Goal: Task Accomplishment & Management: Manage account settings

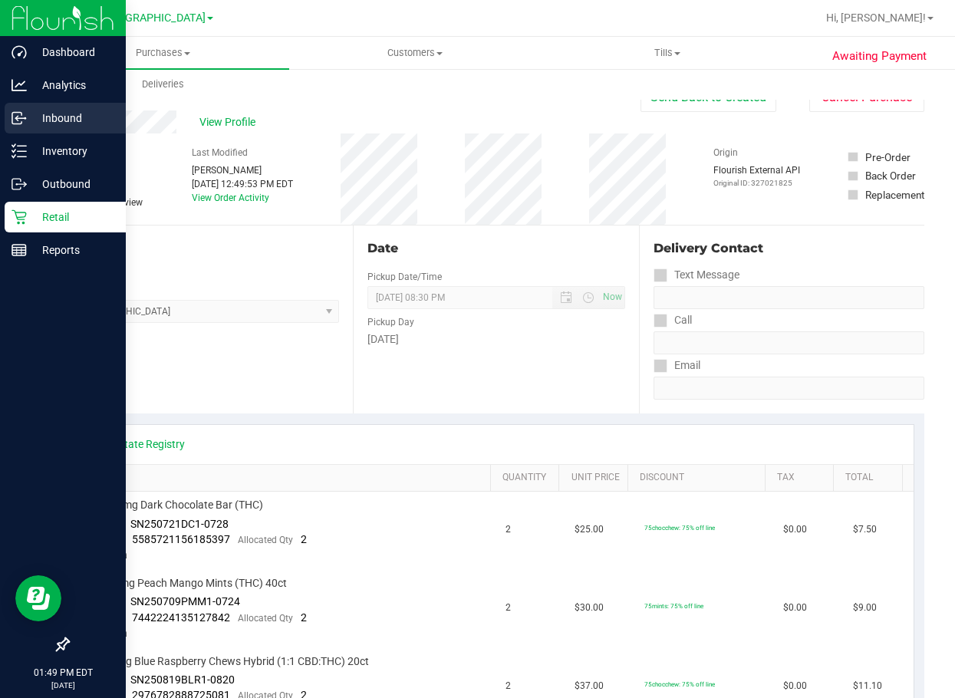
click at [49, 119] on p "Inbound" at bounding box center [73, 118] width 92 height 18
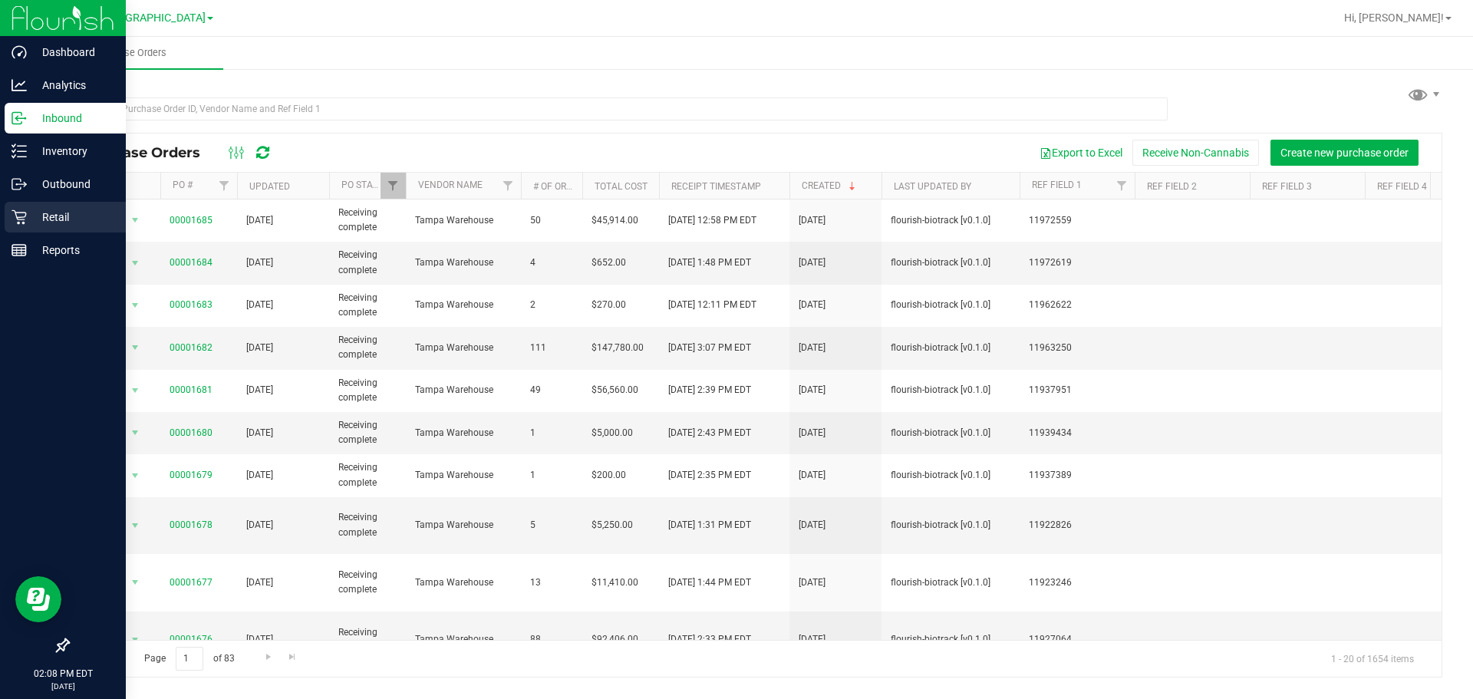
click at [61, 221] on p "Retail" at bounding box center [73, 217] width 92 height 18
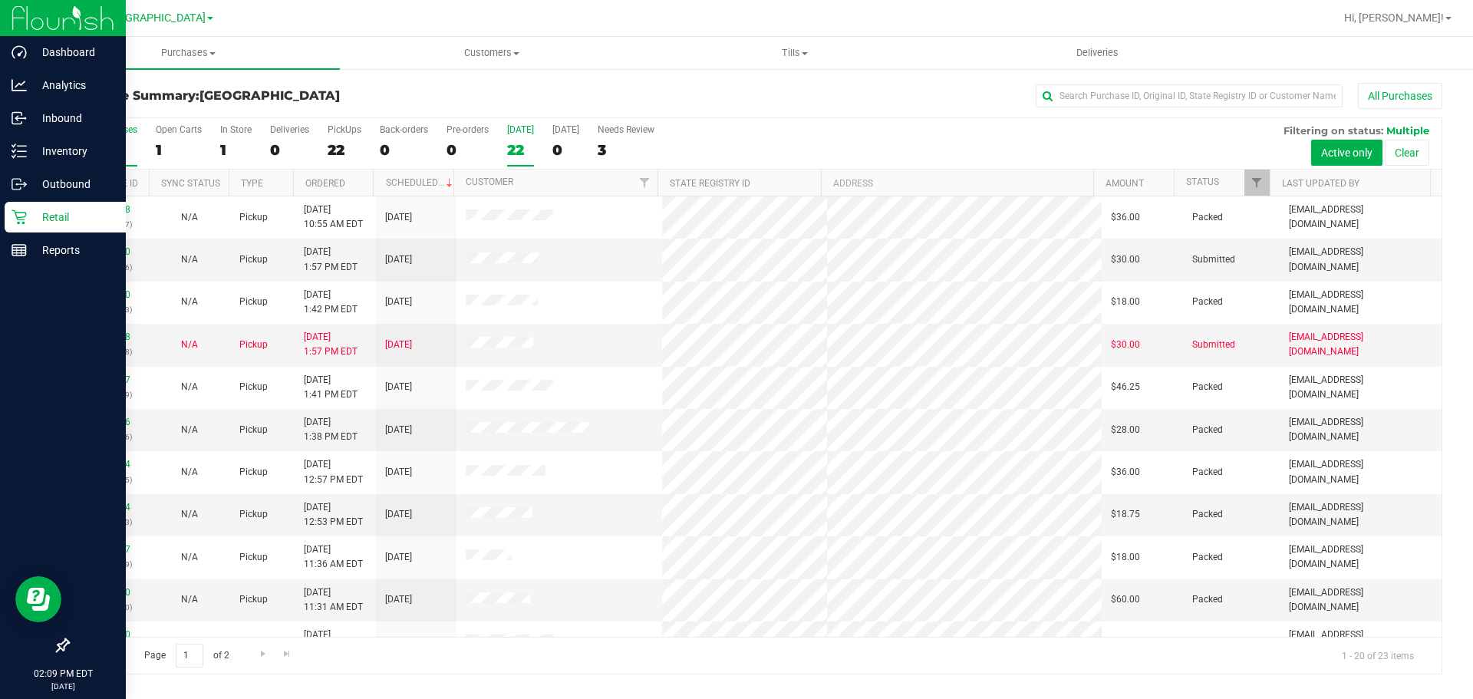
click at [521, 155] on div "22" at bounding box center [520, 150] width 27 height 18
click at [0, 0] on input "Today 22" at bounding box center [0, 0] width 0 height 0
click at [523, 144] on div "22" at bounding box center [520, 150] width 27 height 18
click at [0, 0] on input "Today 22" at bounding box center [0, 0] width 0 height 0
click at [859, 637] on div "Page 1 of 2 1 - 20 of 22 items" at bounding box center [754, 655] width 1373 height 37
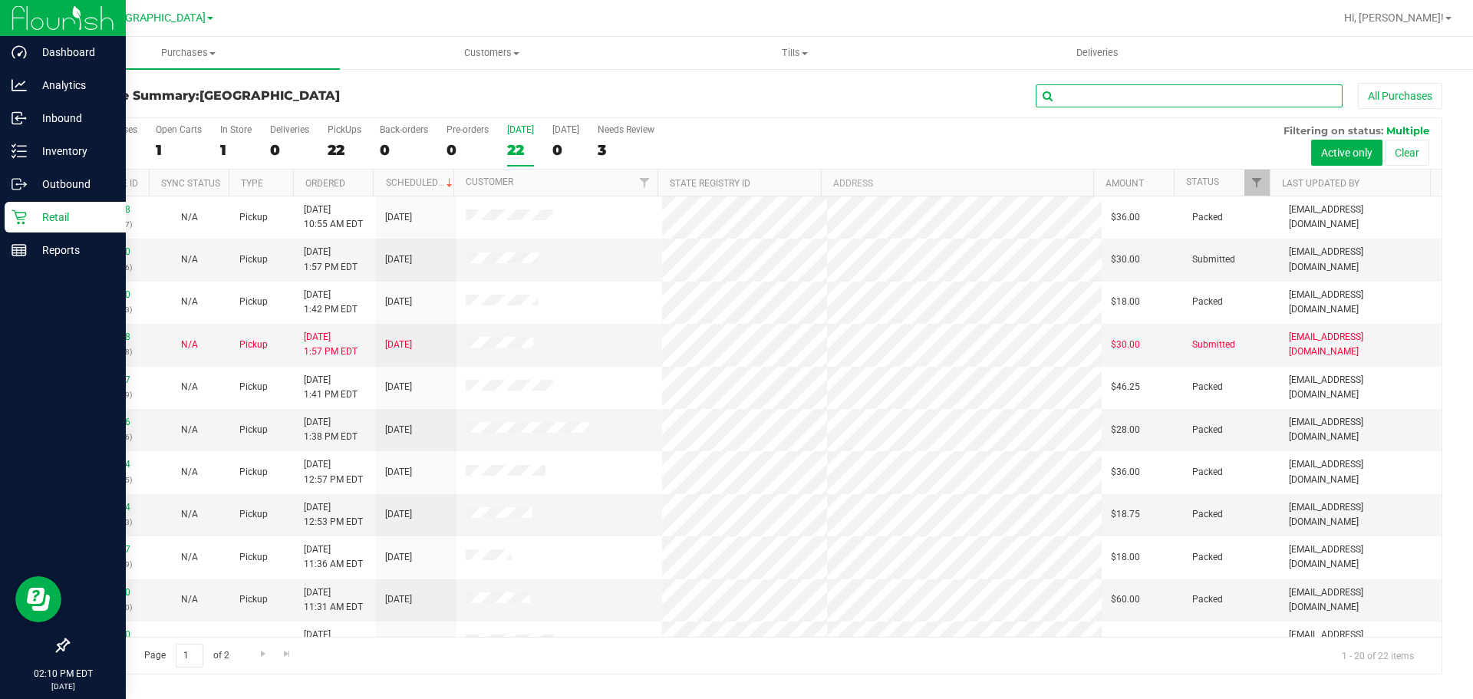
click at [954, 94] on input "text" at bounding box center [1188, 95] width 307 height 23
type input "wil"
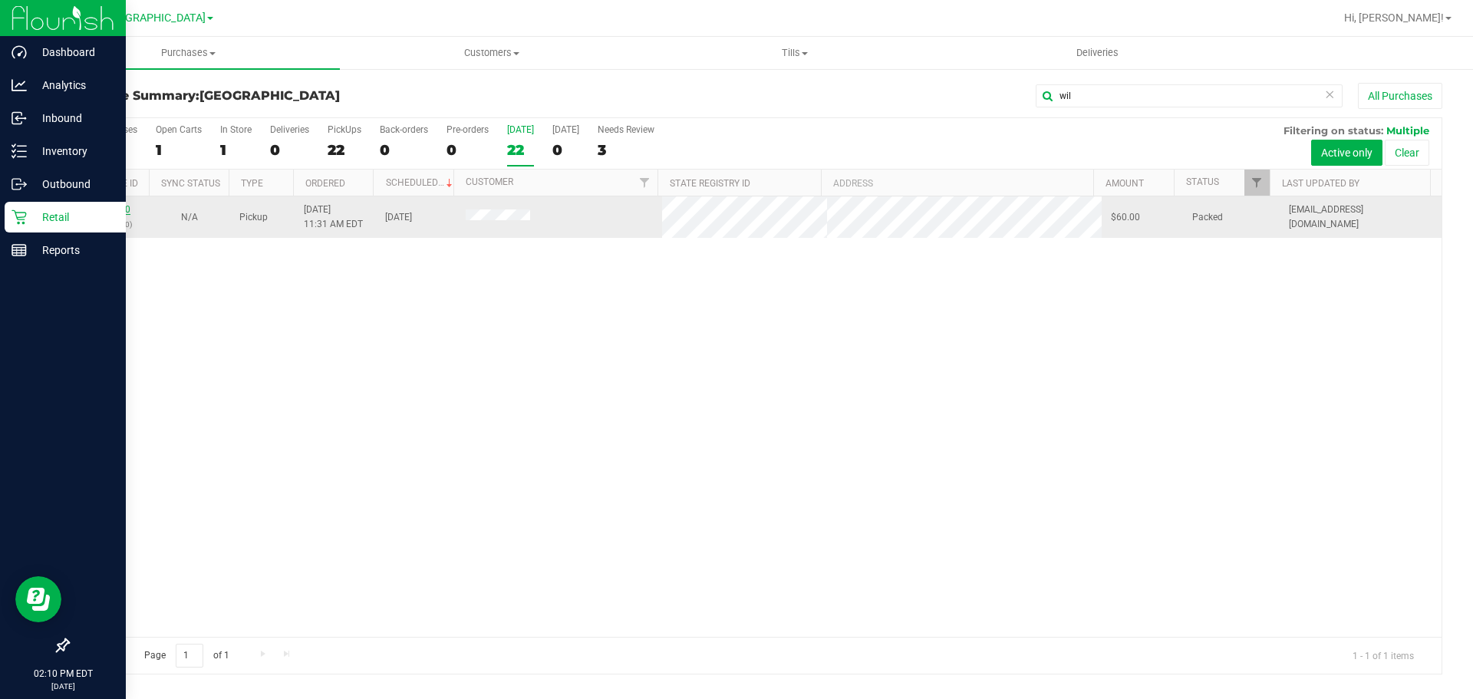
click at [108, 204] on link "11993270" at bounding box center [108, 209] width 43 height 11
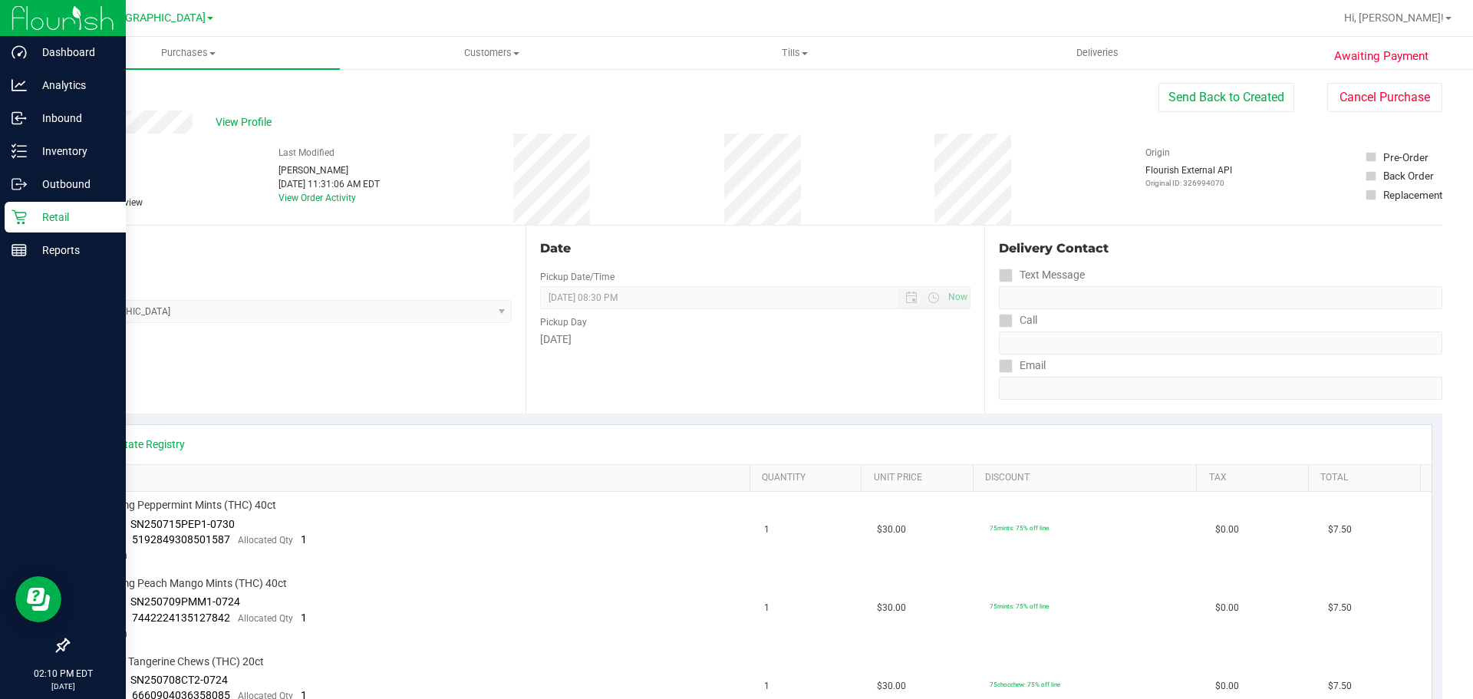
click at [91, 206] on div "Retail" at bounding box center [65, 217] width 121 height 31
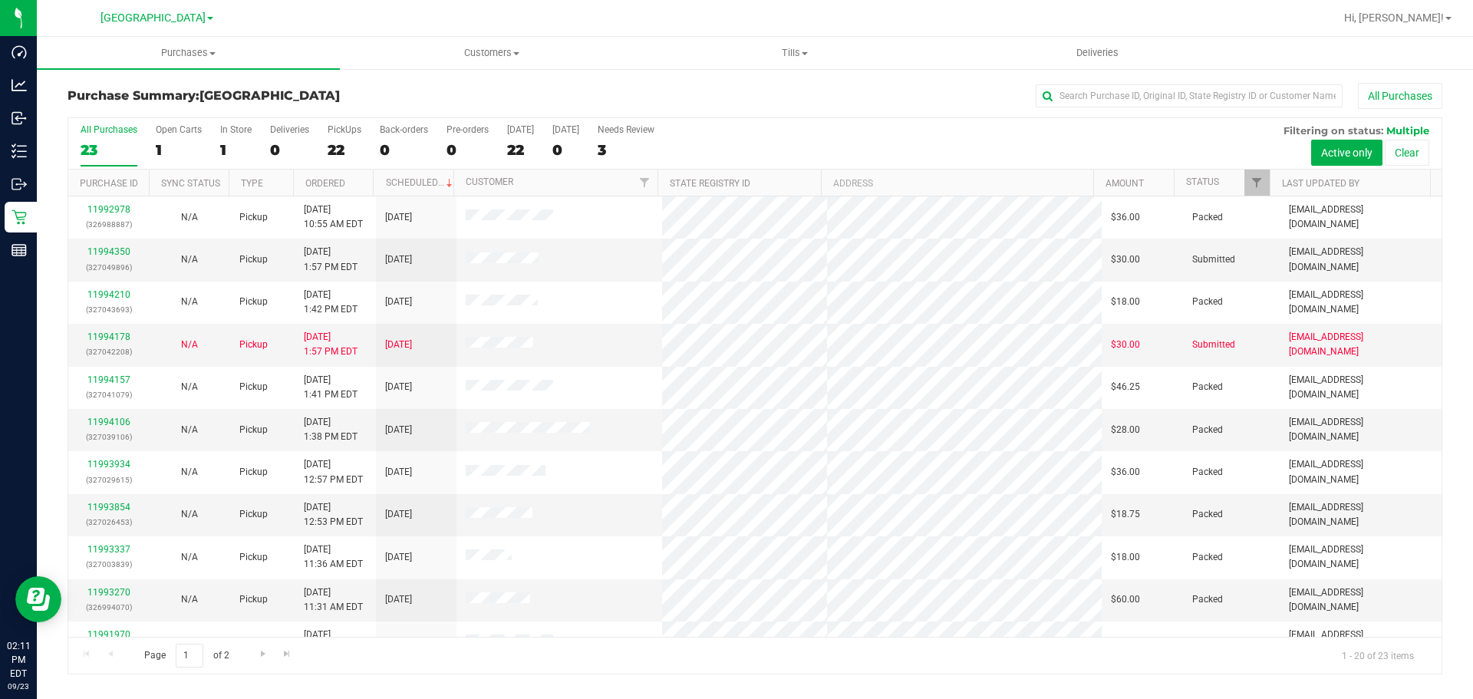
click at [841, 121] on div "All Purchases 23 Open Carts 1 In Store 1 Deliveries 0 PickUps 22 Back-orders 0 …" at bounding box center [754, 124] width 1373 height 12
drag, startPoint x: 1157, startPoint y: 93, endPoint x: 1172, endPoint y: 86, distance: 16.1
click at [954, 93] on input "text" at bounding box center [1188, 95] width 307 height 23
type input "RIT"
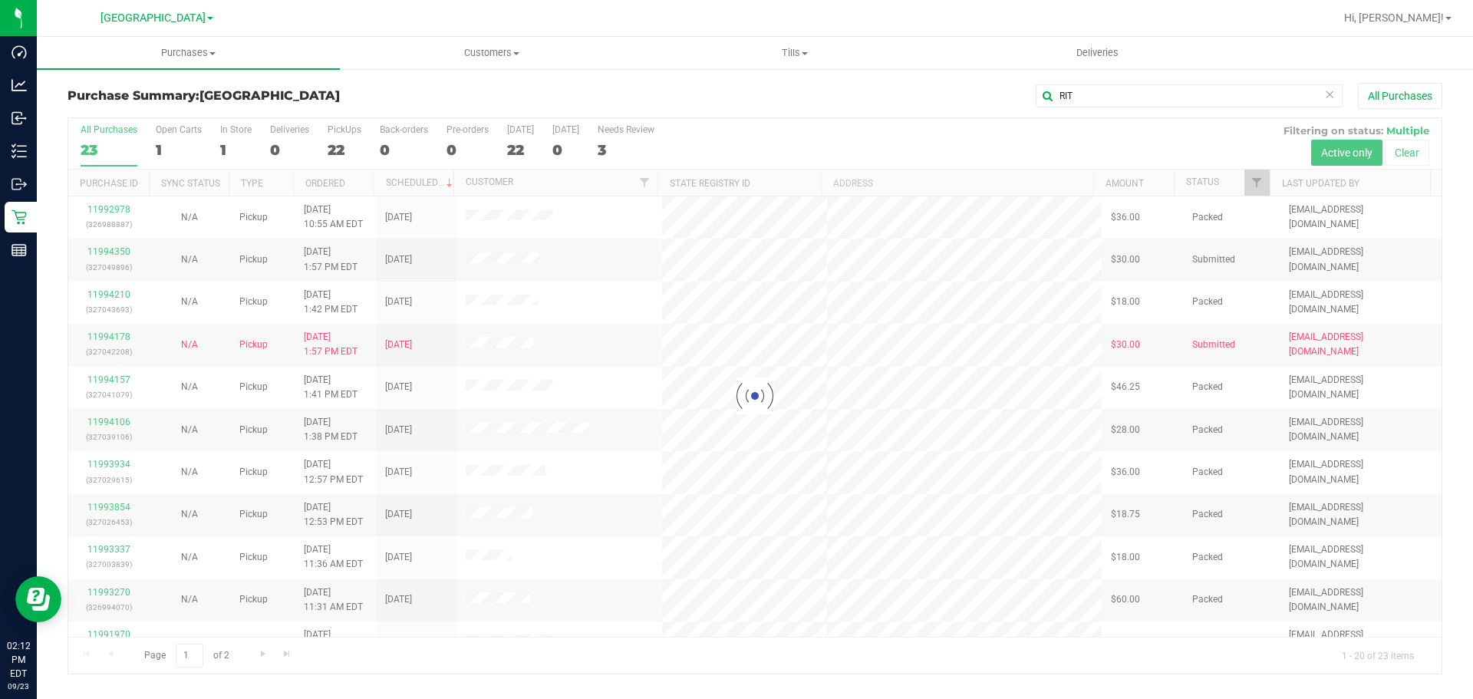
click at [630, 618] on div at bounding box center [754, 395] width 1373 height 555
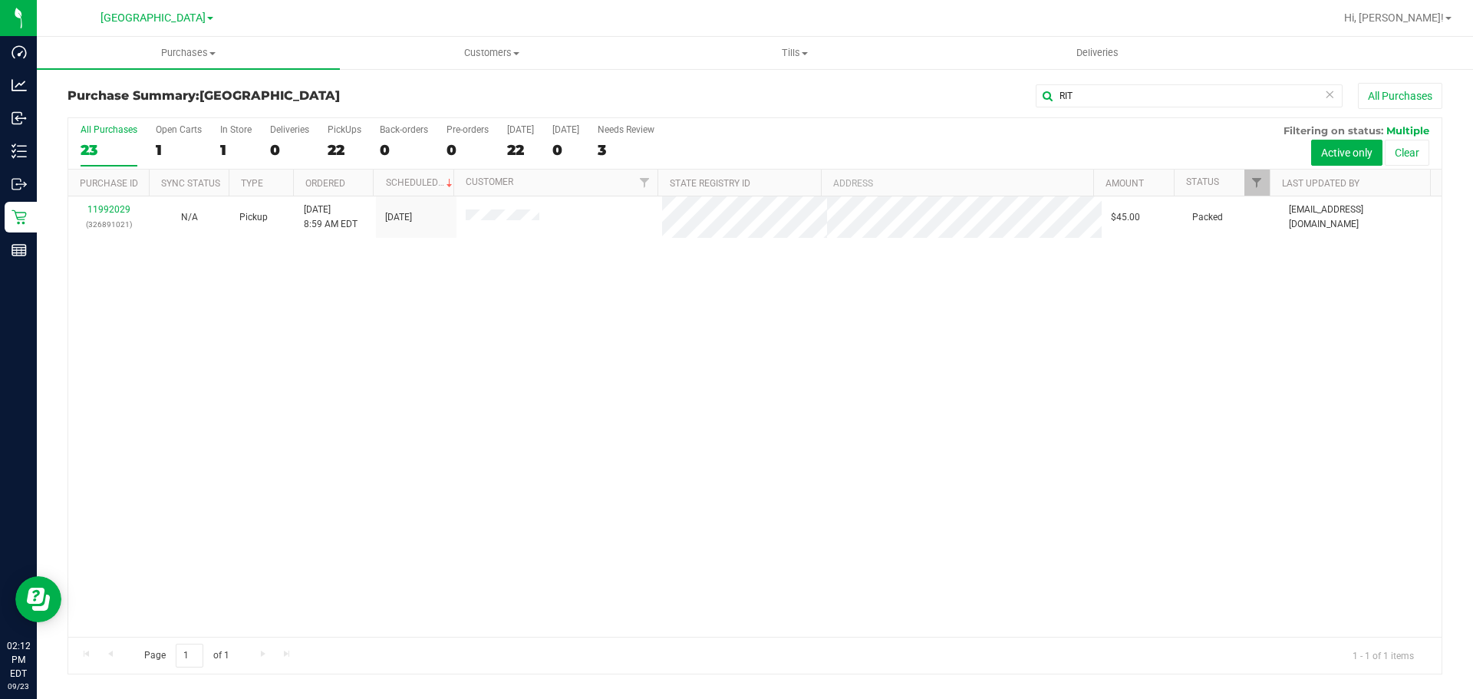
drag, startPoint x: 698, startPoint y: 387, endPoint x: 667, endPoint y: 384, distance: 30.8
click at [670, 384] on div "11992029 (326891021) N/A Pickup 9/23/2025 8:59 AM EDT 9/23/2025 $45.00 Packed m…" at bounding box center [754, 416] width 1373 height 440
drag, startPoint x: 667, startPoint y: 384, endPoint x: 956, endPoint y: 407, distance: 290.0
click at [666, 384] on div "11992029 (326891021) N/A Pickup 9/23/2025 8:59 AM EDT 9/23/2025 $45.00 Packed m…" at bounding box center [754, 416] width 1373 height 440
drag, startPoint x: 759, startPoint y: 465, endPoint x: 754, endPoint y: 456, distance: 10.7
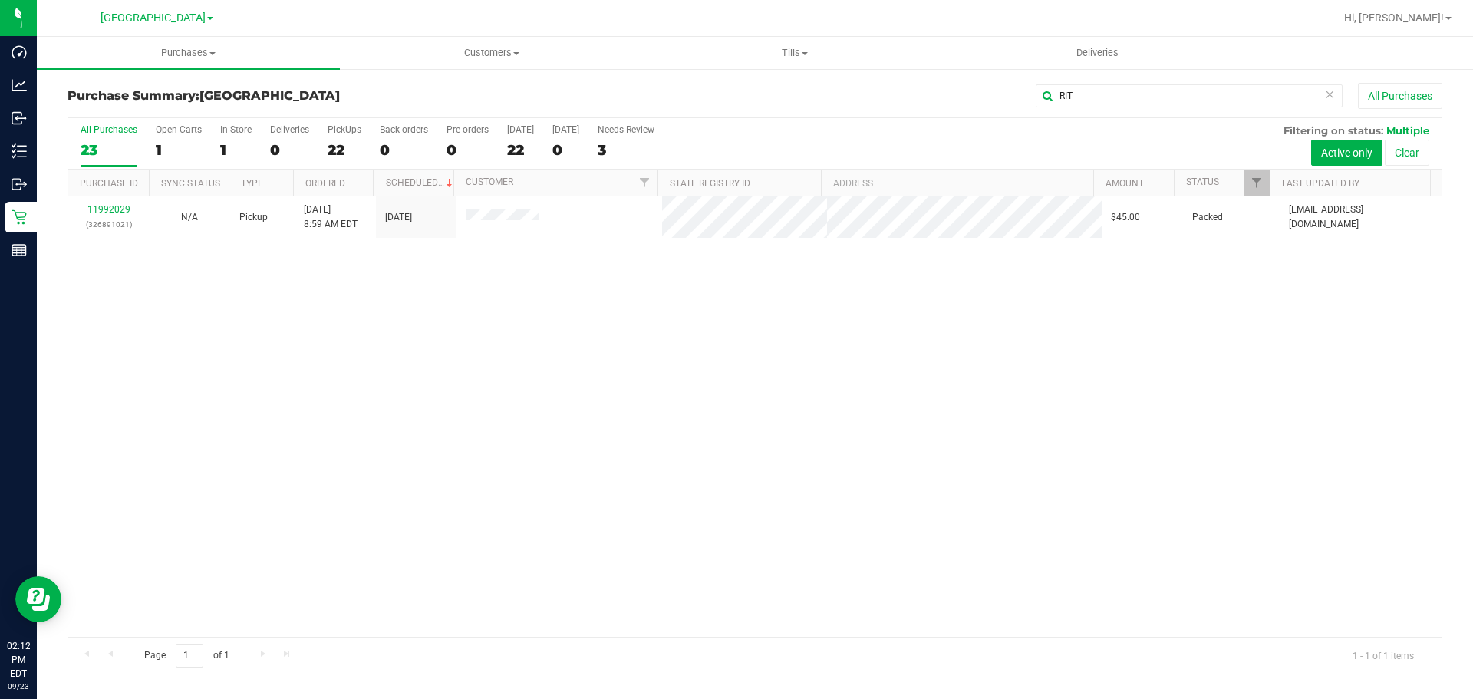
click at [758, 463] on div "11992029 (326891021) N/A Pickup 9/23/2025 8:59 AM EDT 9/23/2025 $45.00 Packed m…" at bounding box center [754, 416] width 1373 height 440
click at [697, 358] on div "11992029 (326891021) N/A Pickup 9/23/2025 8:59 AM EDT 9/23/2025 $45.00 Packed m…" at bounding box center [754, 416] width 1373 height 440
click at [608, 290] on div "11992029 (326891021) N/A Pickup 9/23/2025 8:59 AM EDT 9/23/2025 $45.00 Packed m…" at bounding box center [754, 416] width 1373 height 440
click at [542, 398] on div "11992029 (326891021) N/A Pickup 9/23/2025 8:59 AM EDT 9/23/2025 $45.00 Packed m…" at bounding box center [754, 416] width 1373 height 440
drag, startPoint x: 815, startPoint y: 359, endPoint x: 673, endPoint y: 265, distance: 169.3
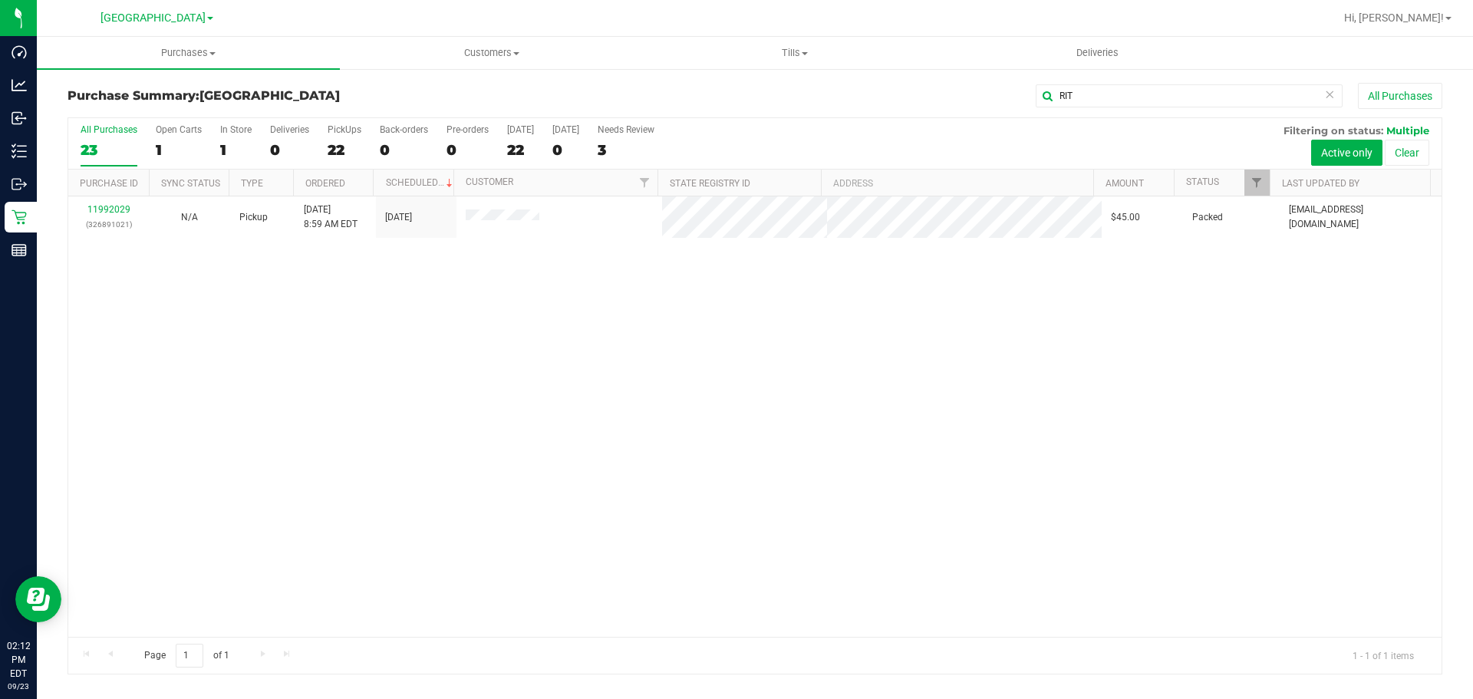
click at [815, 359] on div "11992029 (326891021) N/A Pickup 9/23/2025 8:59 AM EDT 9/23/2025 $45.00 Packed m…" at bounding box center [754, 416] width 1373 height 440
drag, startPoint x: 1150, startPoint y: 98, endPoint x: 976, endPoint y: 120, distance: 175.4
click at [954, 120] on div "Purchase Summary: Lakeland WC RIT All Purchases All Purchases 23 Open Carts 1 I…" at bounding box center [754, 378] width 1375 height 591
click at [953, 687] on div "Purchase Summary: Lakeland WC All Purchases Loading... All Purchases 23 Open Ca…" at bounding box center [755, 378] width 1436 height 622
click at [954, 697] on div "Purchases Summary of purchases Fulfillment All purchases Customers All customer…" at bounding box center [755, 368] width 1436 height 662
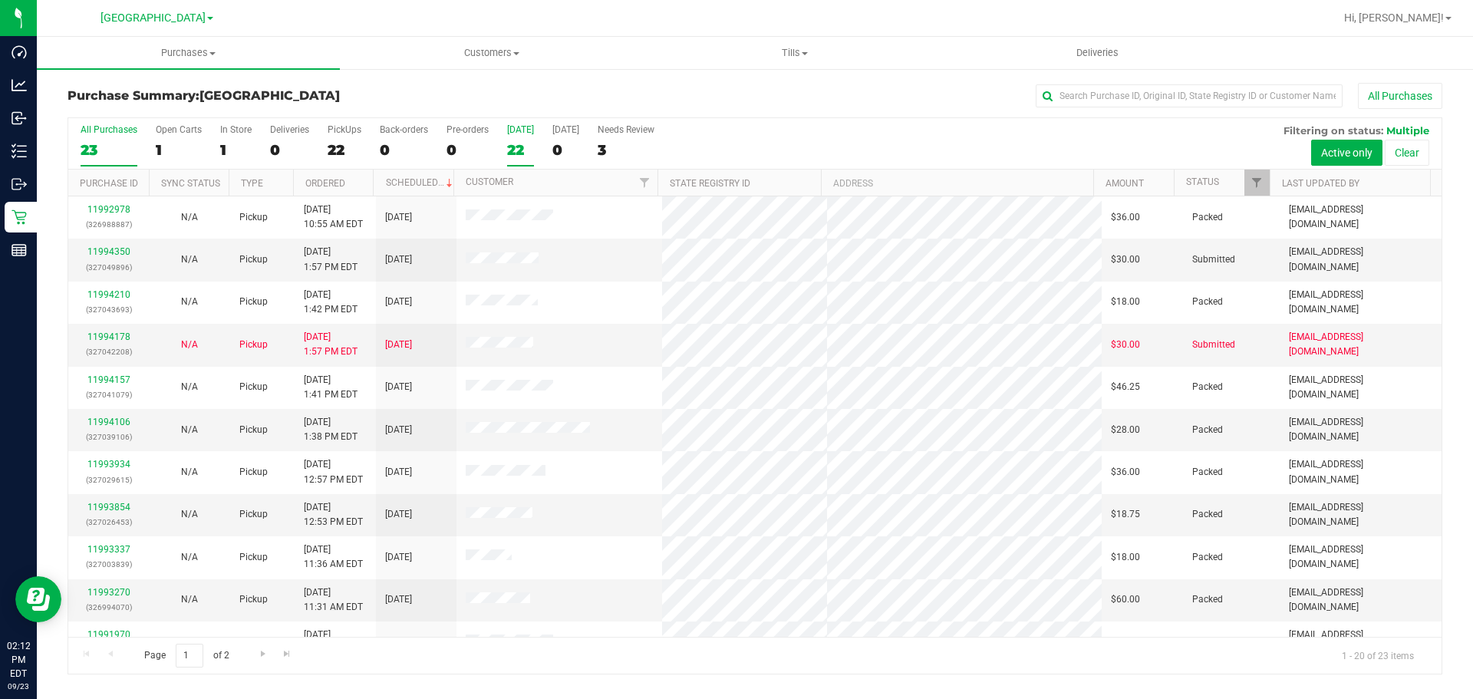
click at [529, 147] on div "22" at bounding box center [520, 150] width 27 height 18
click at [0, 0] on input "Today 22" at bounding box center [0, 0] width 0 height 0
click at [127, 331] on div "11994178 (327042208)" at bounding box center [108, 344] width 62 height 29
click at [123, 337] on link "11994178" at bounding box center [108, 336] width 43 height 11
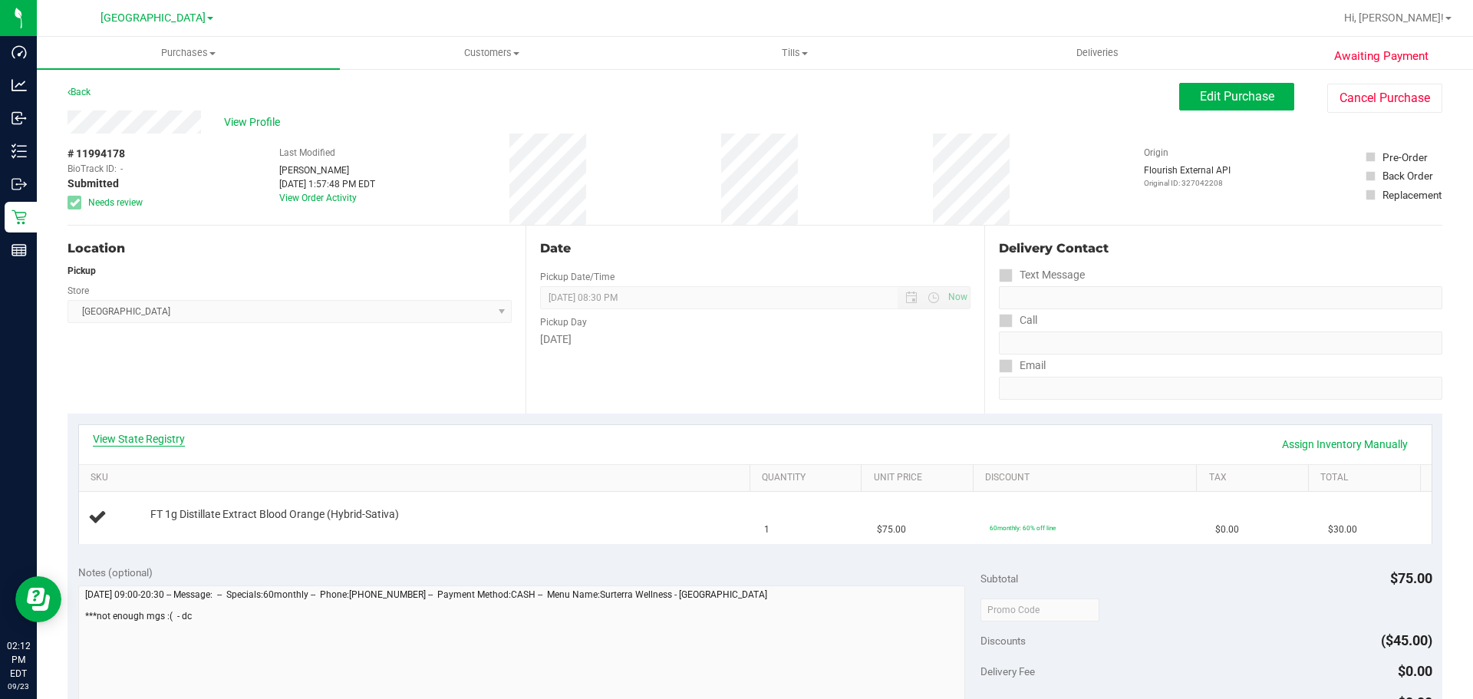
click at [159, 443] on link "View State Registry" at bounding box center [139, 438] width 92 height 15
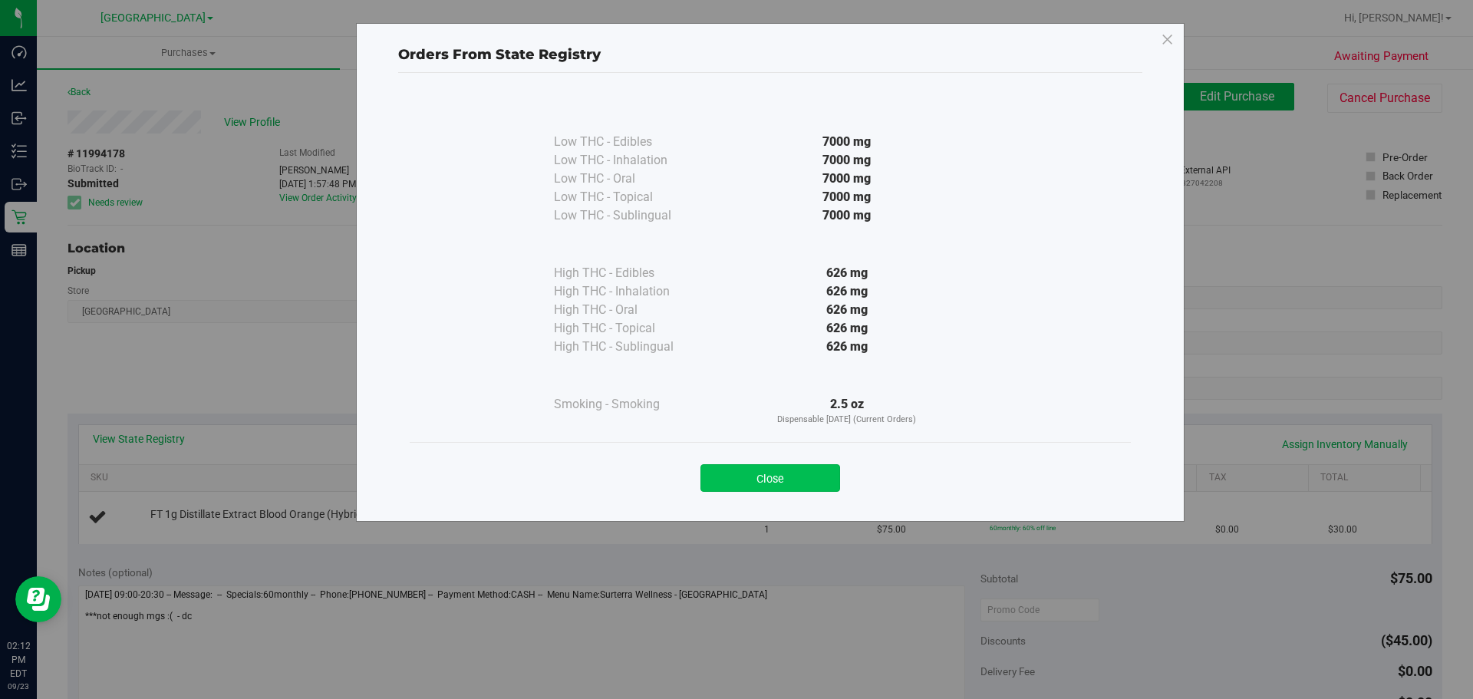
click at [810, 473] on button "Close" at bounding box center [770, 478] width 140 height 28
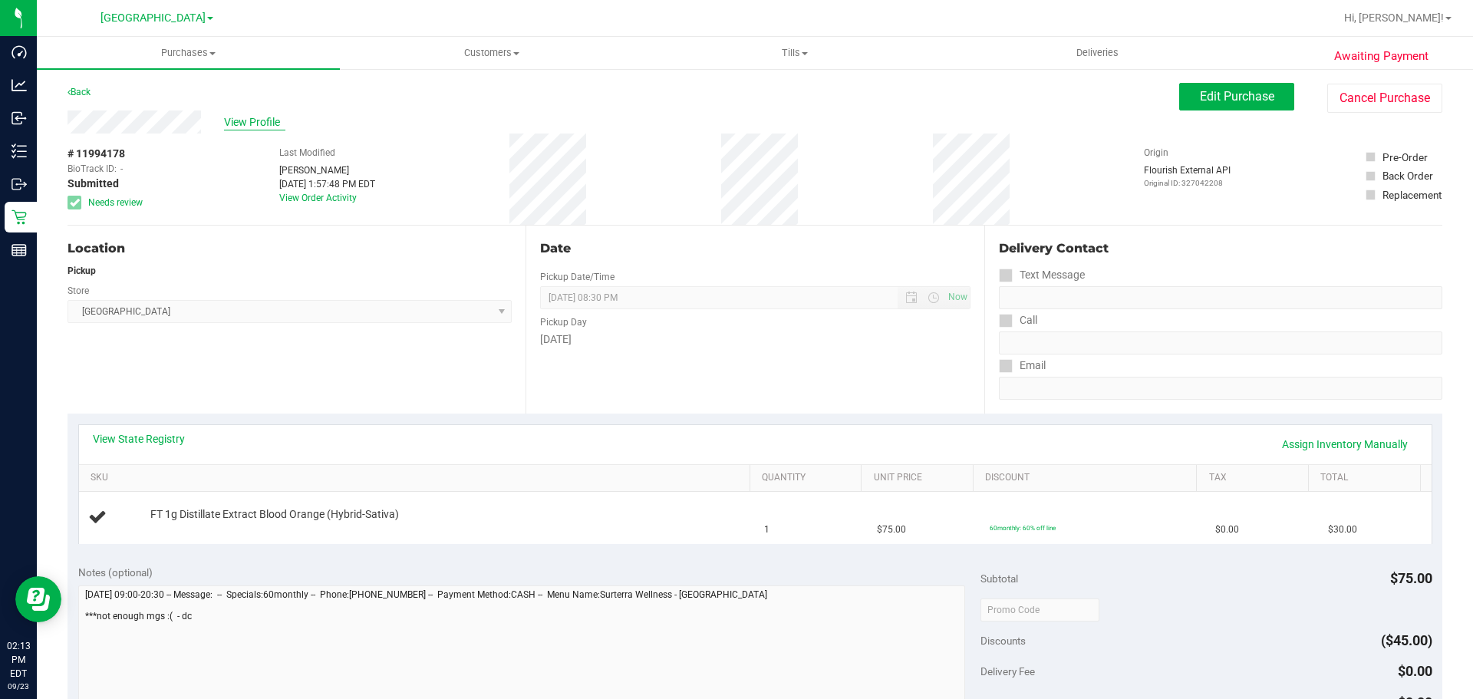
click at [264, 114] on span "View Profile" at bounding box center [254, 122] width 61 height 16
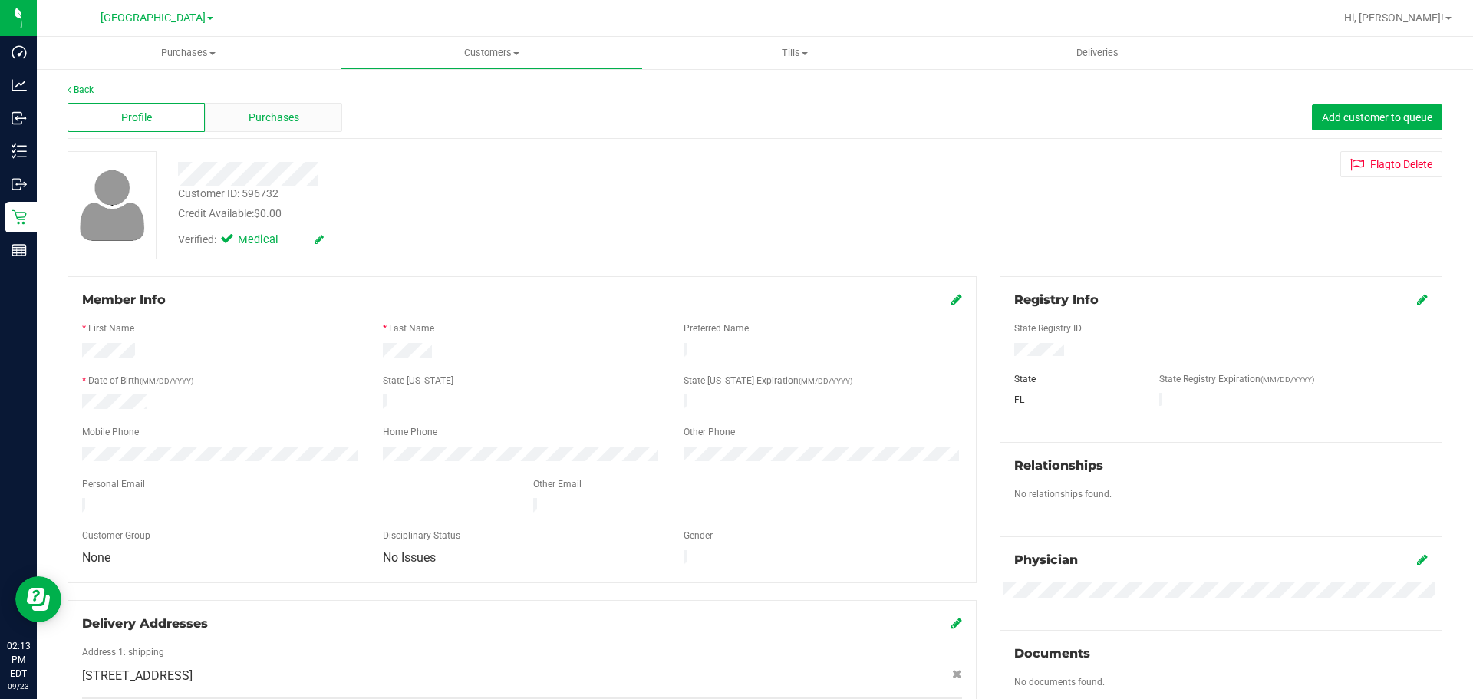
click at [280, 120] on span "Purchases" at bounding box center [274, 118] width 51 height 16
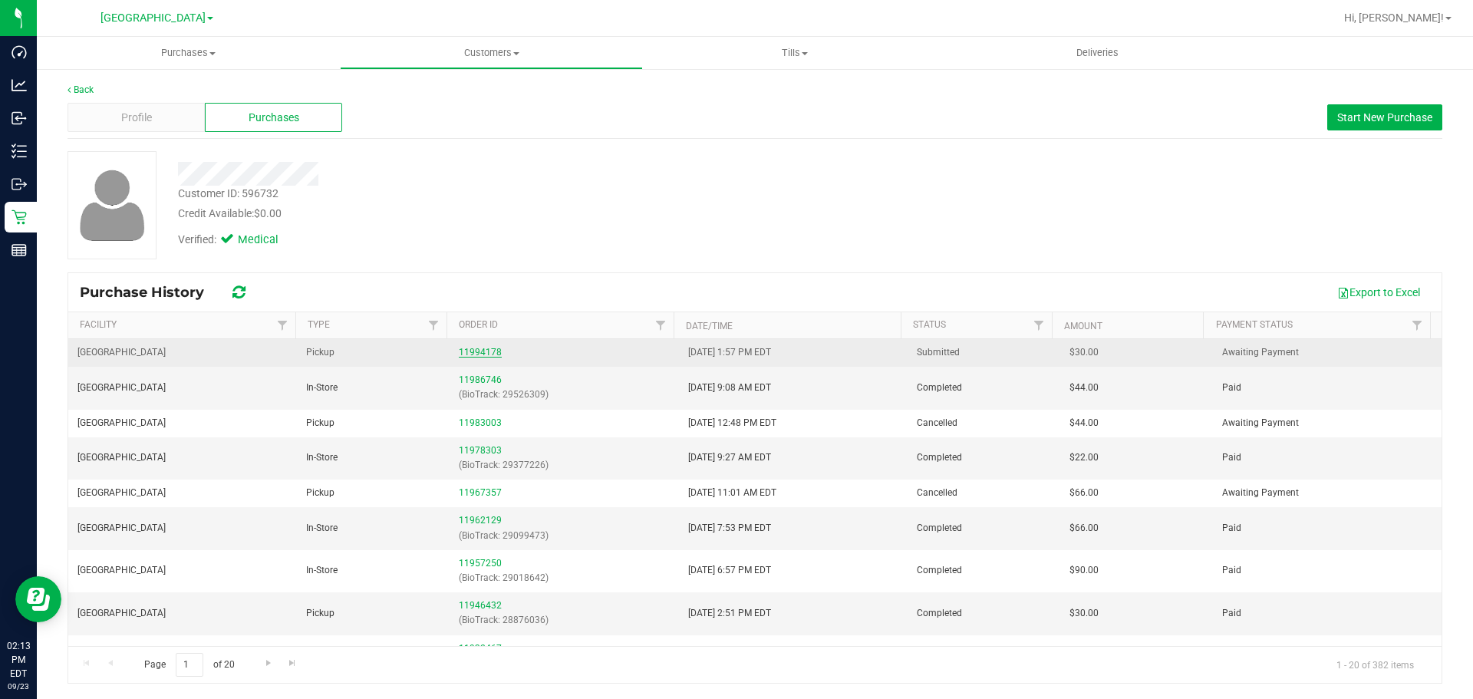
click at [464, 354] on link "11994178" at bounding box center [480, 352] width 43 height 11
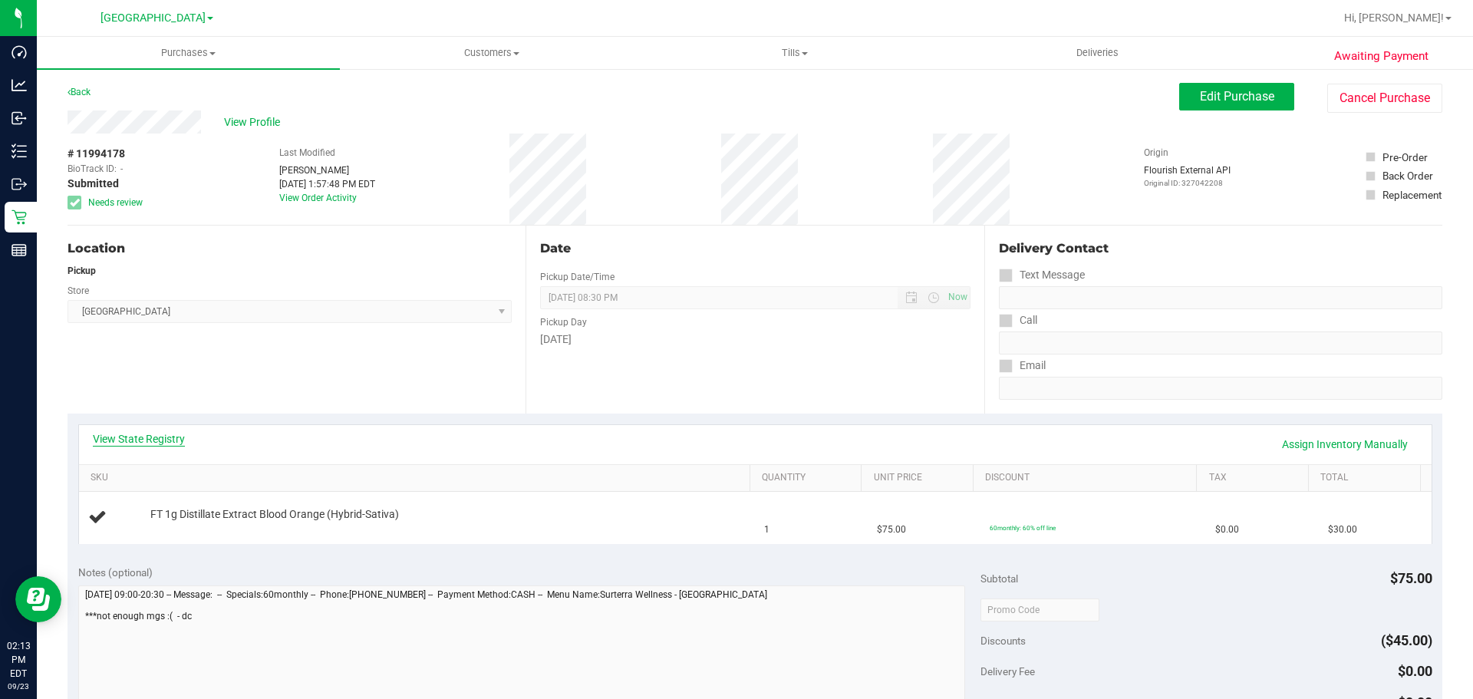
click at [113, 440] on link "View State Registry" at bounding box center [139, 438] width 92 height 15
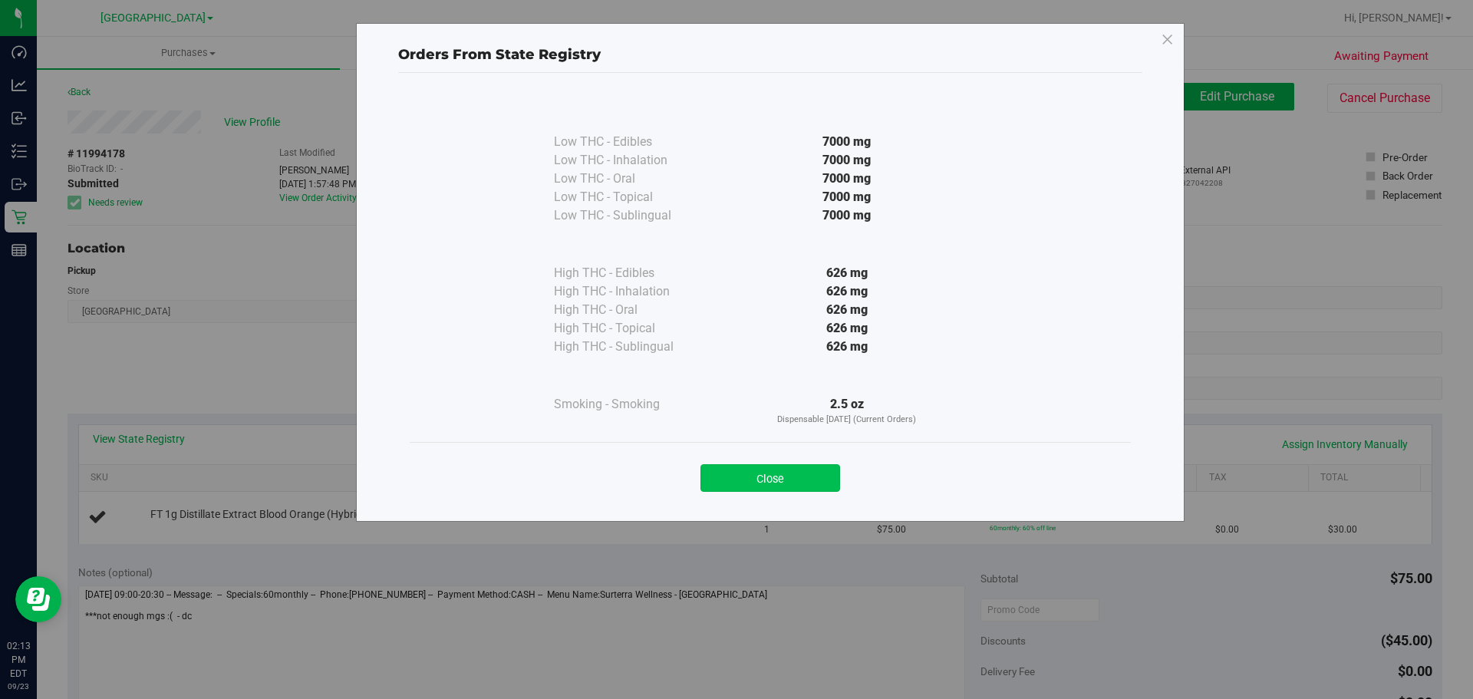
click at [712, 465] on button "Close" at bounding box center [770, 478] width 140 height 28
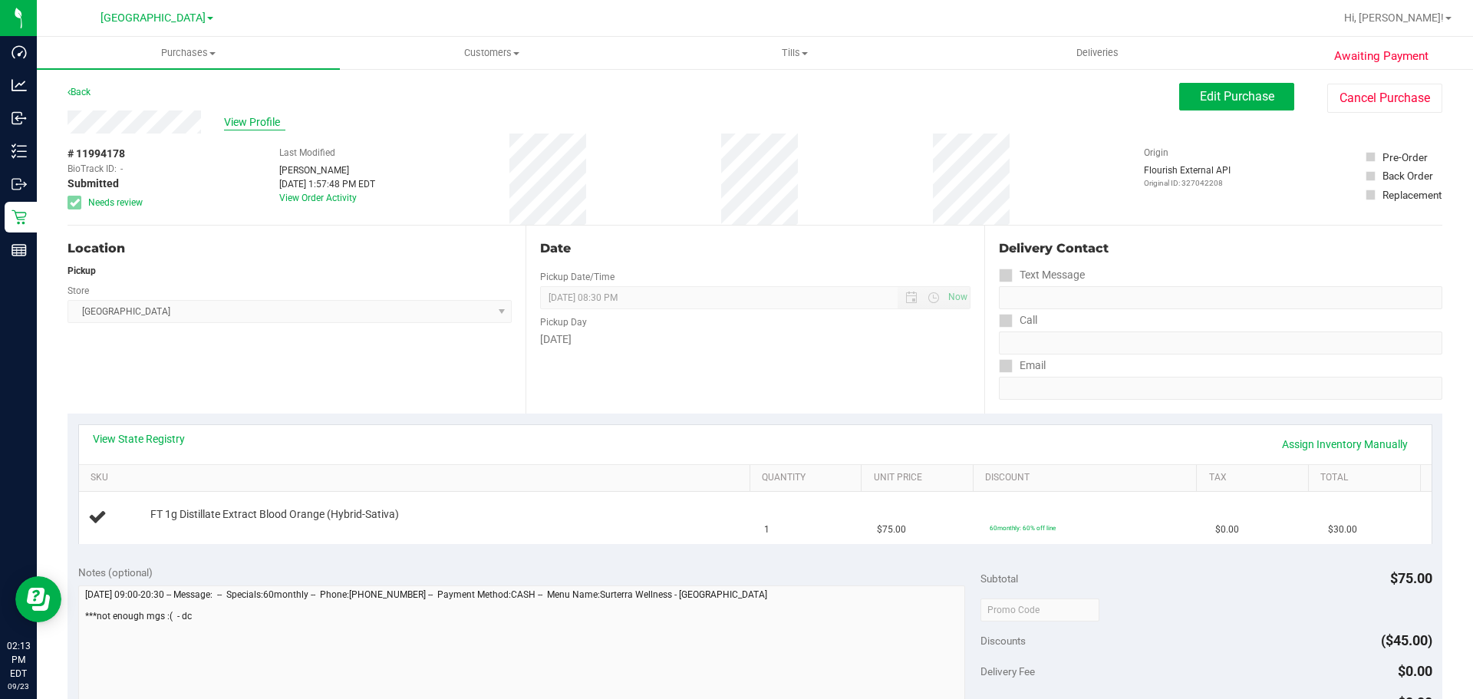
click at [266, 117] on span "View Profile" at bounding box center [254, 122] width 61 height 16
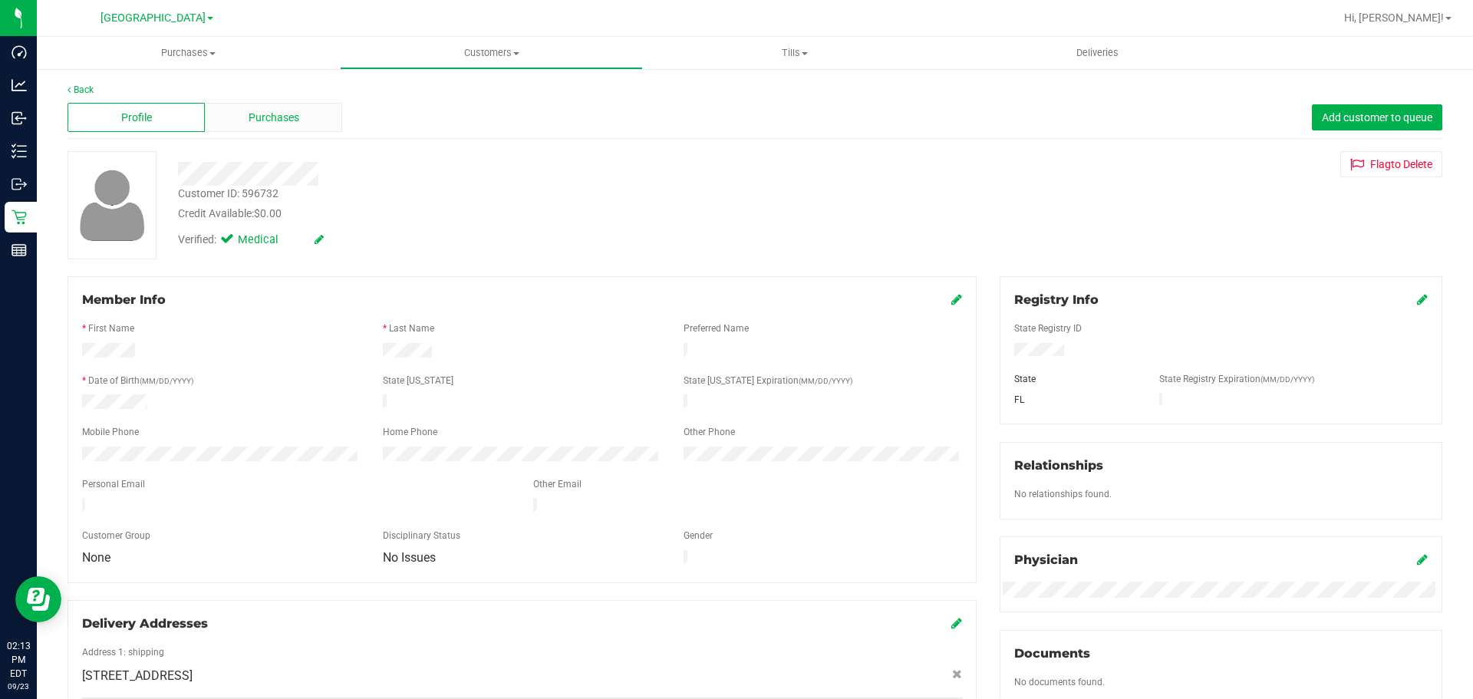
click at [286, 131] on div "Purchases" at bounding box center [273, 117] width 137 height 29
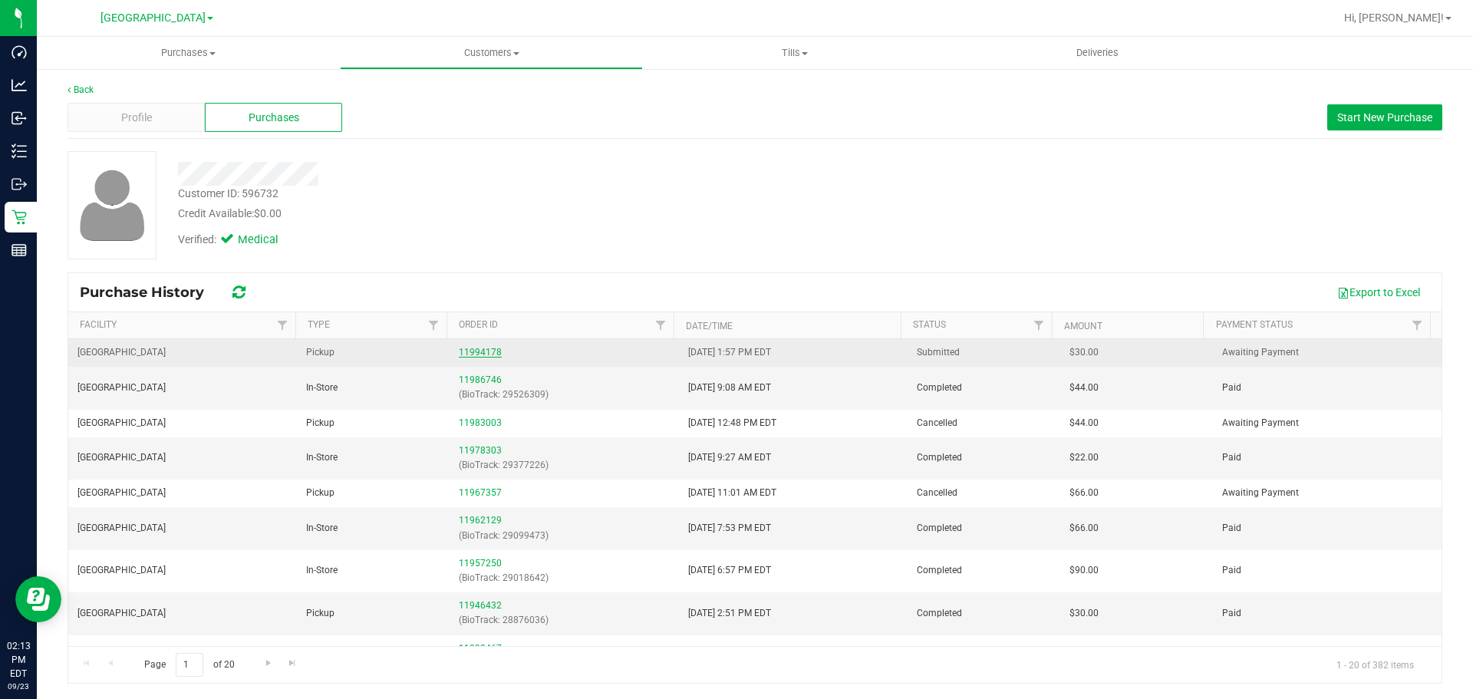
click at [466, 355] on link "11994178" at bounding box center [480, 352] width 43 height 11
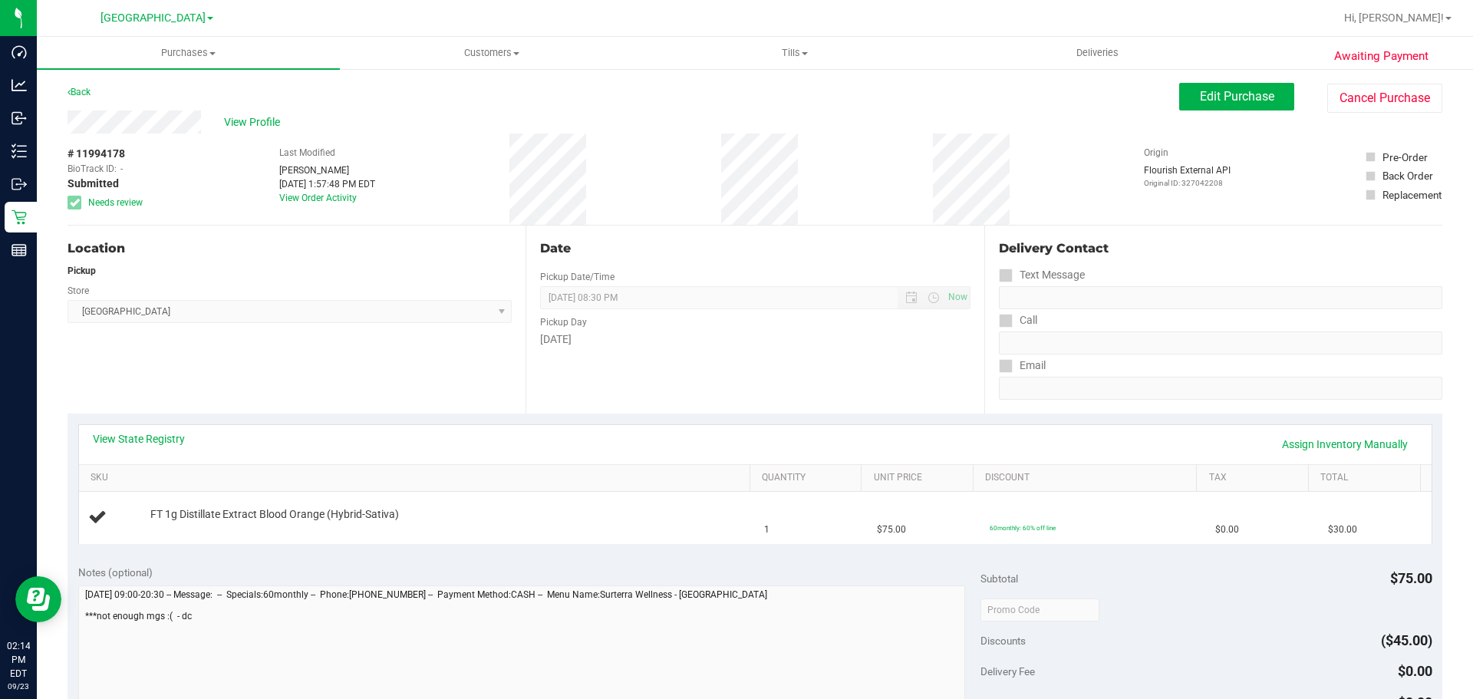
click at [446, 133] on div "View Profile" at bounding box center [622, 121] width 1111 height 23
click at [416, 133] on div "View Profile" at bounding box center [622, 121] width 1111 height 23
click at [513, 173] on div "# 11994178 BioTrack ID: - Submitted Needs review Last Modified Dawn Coyle Sep 2…" at bounding box center [754, 178] width 1375 height 91
click at [147, 430] on div "View State Registry Assign Inventory Manually" at bounding box center [755, 444] width 1352 height 39
click at [153, 435] on link "View State Registry" at bounding box center [139, 438] width 92 height 15
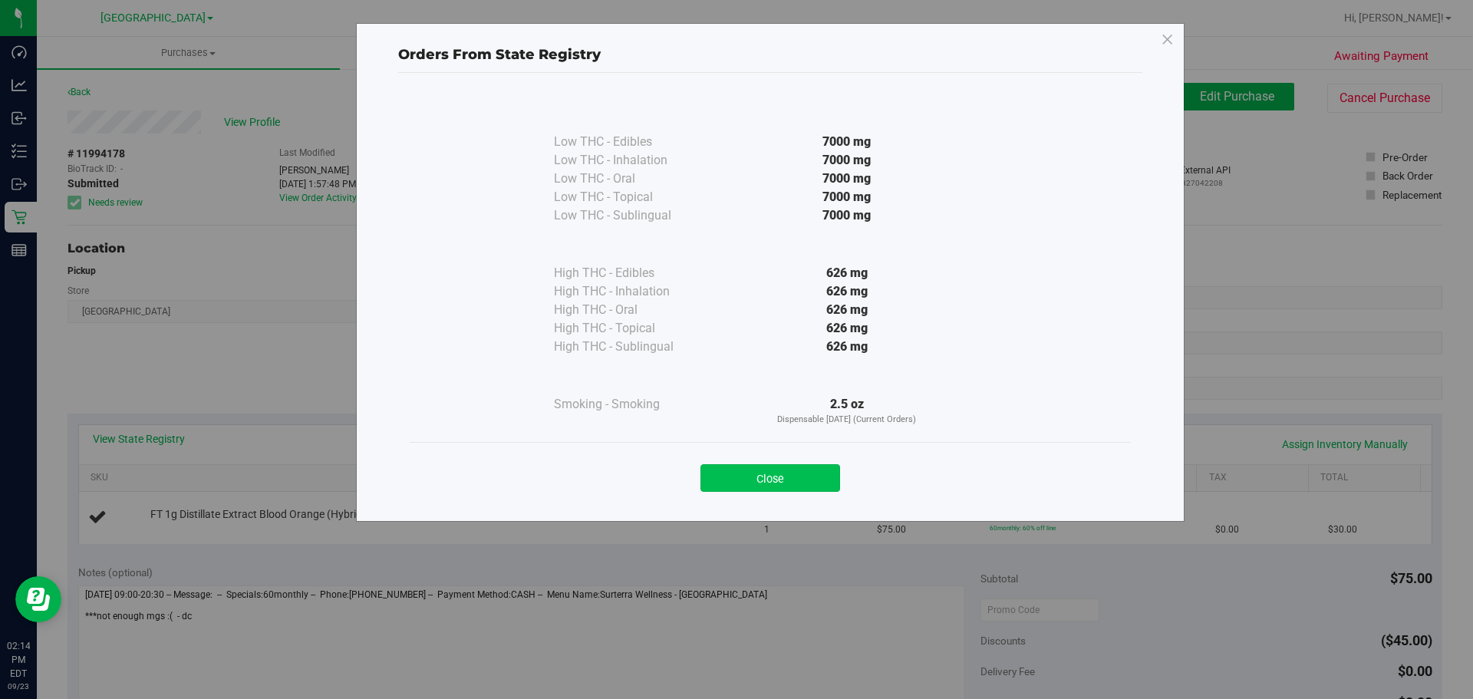
click at [763, 466] on button "Close" at bounding box center [770, 478] width 140 height 28
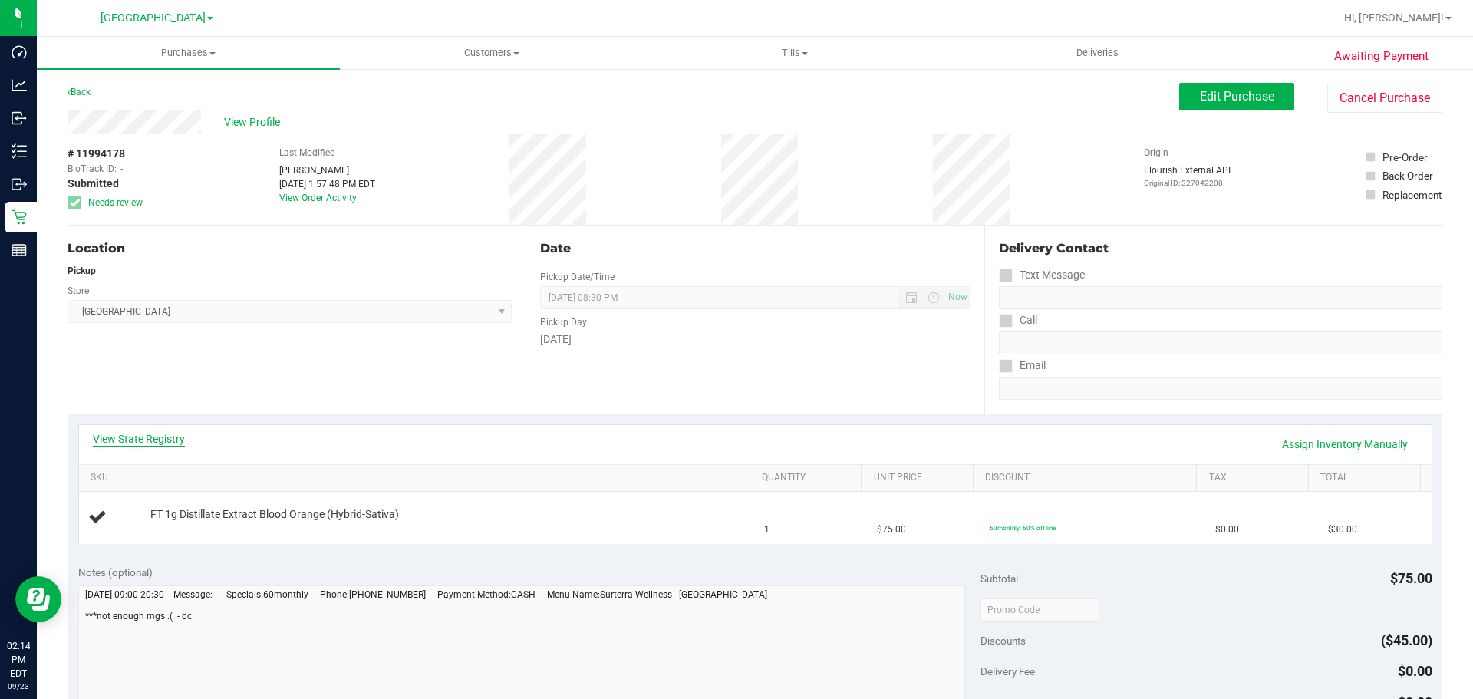
click at [156, 437] on link "View State Registry" at bounding box center [139, 438] width 92 height 15
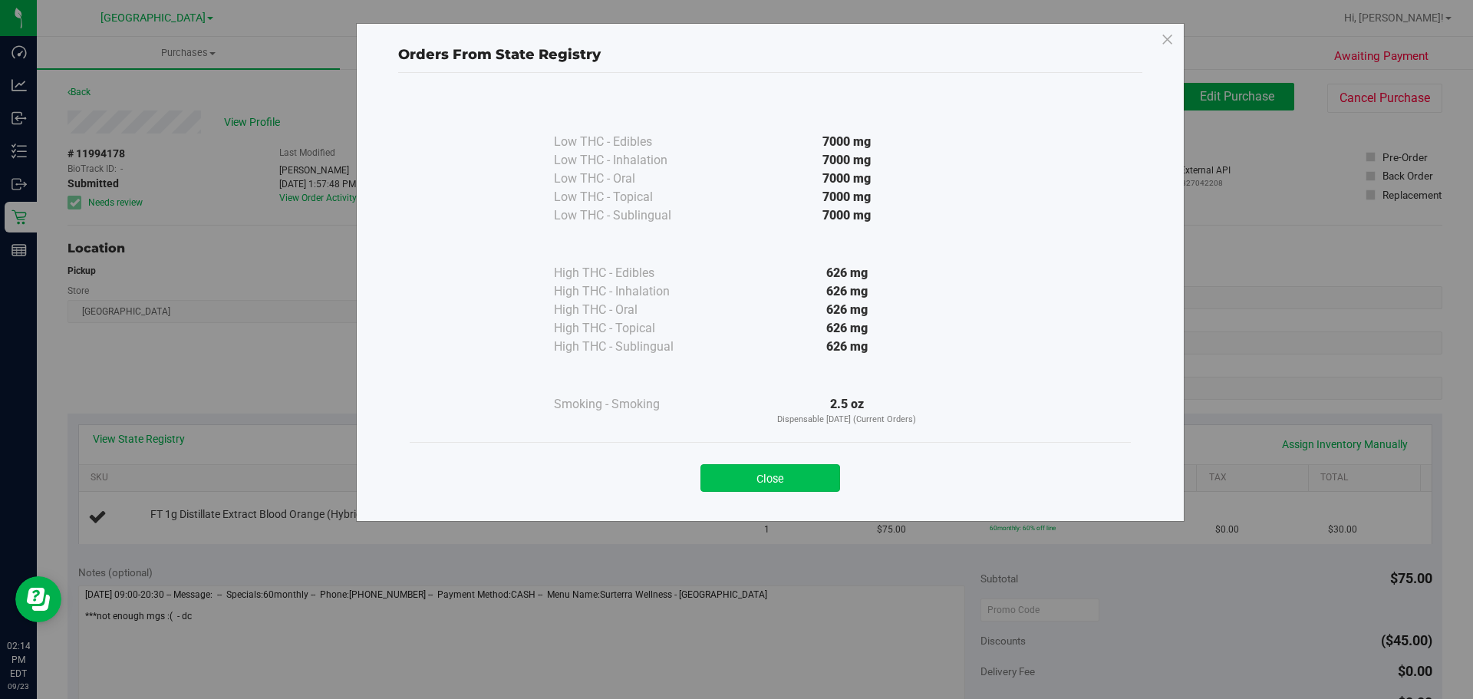
click at [752, 479] on button "Close" at bounding box center [770, 478] width 140 height 28
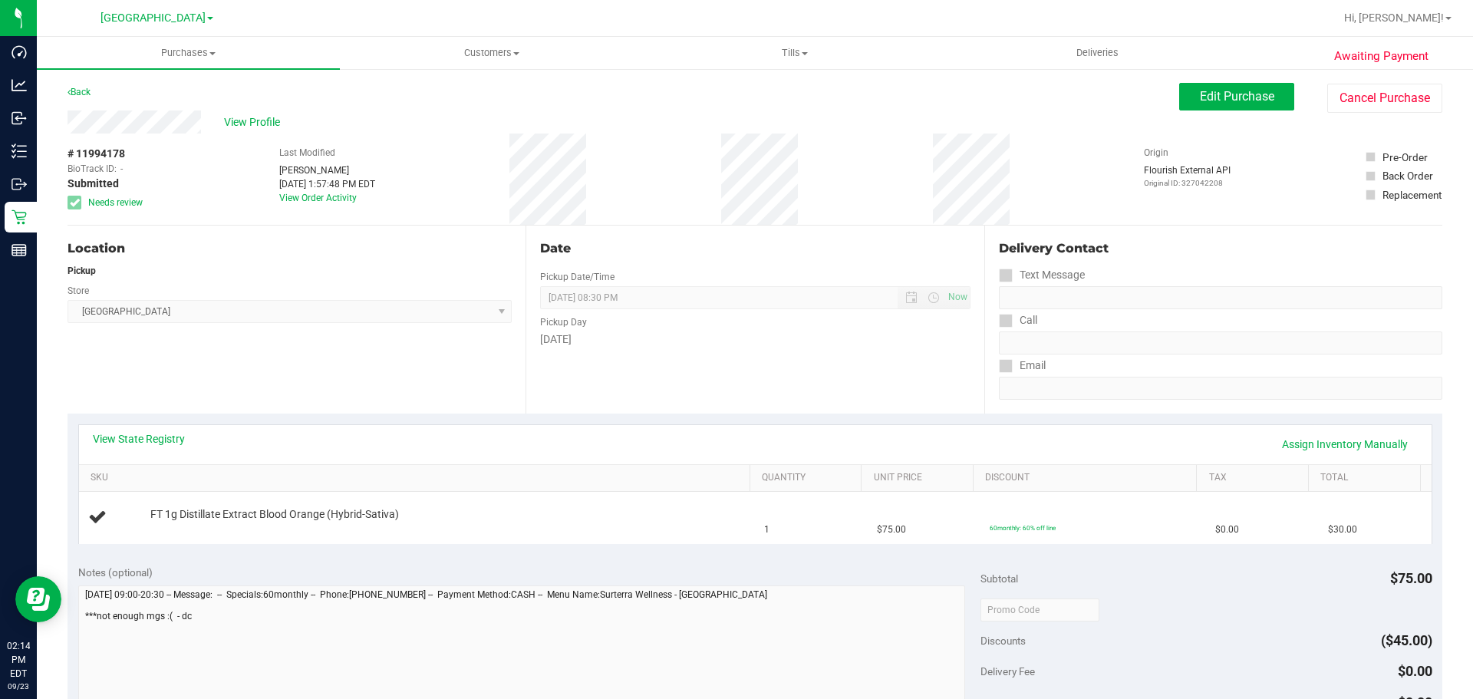
click at [172, 447] on div "View State Registry Assign Inventory Manually" at bounding box center [755, 444] width 1325 height 26
click at [170, 445] on link "View State Registry" at bounding box center [139, 438] width 92 height 15
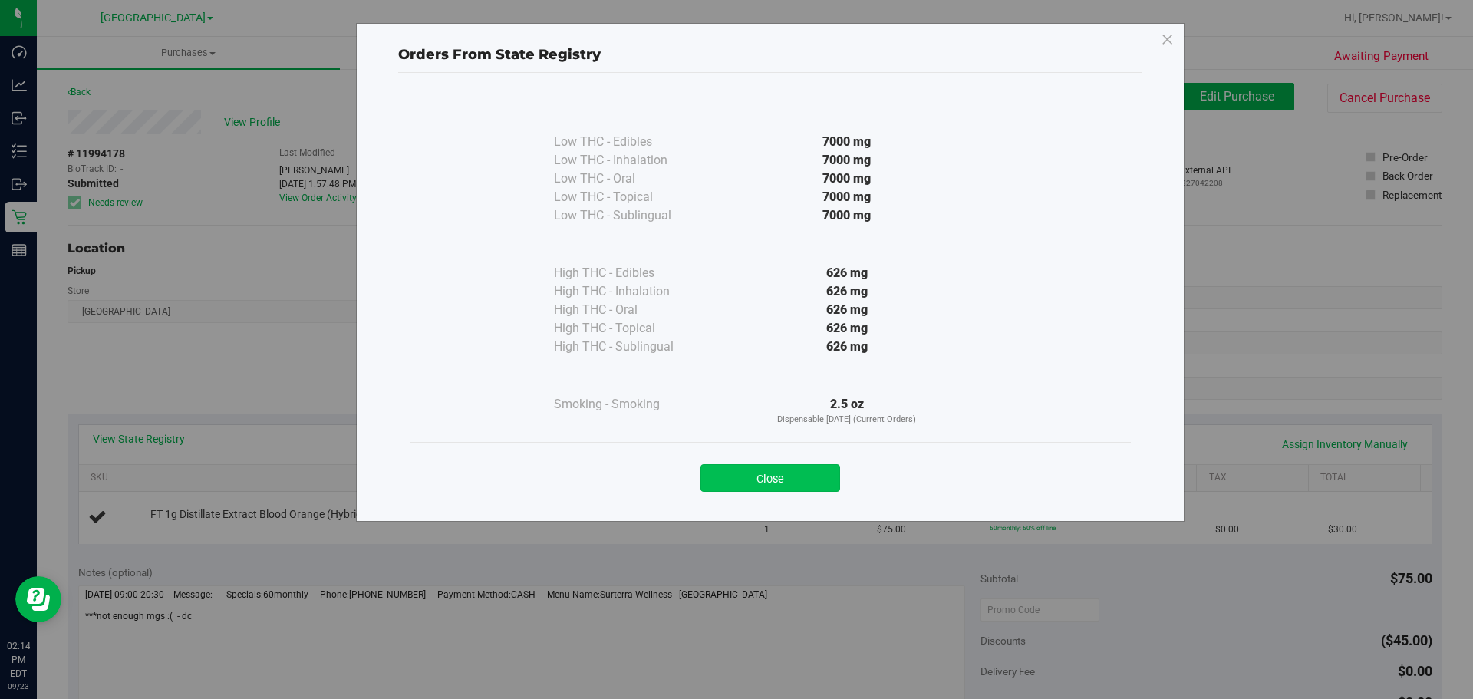
click at [732, 477] on button "Close" at bounding box center [770, 478] width 140 height 28
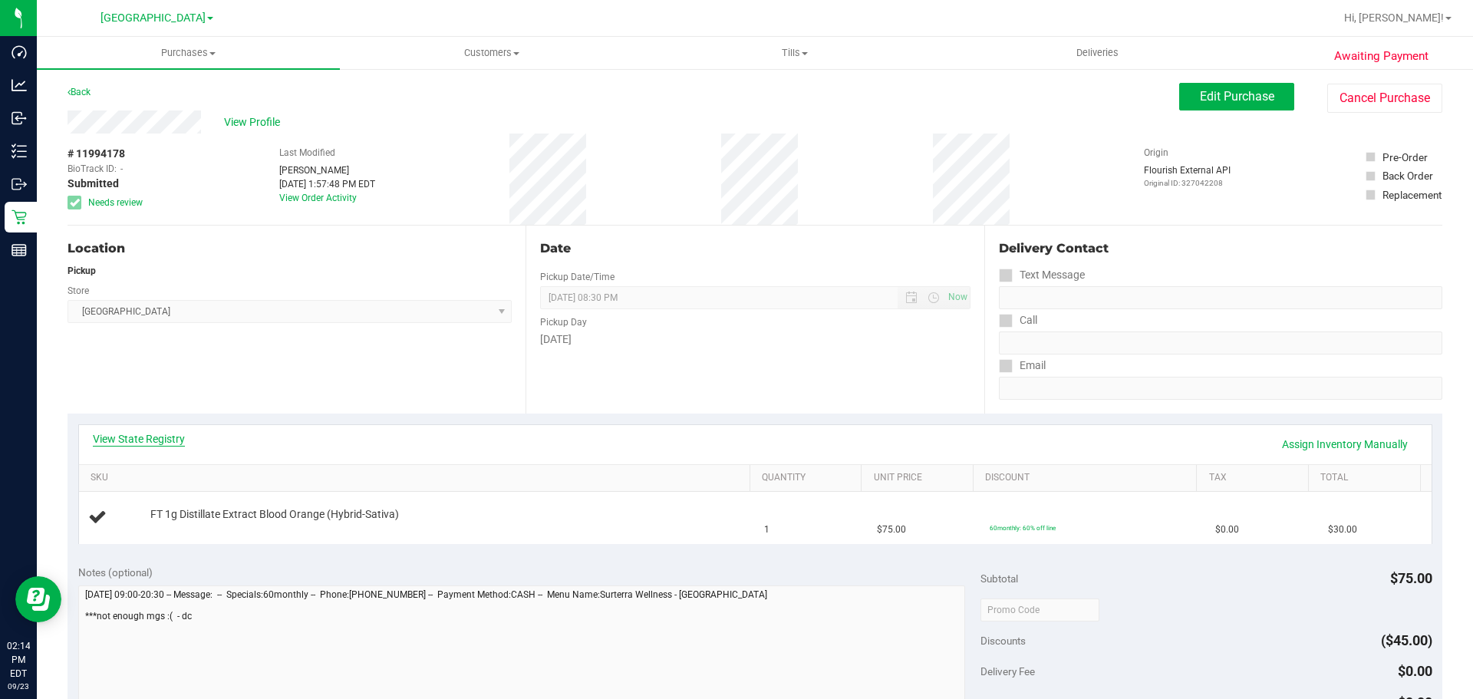
click at [143, 446] on link "View State Registry" at bounding box center [139, 438] width 92 height 15
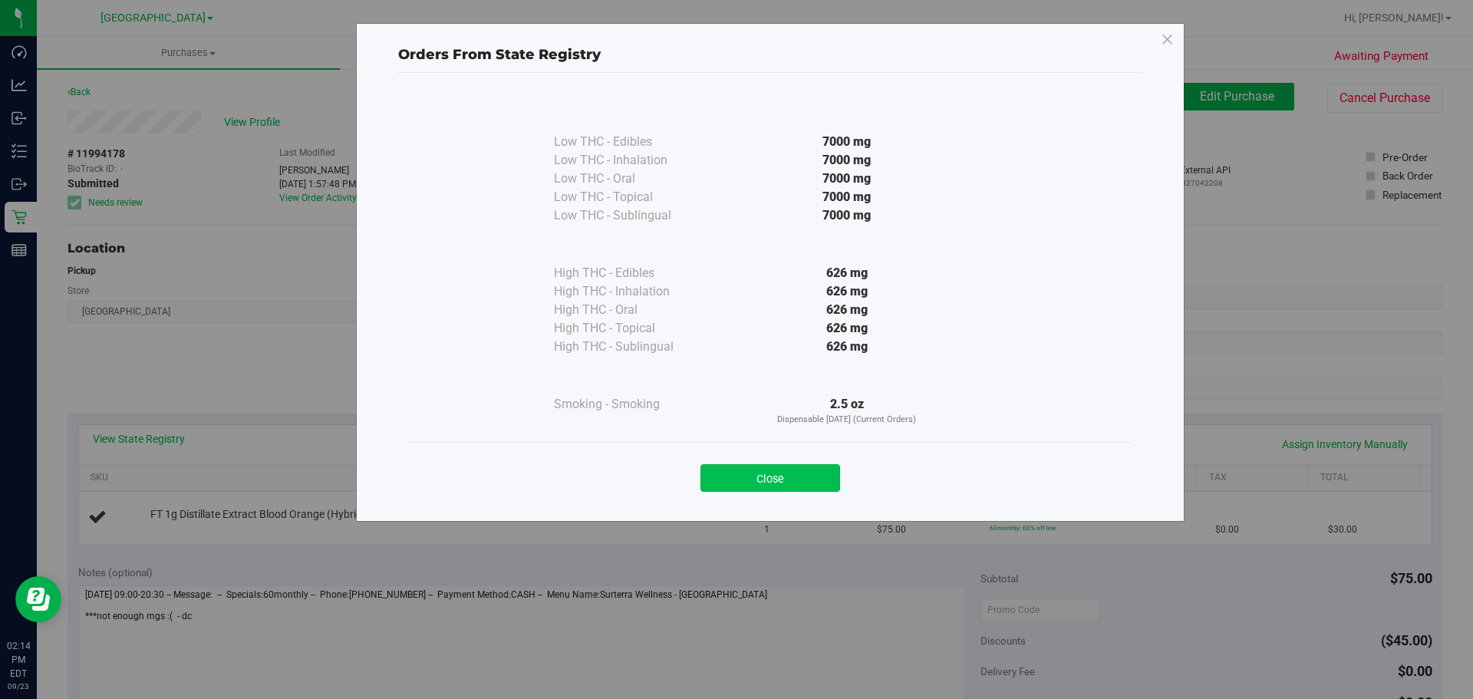
click at [721, 475] on button "Close" at bounding box center [770, 478] width 140 height 28
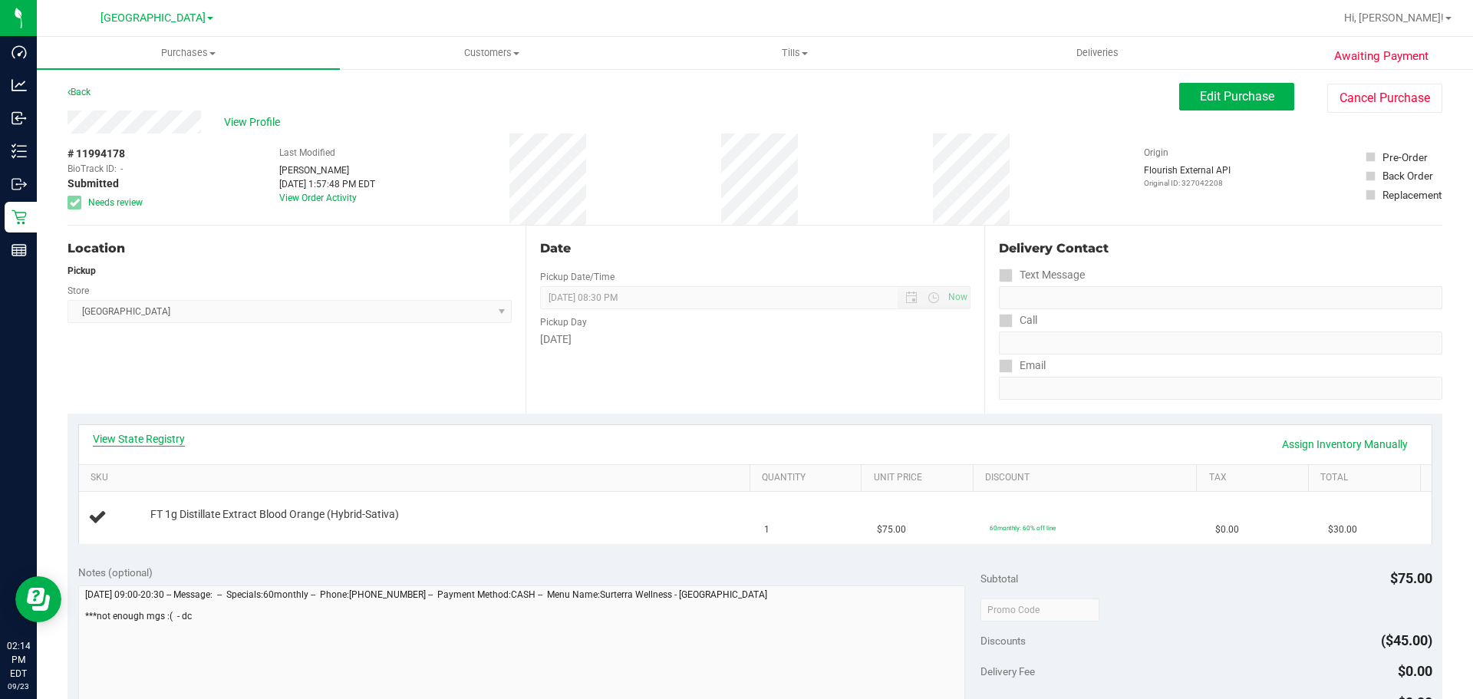
click at [143, 436] on link "View State Registry" at bounding box center [139, 438] width 92 height 15
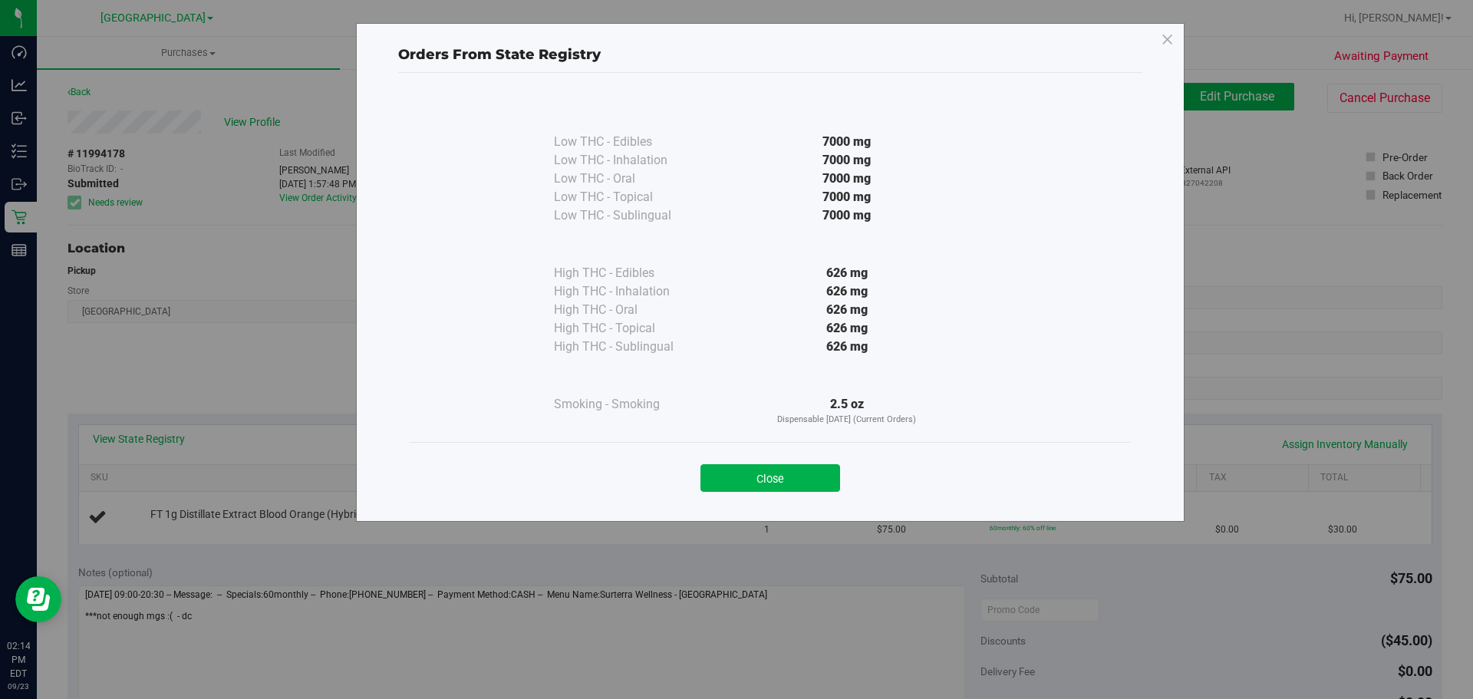
click at [733, 496] on div "Close" at bounding box center [770, 473] width 721 height 62
click at [731, 482] on button "Close" at bounding box center [770, 478] width 140 height 28
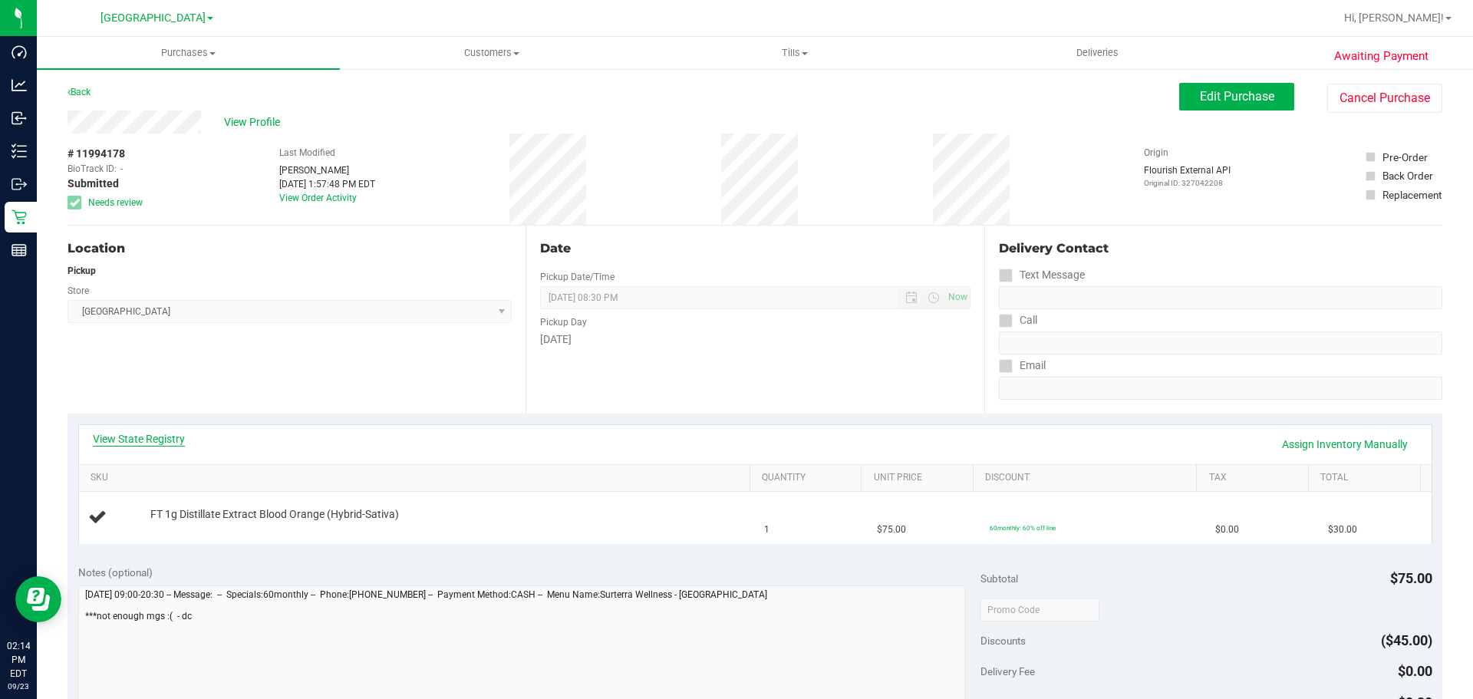
click at [180, 433] on link "View State Registry" at bounding box center [139, 438] width 92 height 15
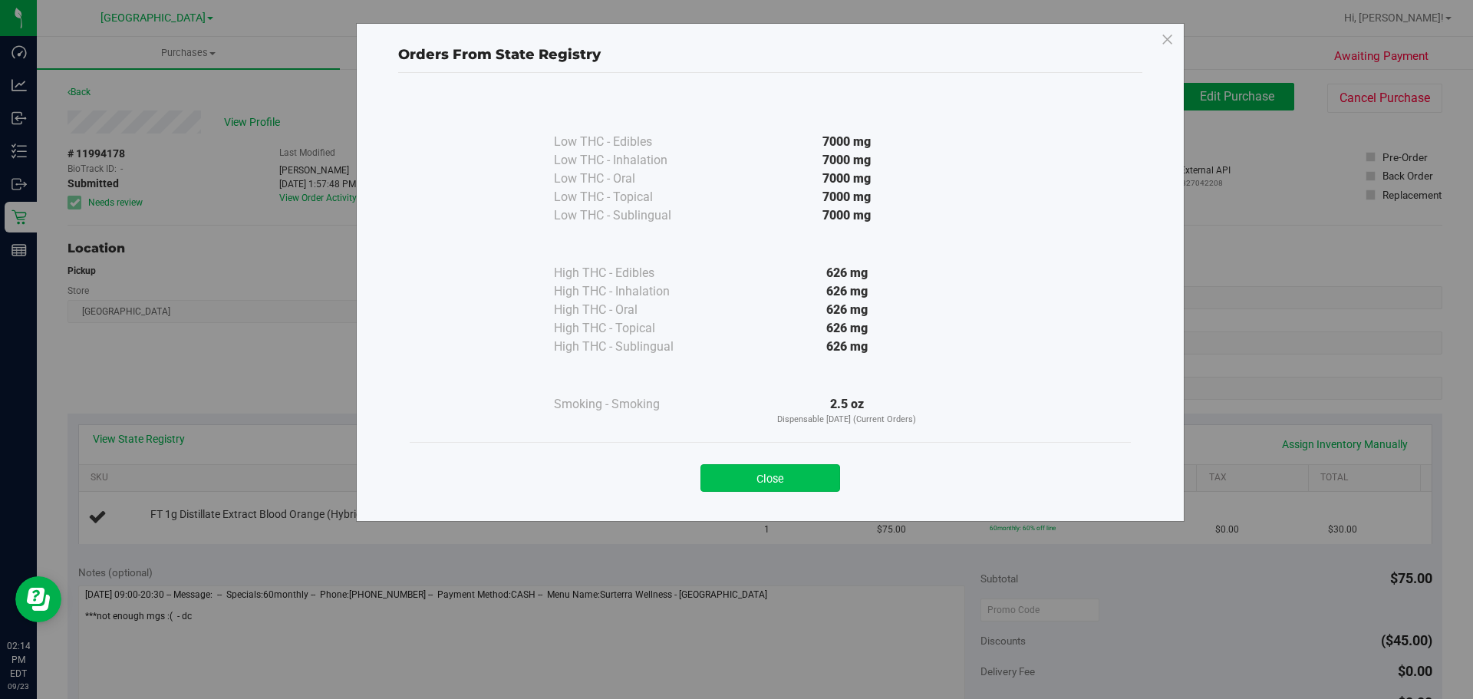
click at [781, 470] on button "Close" at bounding box center [770, 478] width 140 height 28
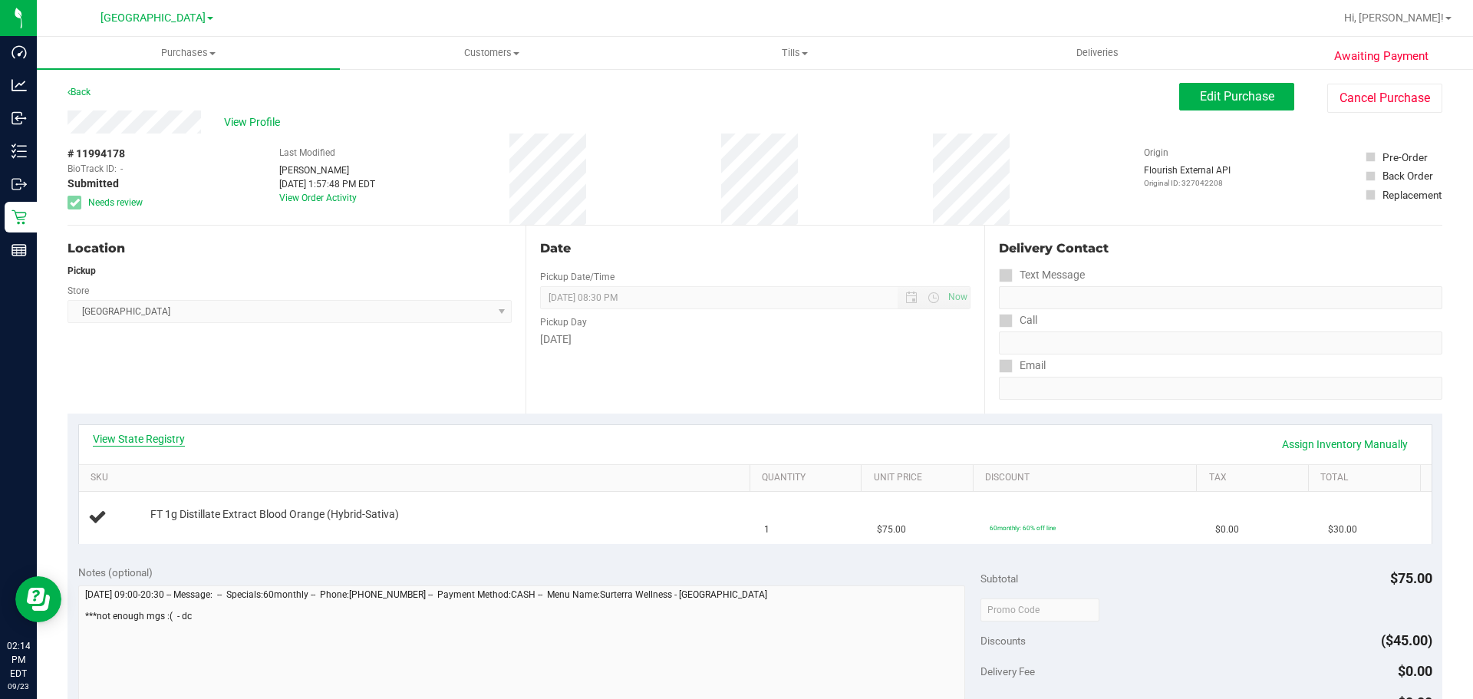
click at [177, 446] on link "View State Registry" at bounding box center [139, 438] width 92 height 15
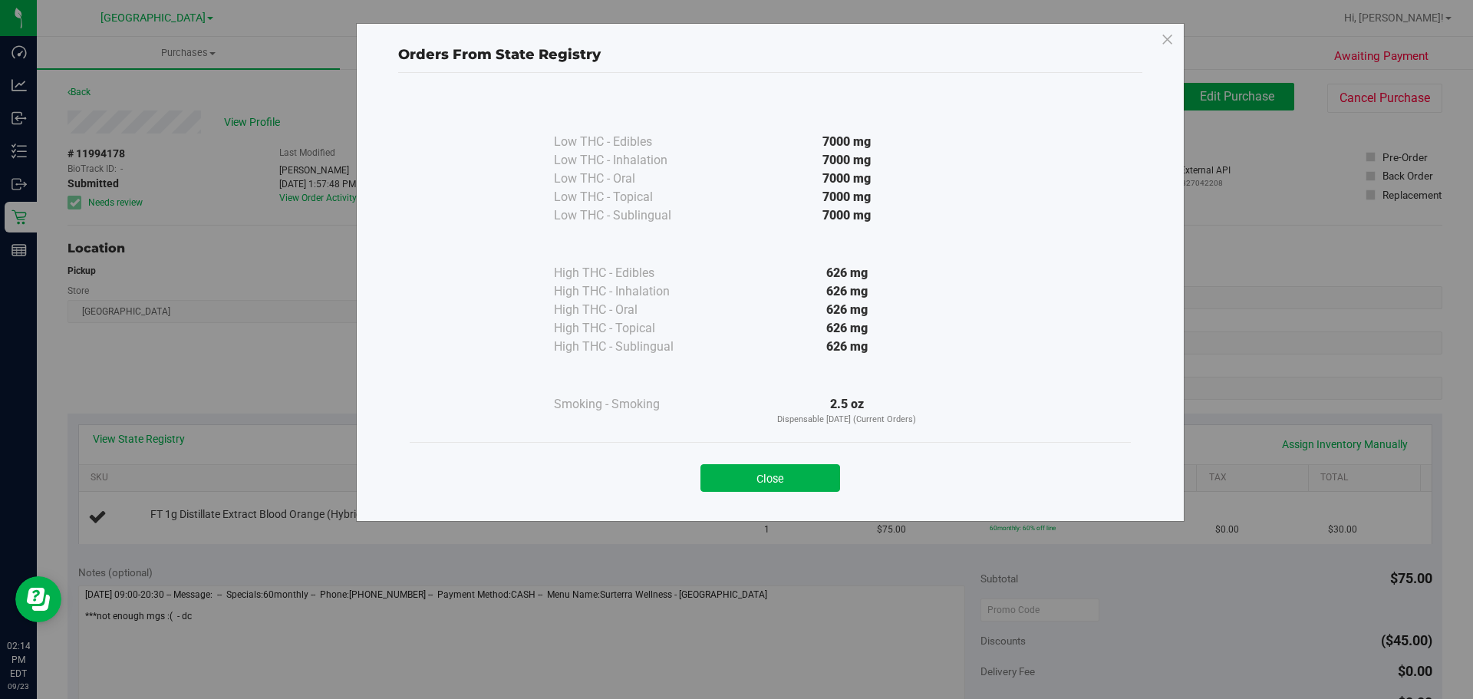
click at [808, 492] on div "Close" at bounding box center [770, 473] width 721 height 62
click at [808, 489] on button "Close" at bounding box center [770, 478] width 140 height 28
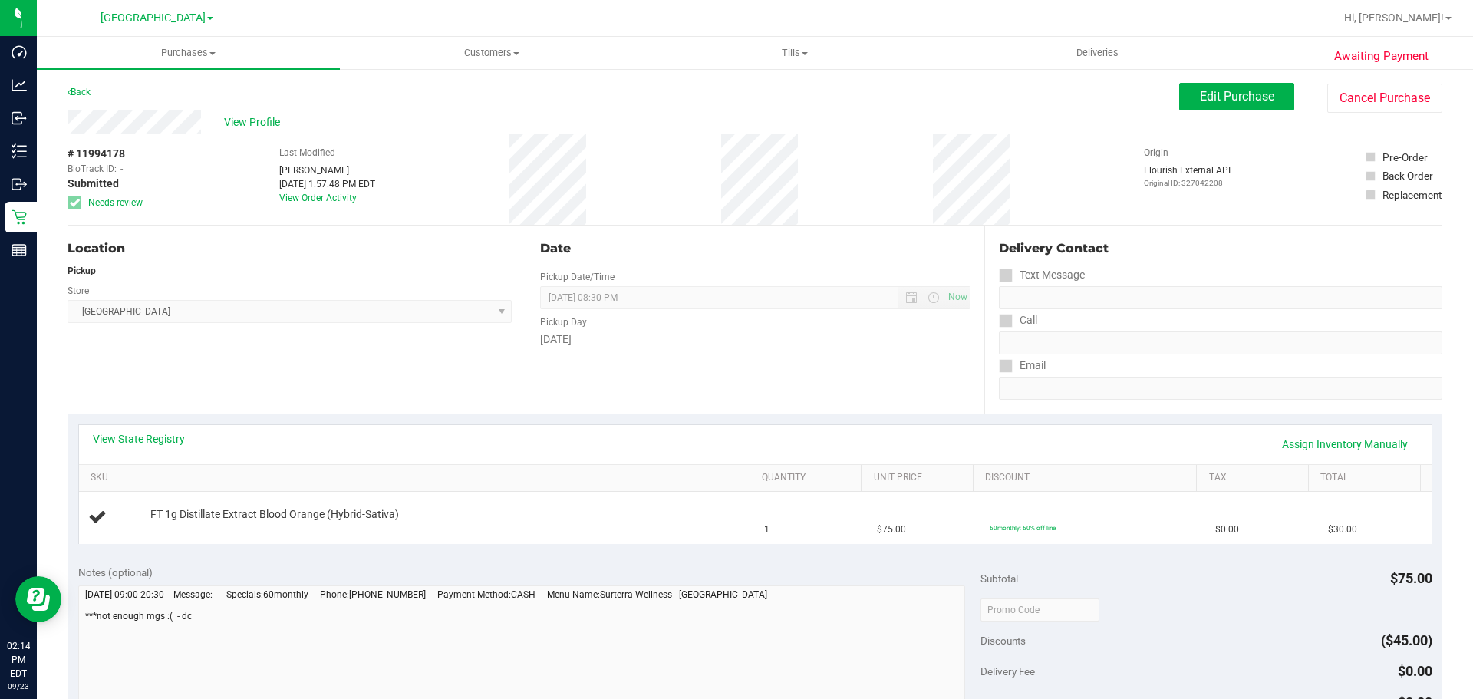
click at [954, 73] on div "Awaiting Payment Back Edit Purchase Cancel Purchase View Profile # 11994178 Bio…" at bounding box center [755, 642] width 1436 height 1151
click at [954, 91] on button "Edit Purchase" at bounding box center [1236, 97] width 115 height 28
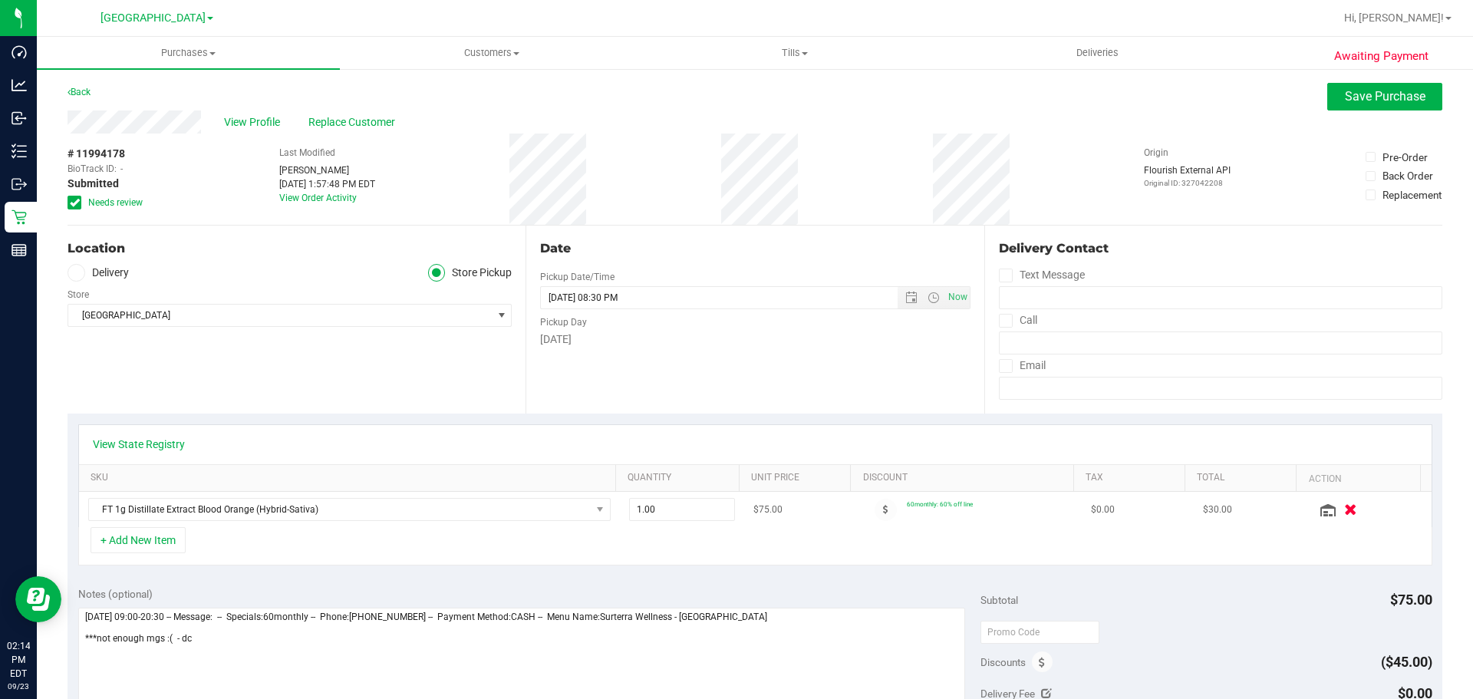
click at [954, 512] on icon "button" at bounding box center [1350, 510] width 13 height 12
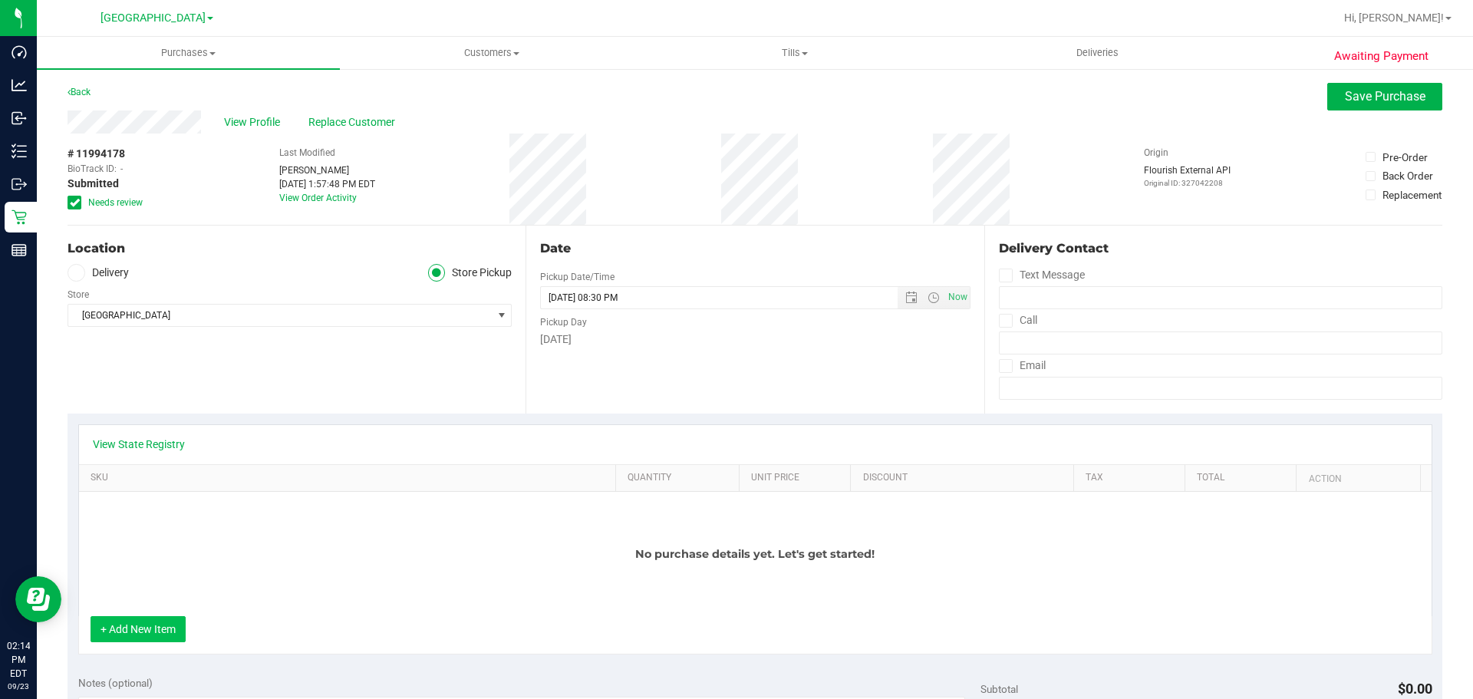
click at [150, 625] on button "+ Add New Item" at bounding box center [138, 629] width 95 height 26
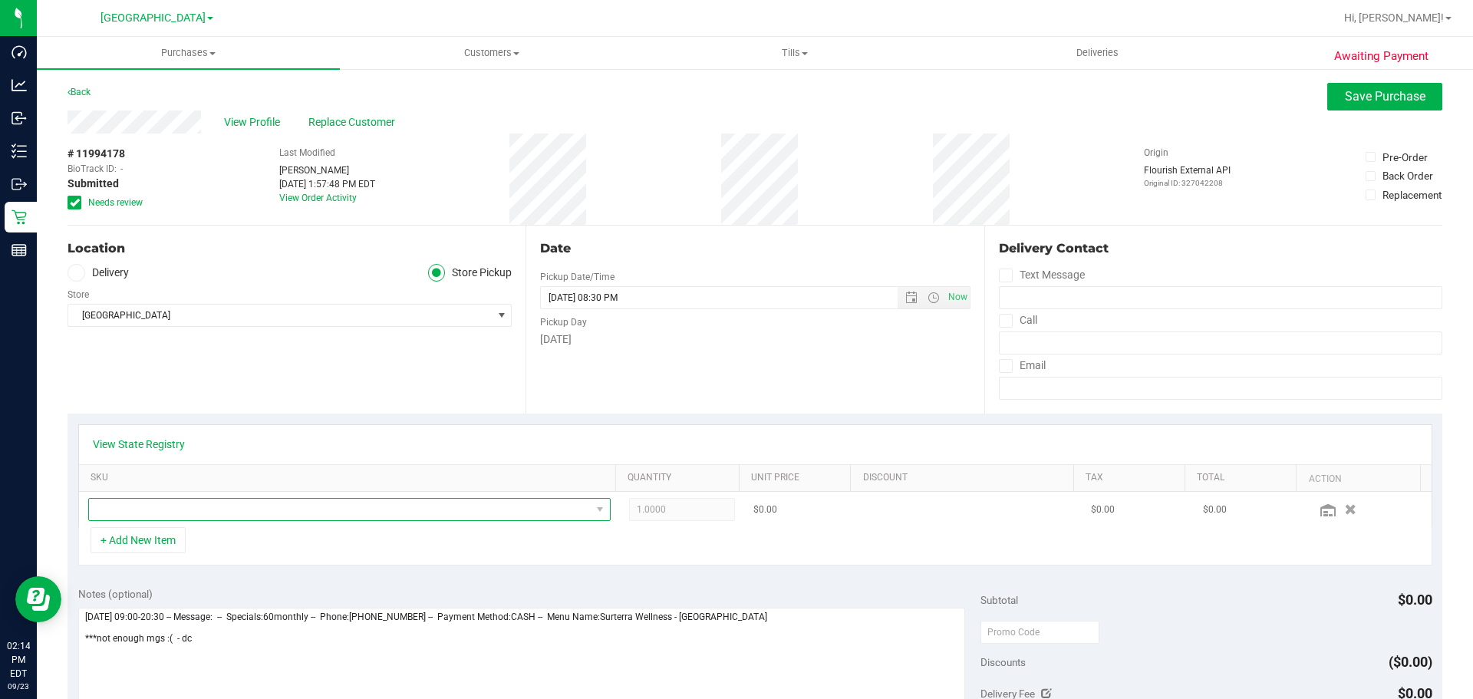
click at [143, 509] on span "NO DATA FOUND" at bounding box center [340, 509] width 502 height 21
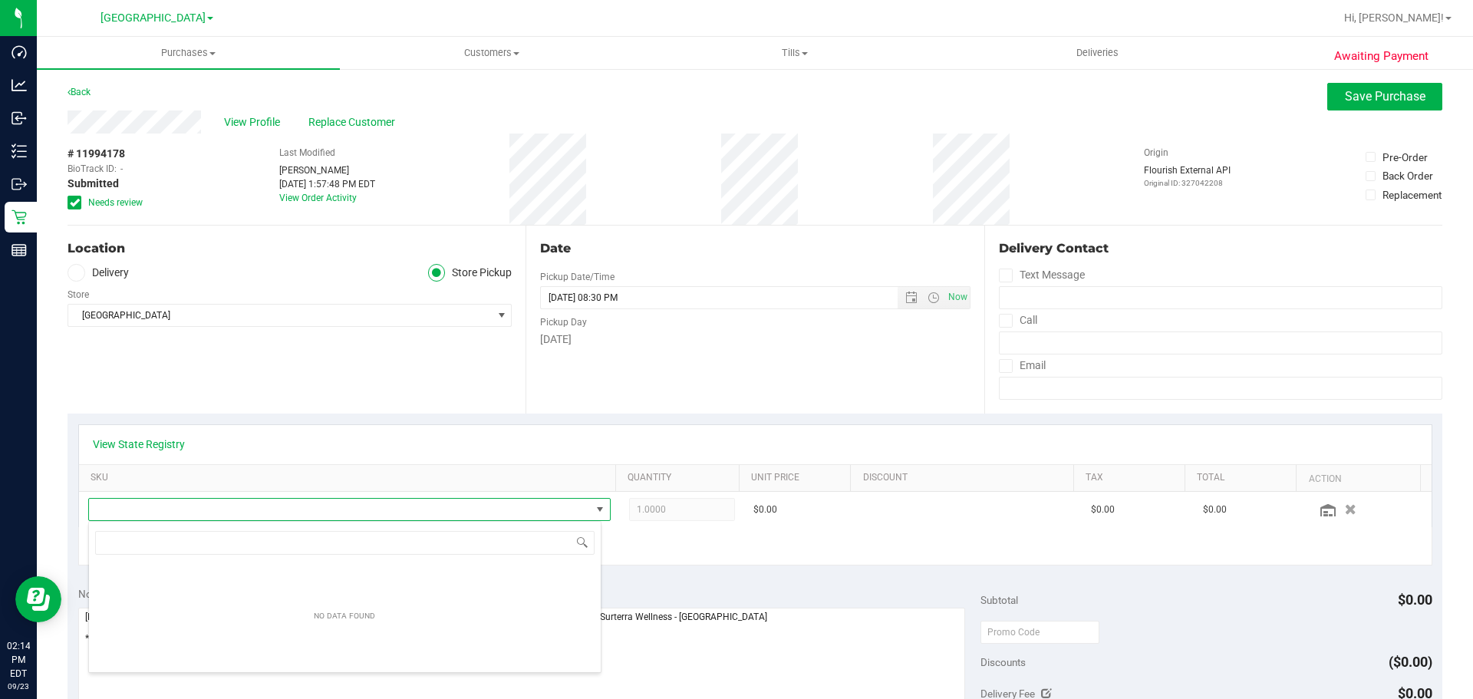
scroll to position [23, 509]
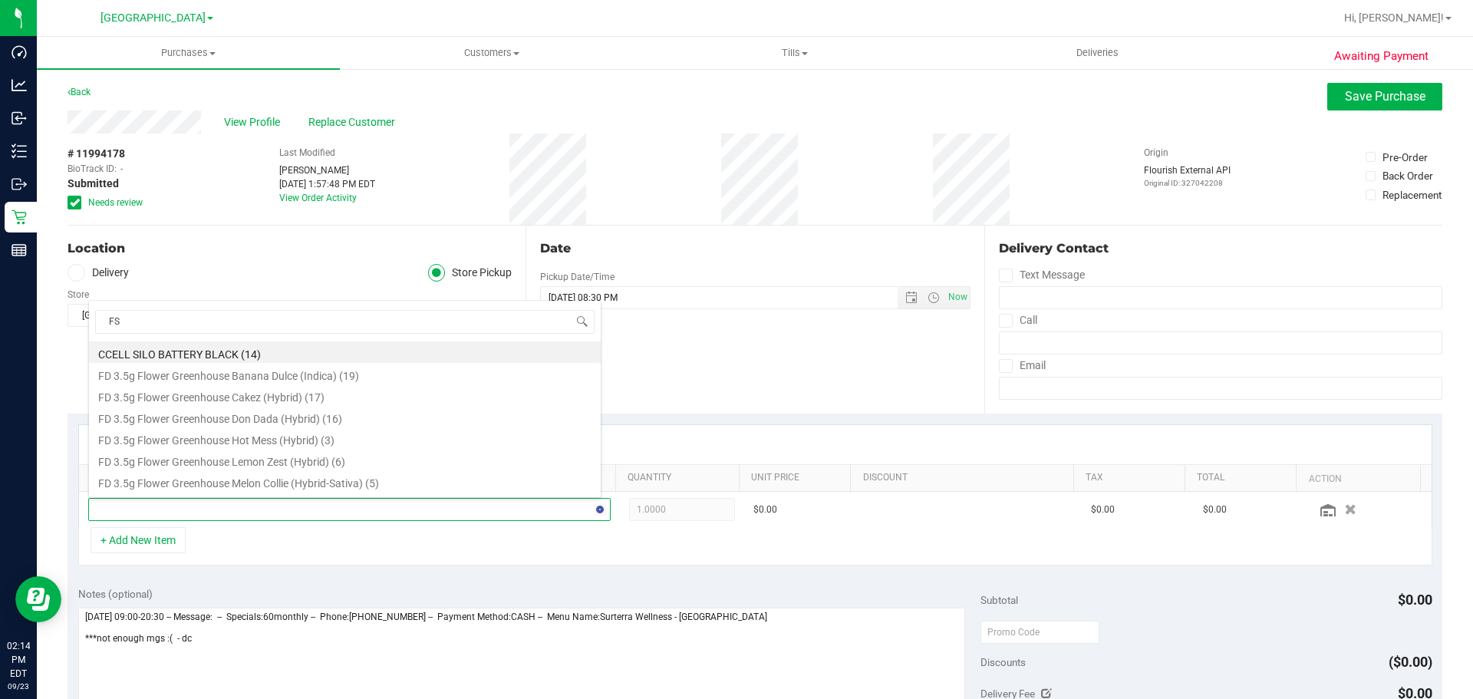
type input "FSO"
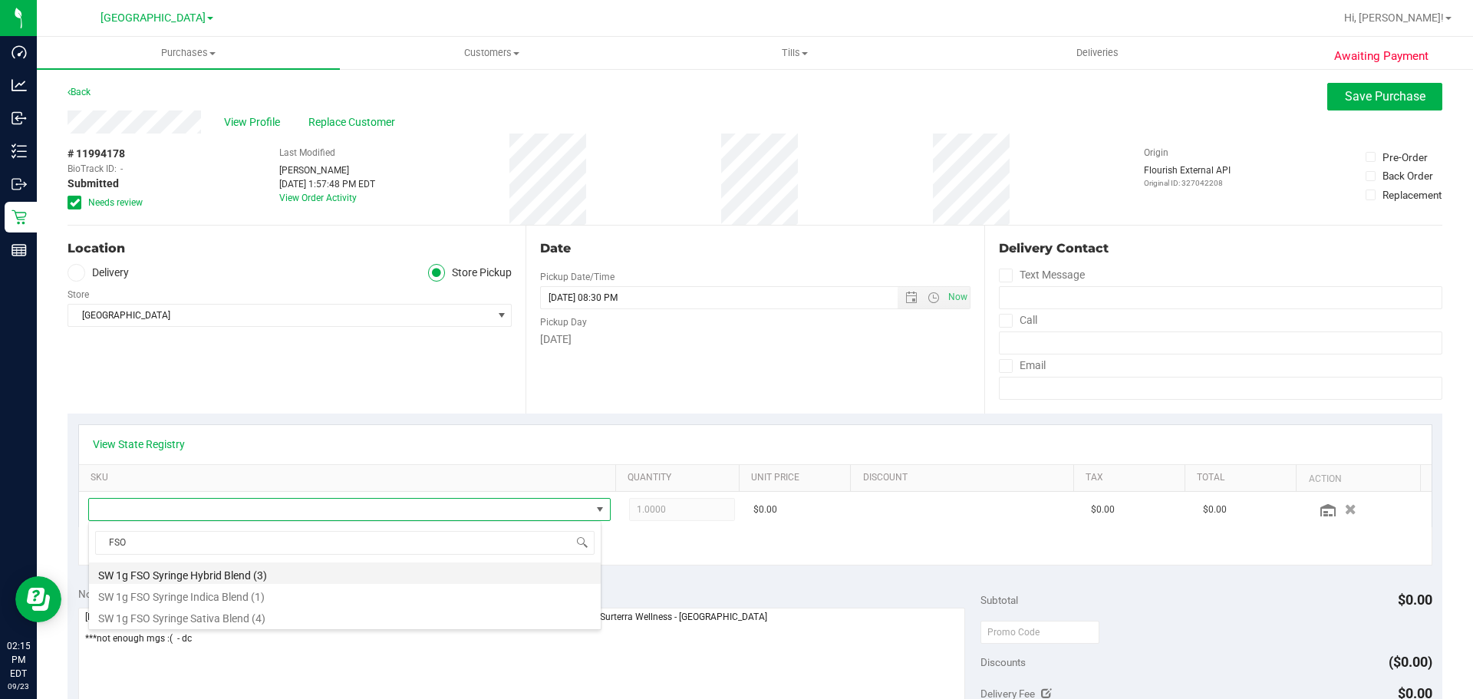
click at [212, 572] on li "SW 1g FSO Syringe Hybrid Blend (3)" at bounding box center [345, 572] width 512 height 21
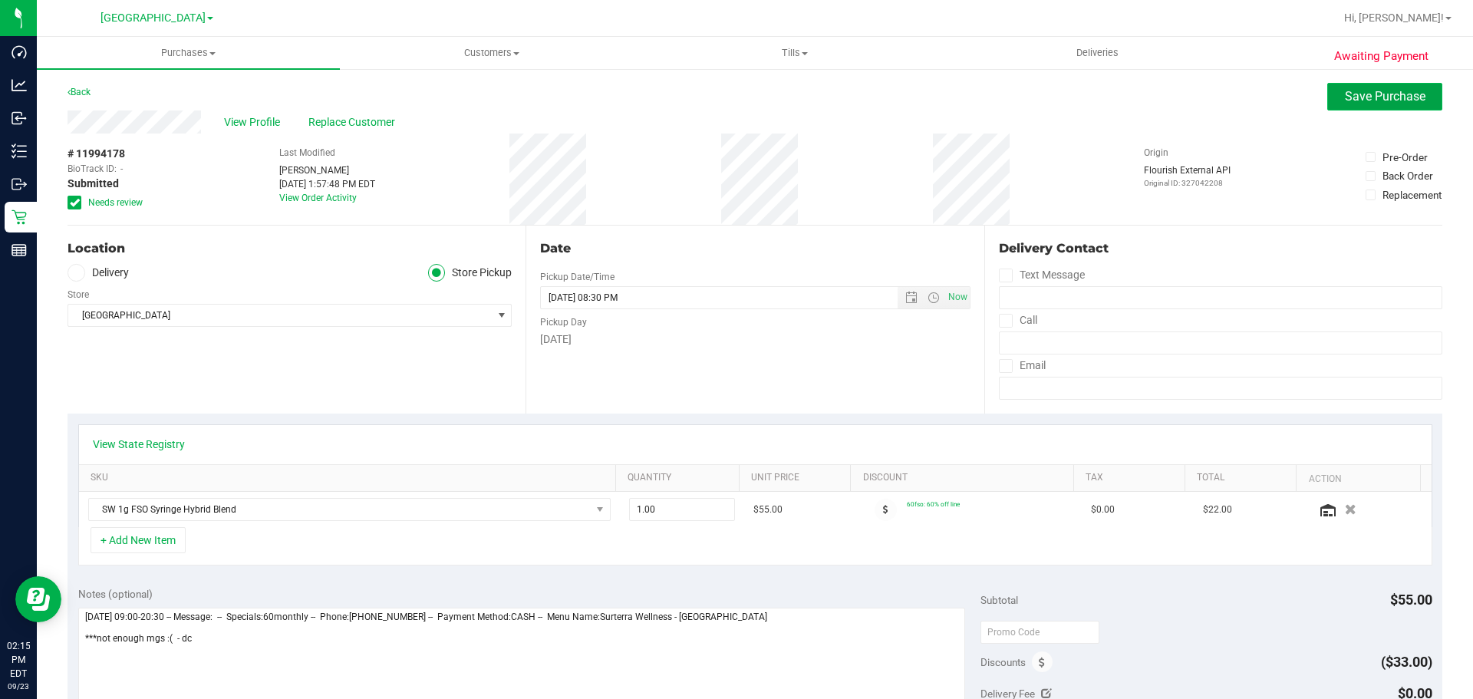
click at [954, 95] on span "Save Purchase" at bounding box center [1385, 96] width 81 height 15
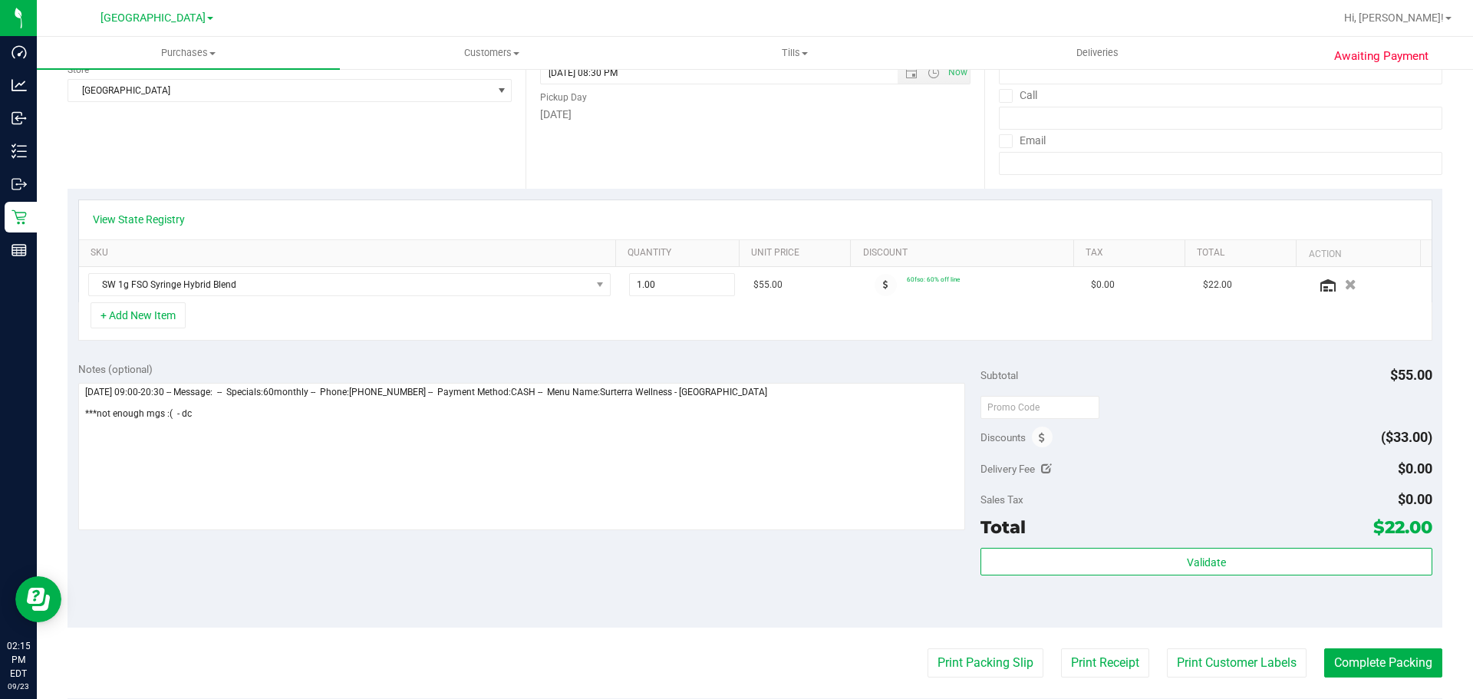
scroll to position [230, 0]
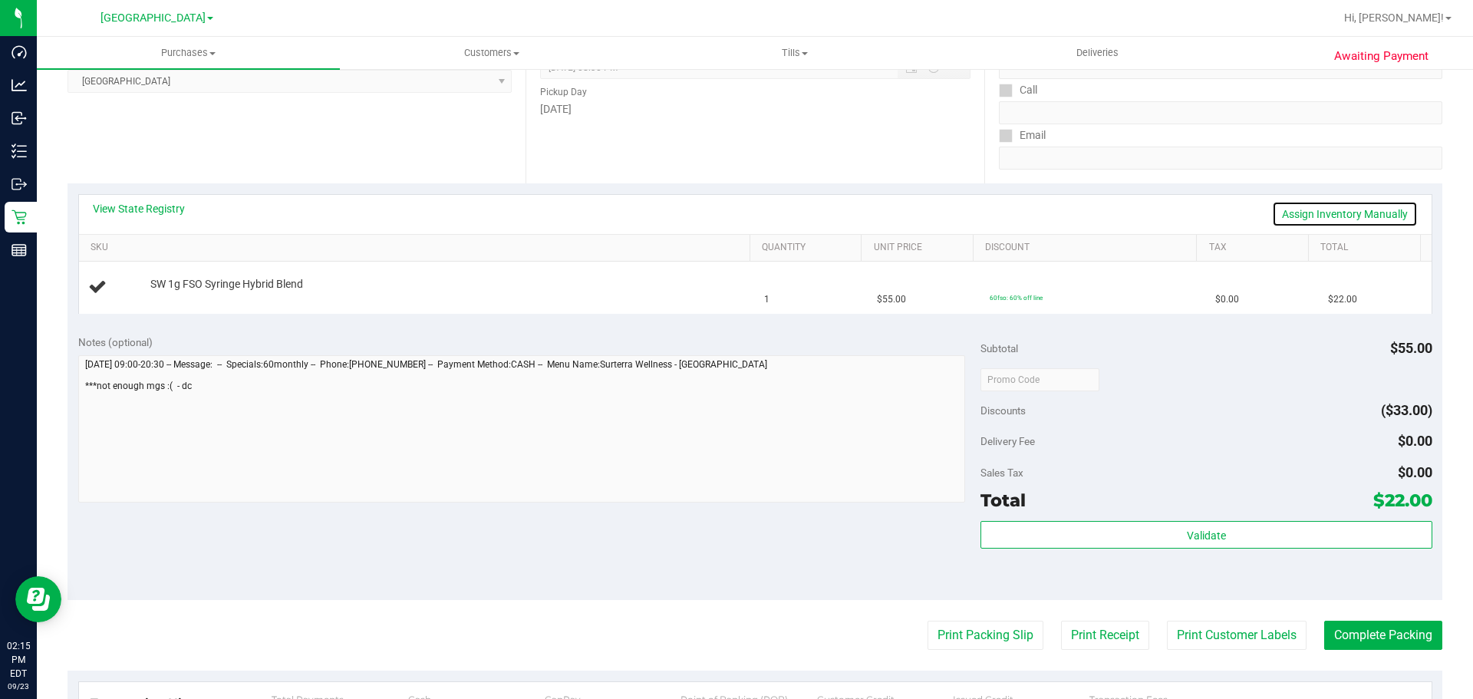
click at [954, 215] on link "Assign Inventory Manually" at bounding box center [1345, 214] width 146 height 26
click at [187, 293] on link "Add Package" at bounding box center [177, 294] width 55 height 11
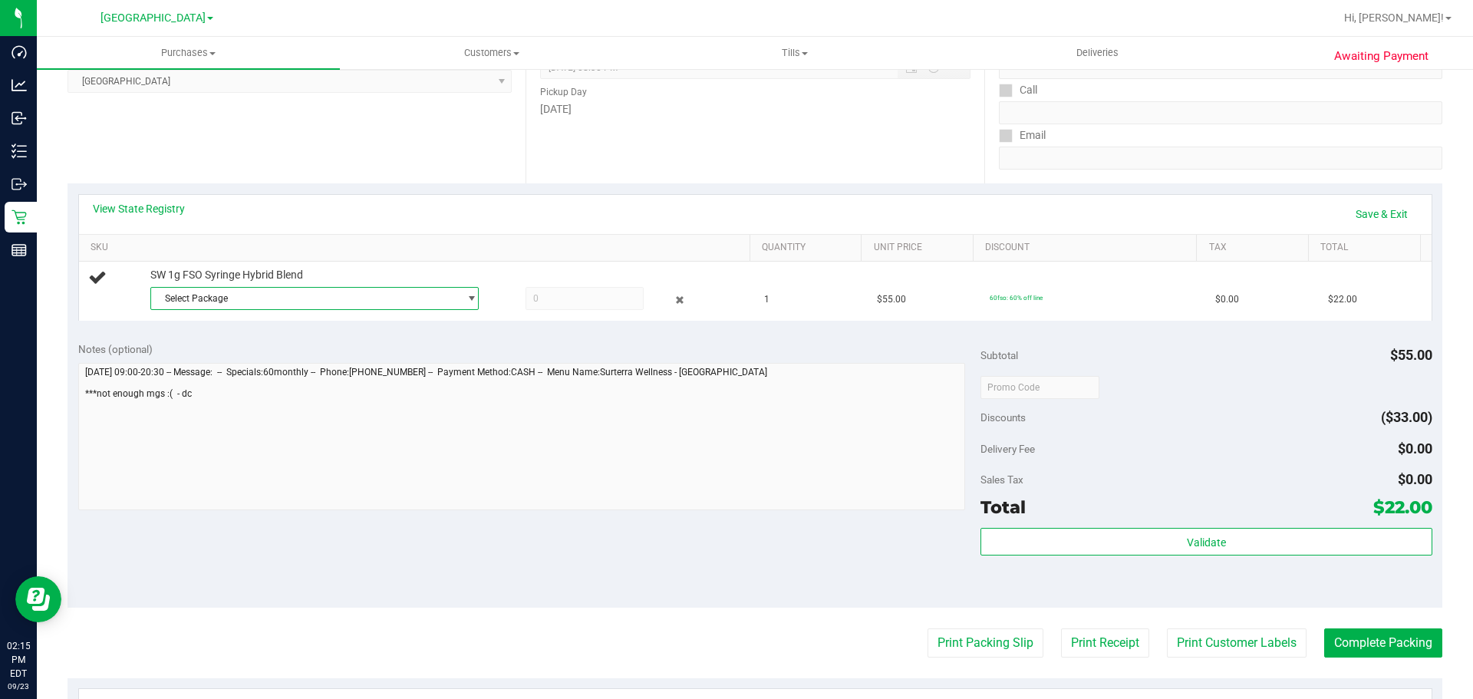
drag, startPoint x: 232, startPoint y: 297, endPoint x: 252, endPoint y: 343, distance: 50.2
click at [232, 297] on span "Select Package" at bounding box center [305, 298] width 308 height 21
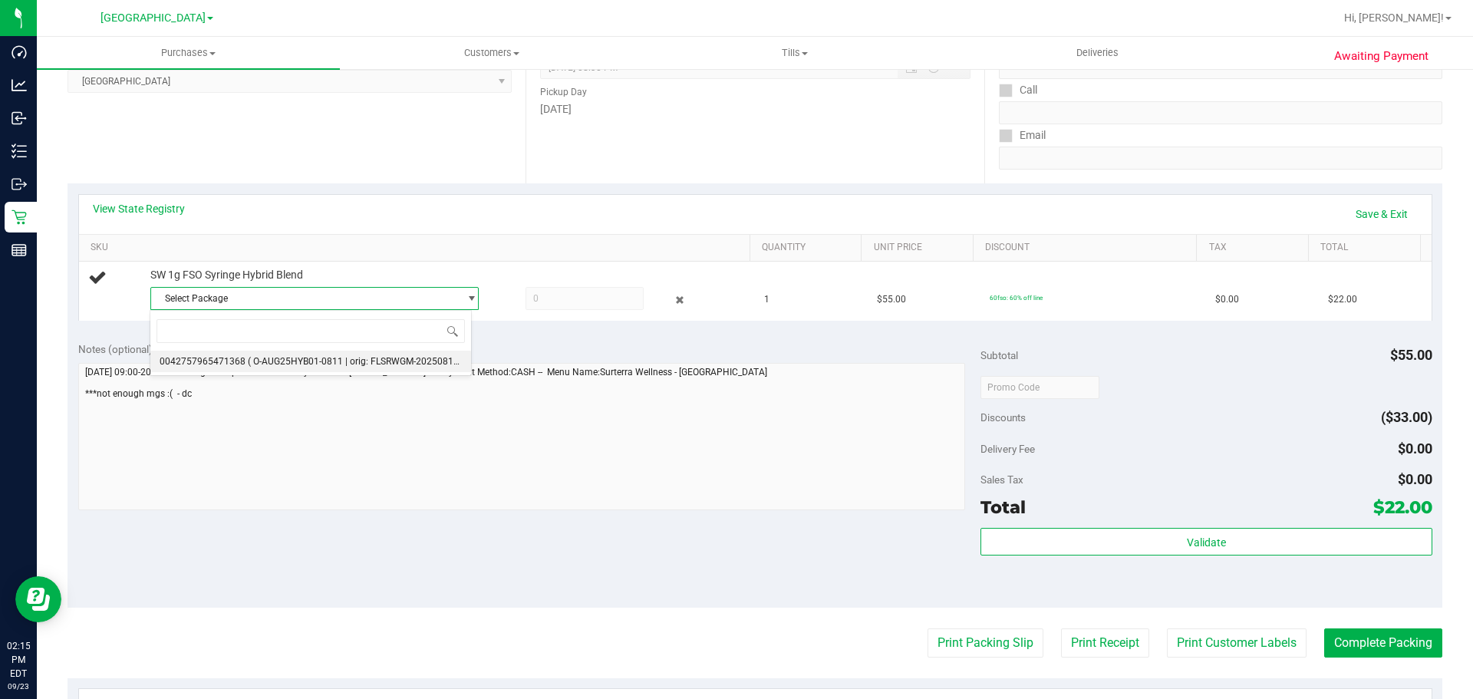
click at [265, 357] on span "( O-AUG25HYB01-0811 | orig: FLSRWGM-20250815-1376 )" at bounding box center [368, 361] width 240 height 11
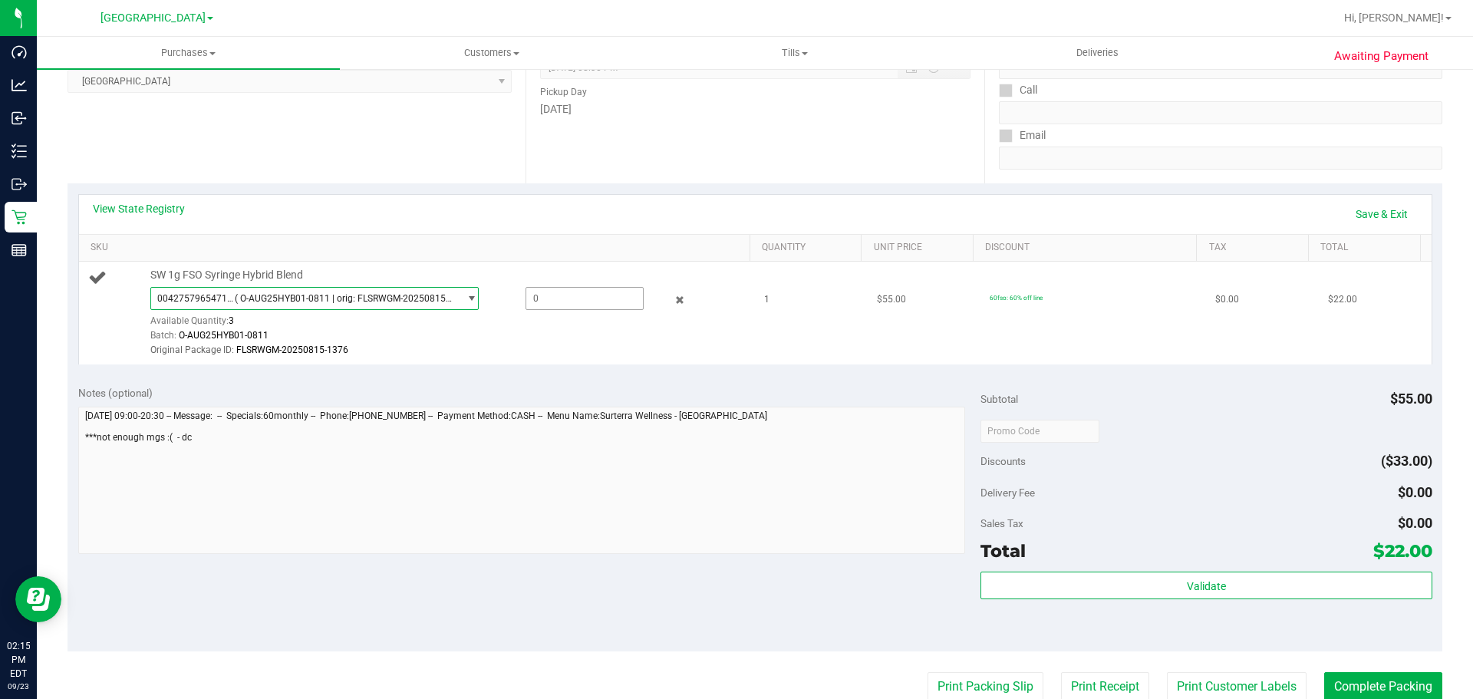
click at [597, 289] on span at bounding box center [584, 298] width 118 height 23
type input "1"
type input "1.0000"
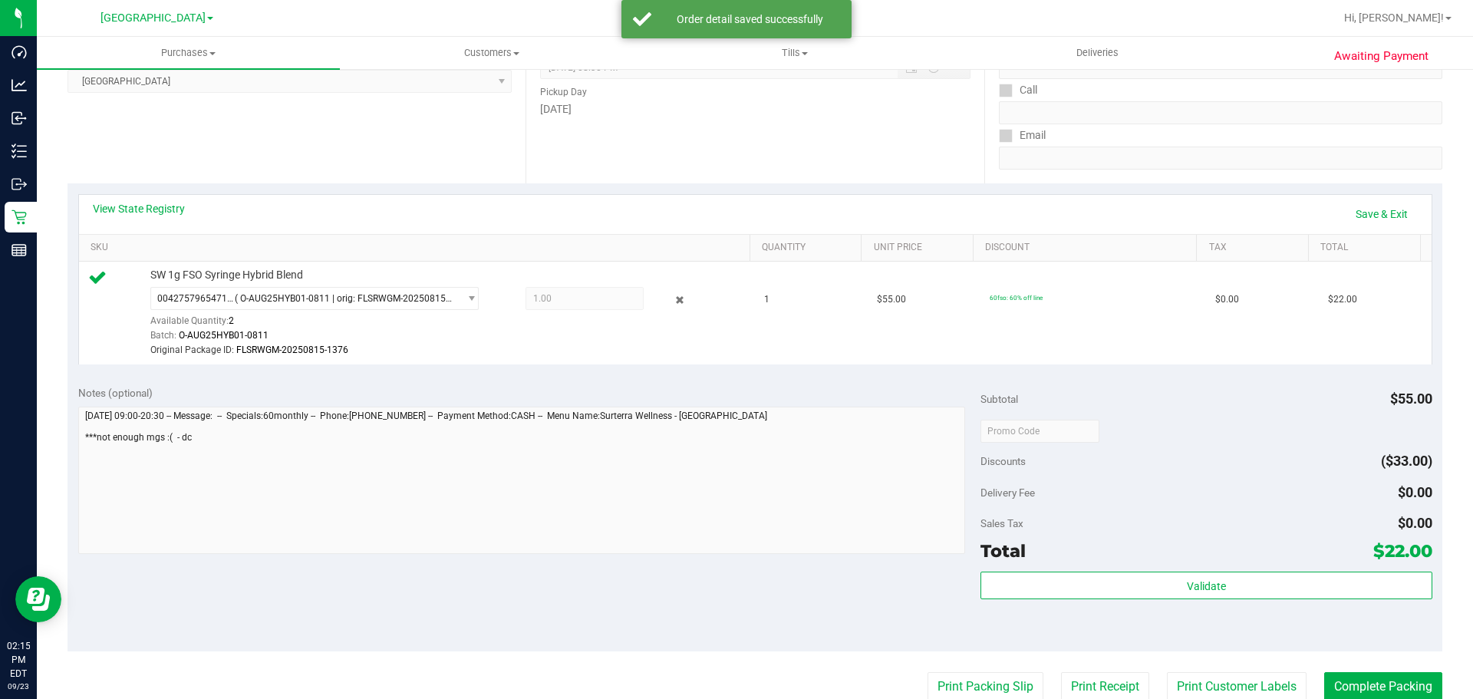
click at [954, 565] on div "Subtotal $55.00 Discounts ($33.00) Delivery Fee $0.00 Sales Tax $0.00 Total $22…" at bounding box center [1205, 512] width 451 height 255
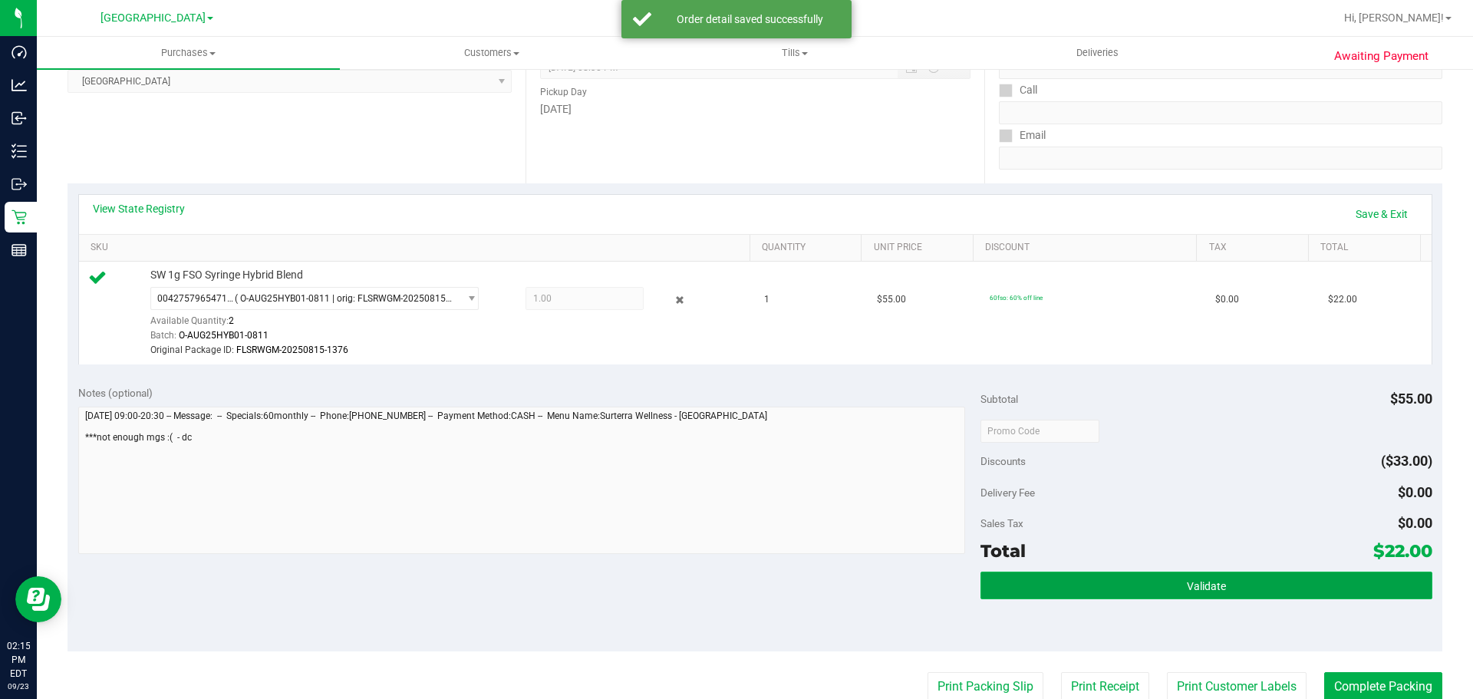
click at [954, 574] on button "Validate" at bounding box center [1205, 585] width 451 height 28
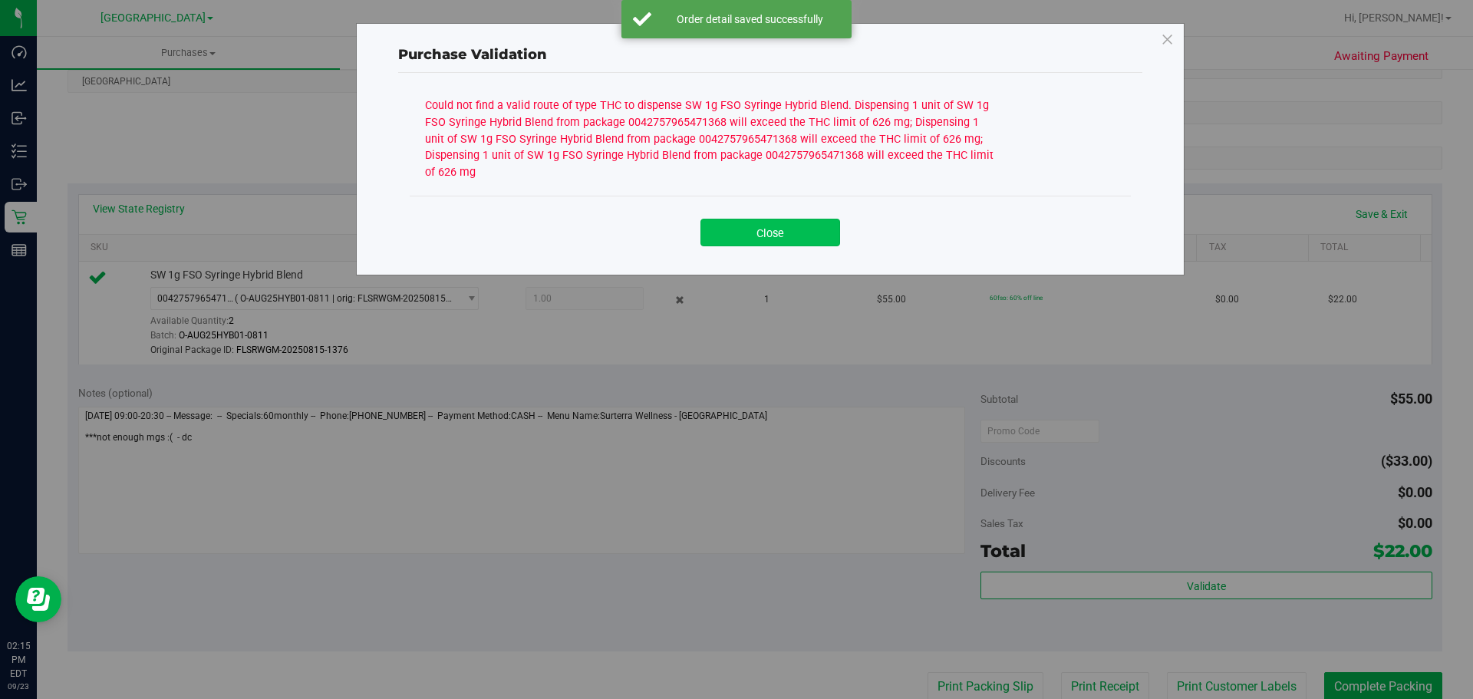
click at [824, 219] on button "Close" at bounding box center [770, 233] width 140 height 28
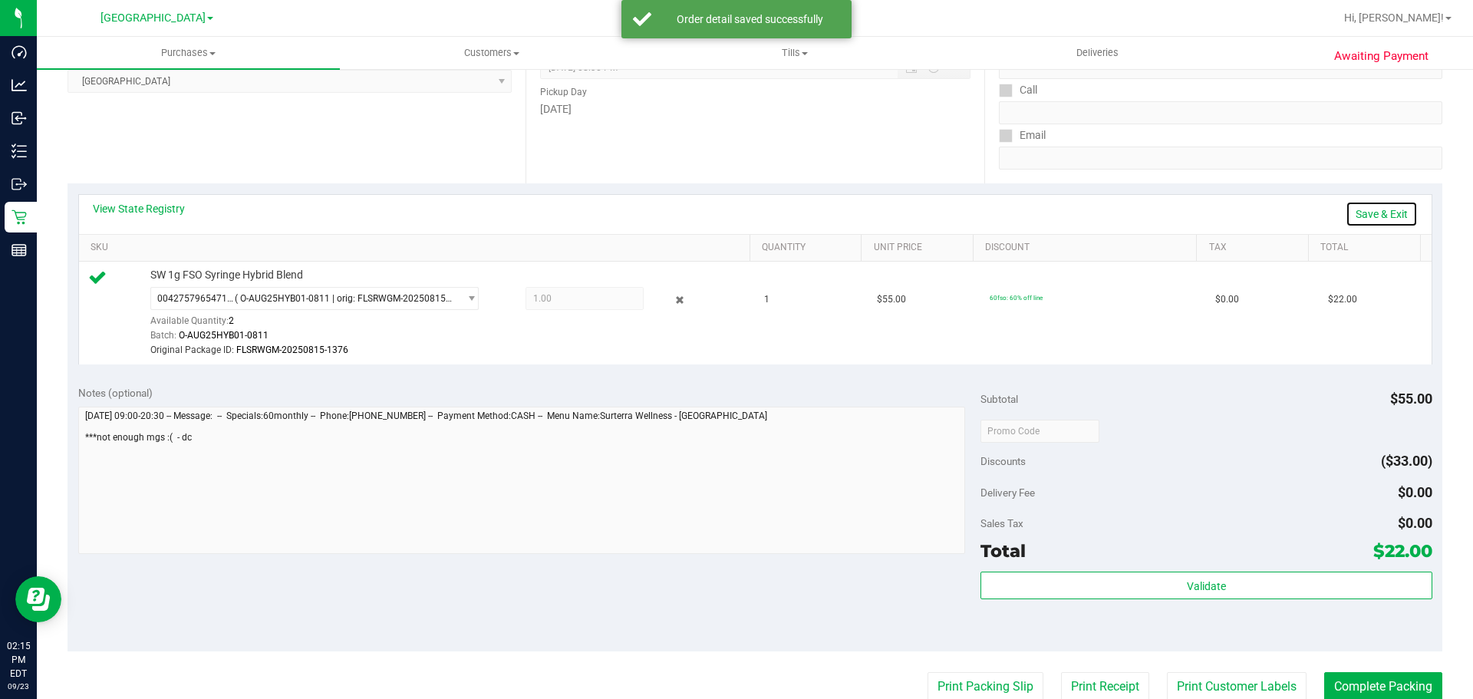
click at [954, 217] on link "Save & Exit" at bounding box center [1381, 214] width 72 height 26
click at [954, 219] on link "Assign Inventory Manually" at bounding box center [1345, 214] width 146 height 26
click at [672, 295] on icon at bounding box center [680, 300] width 16 height 18
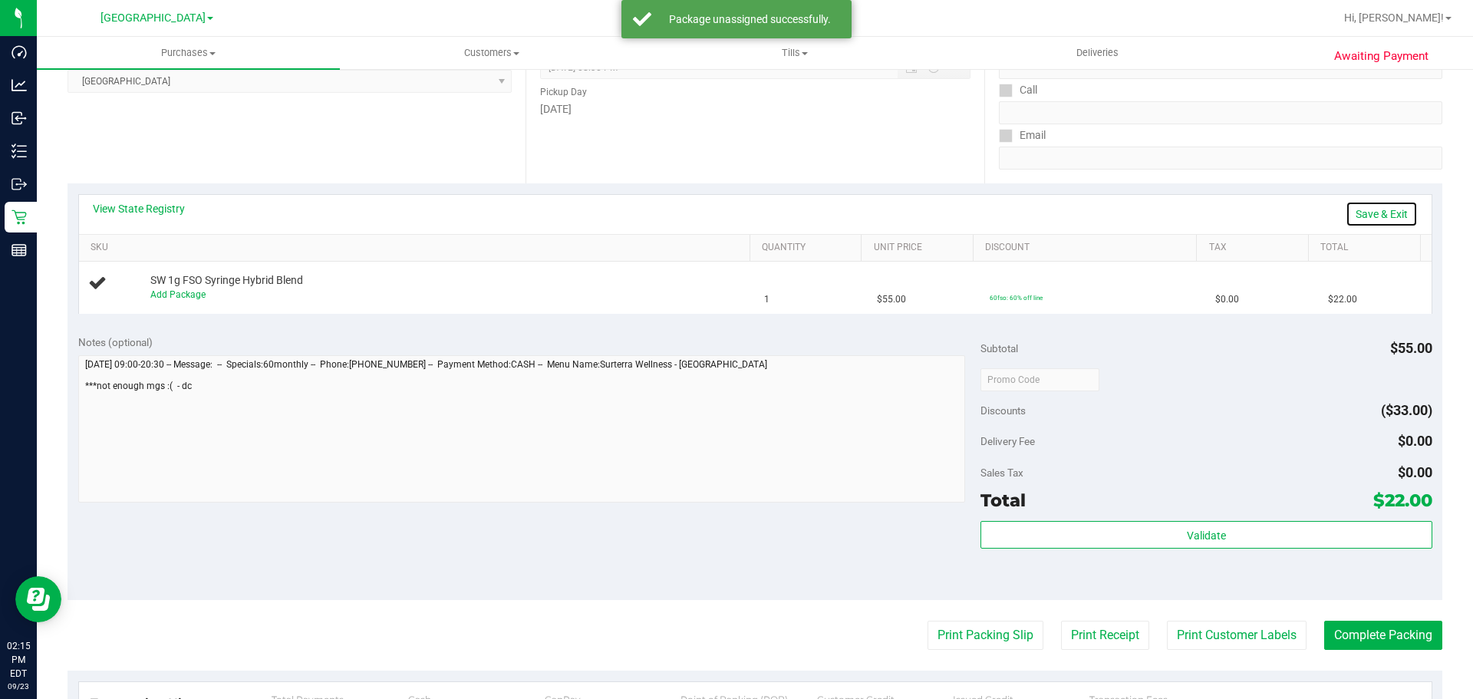
click at [954, 212] on link "Save & Exit" at bounding box center [1381, 214] width 72 height 26
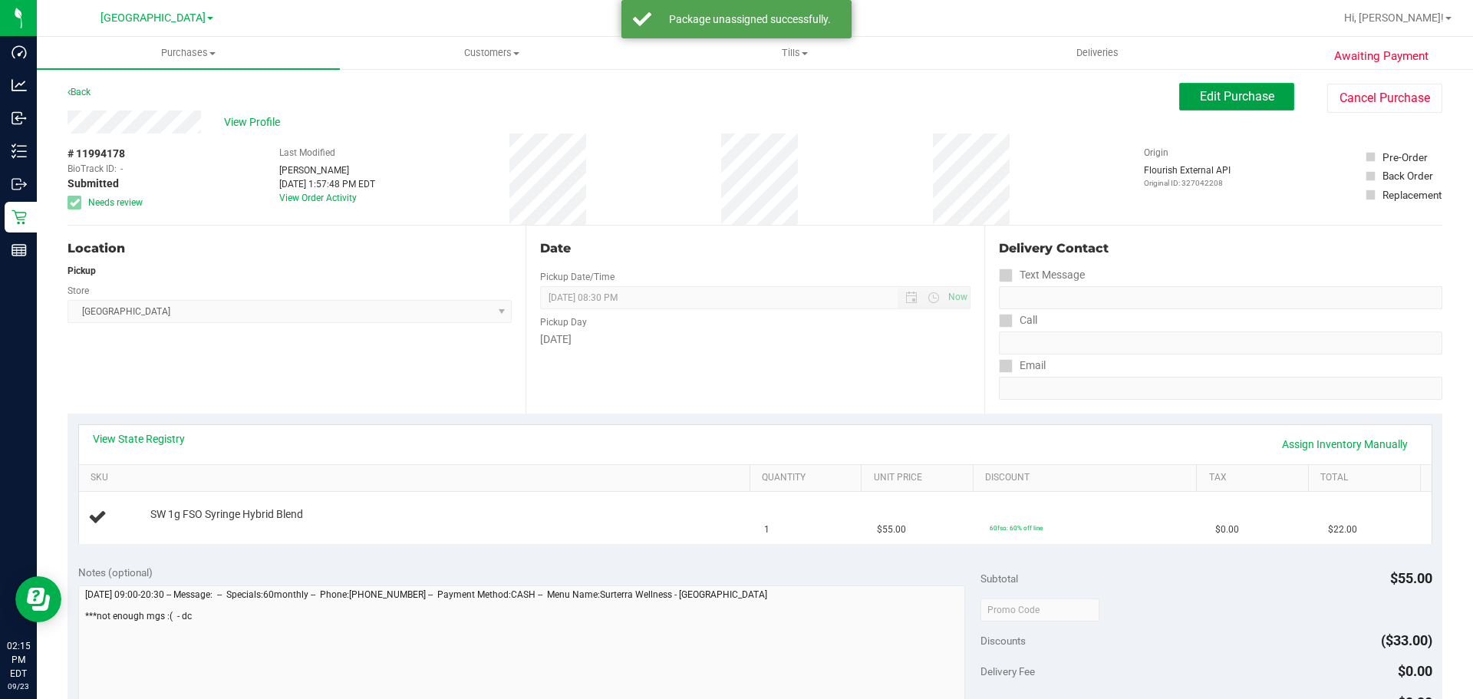
click at [954, 94] on button "Edit Purchase" at bounding box center [1236, 97] width 115 height 28
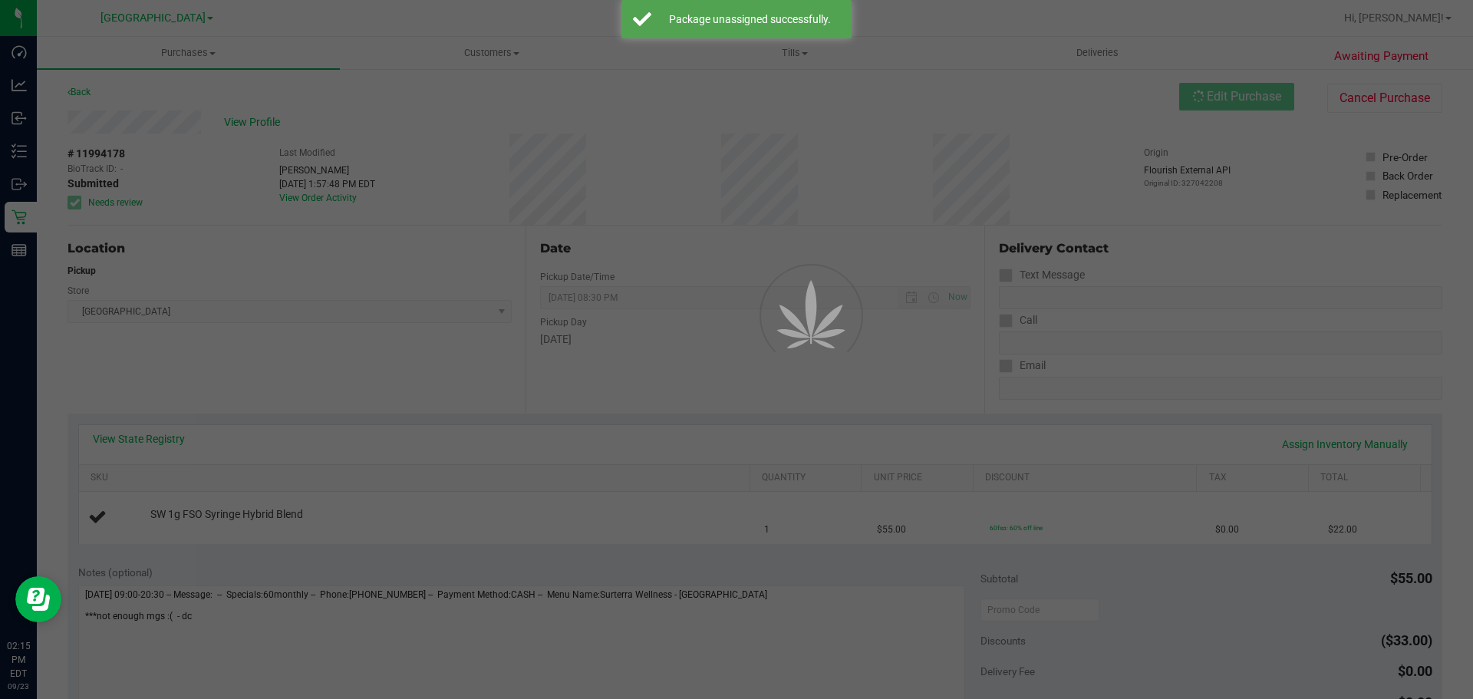
click at [345, 476] on div at bounding box center [736, 349] width 1473 height 699
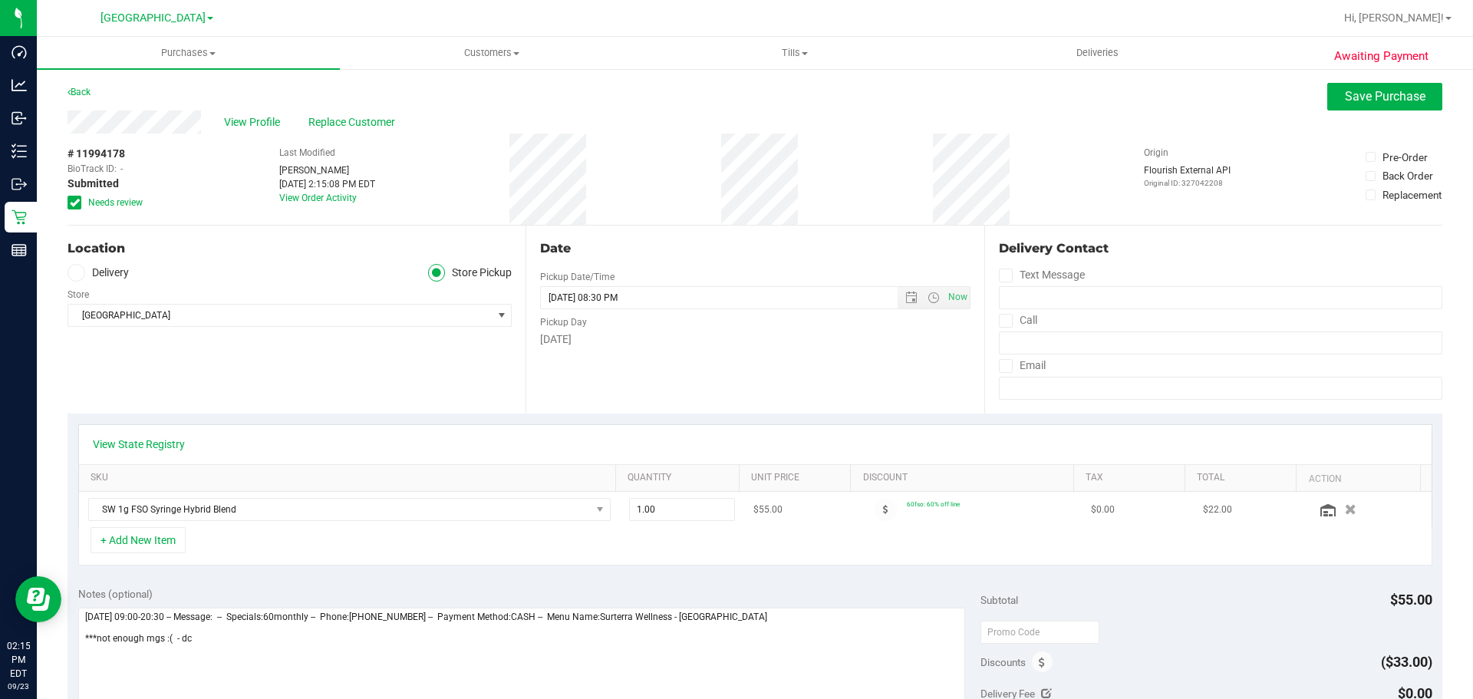
click at [954, 499] on td at bounding box center [1368, 509] width 125 height 35
click at [954, 511] on icon "button" at bounding box center [1350, 510] width 13 height 12
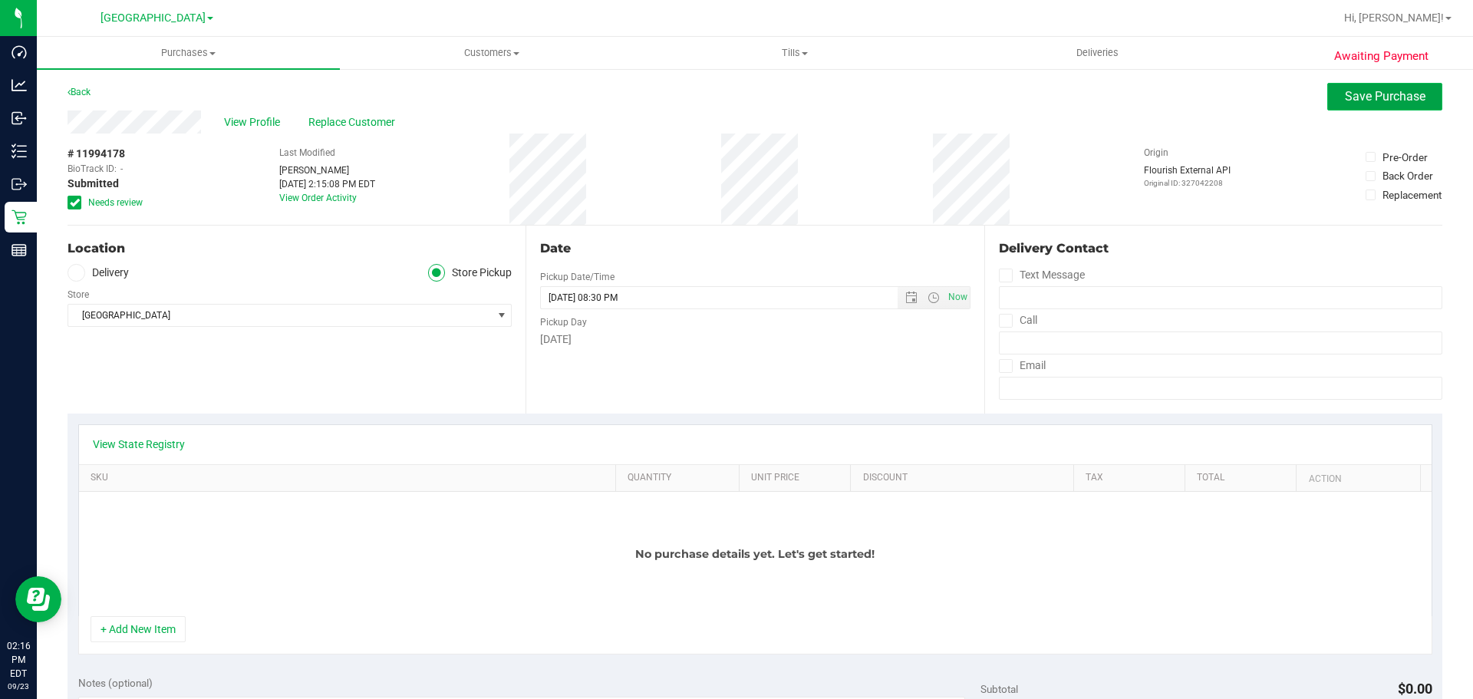
click at [954, 88] on button "Save Purchase" at bounding box center [1384, 97] width 115 height 28
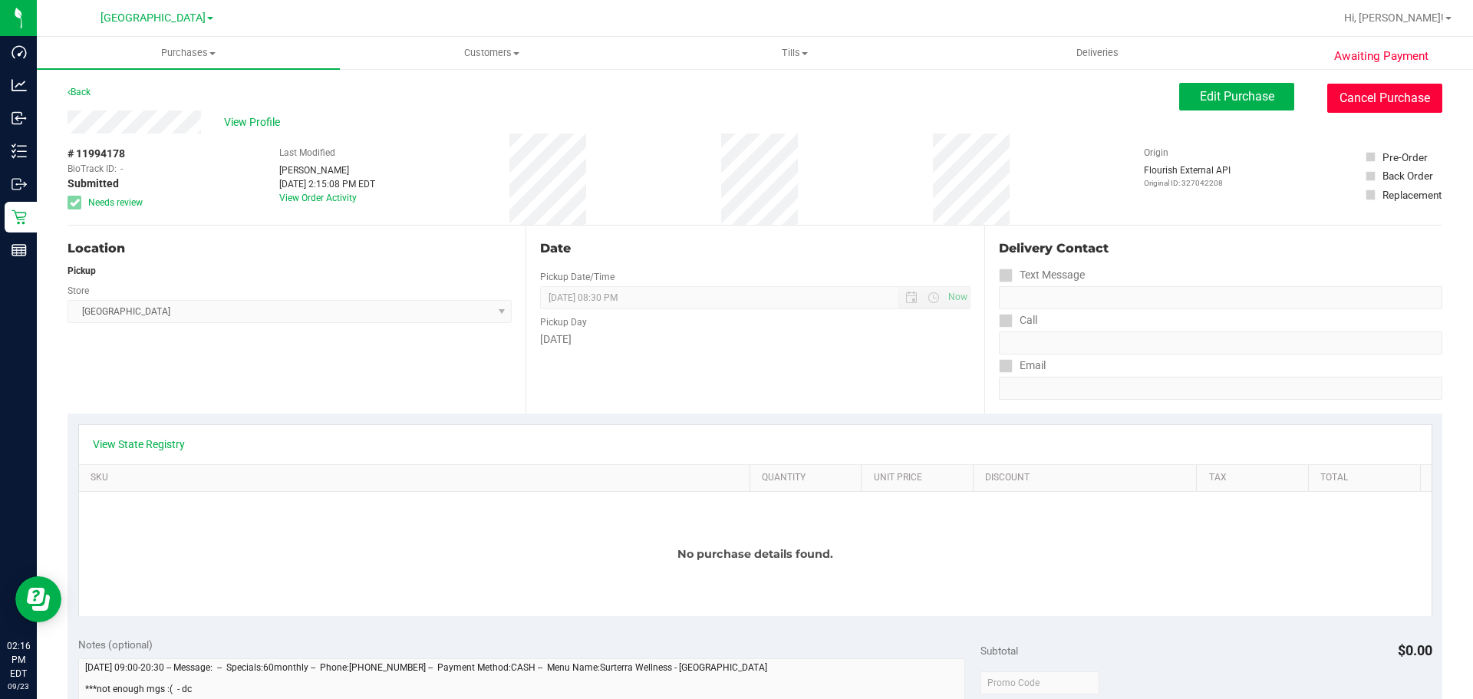
click at [954, 92] on button "Cancel Purchase" at bounding box center [1384, 98] width 115 height 29
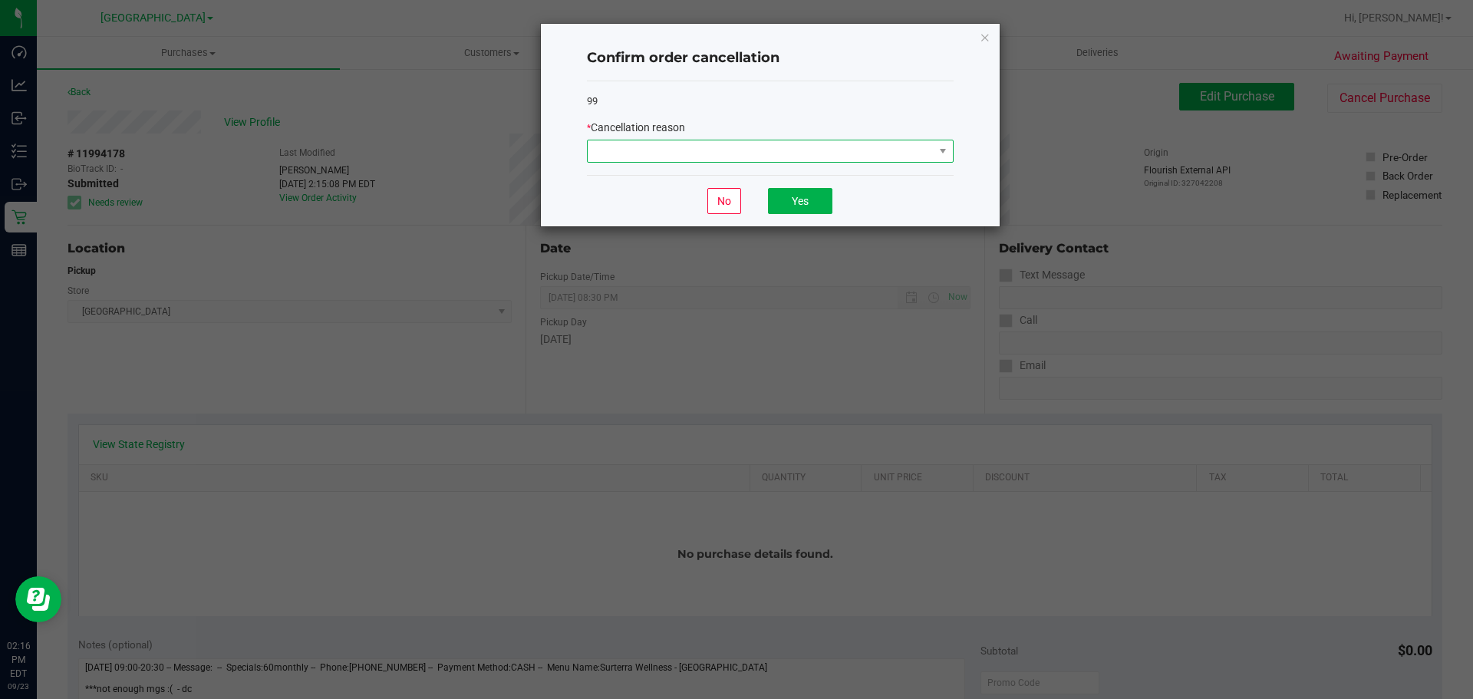
click at [693, 143] on span at bounding box center [761, 150] width 346 height 21
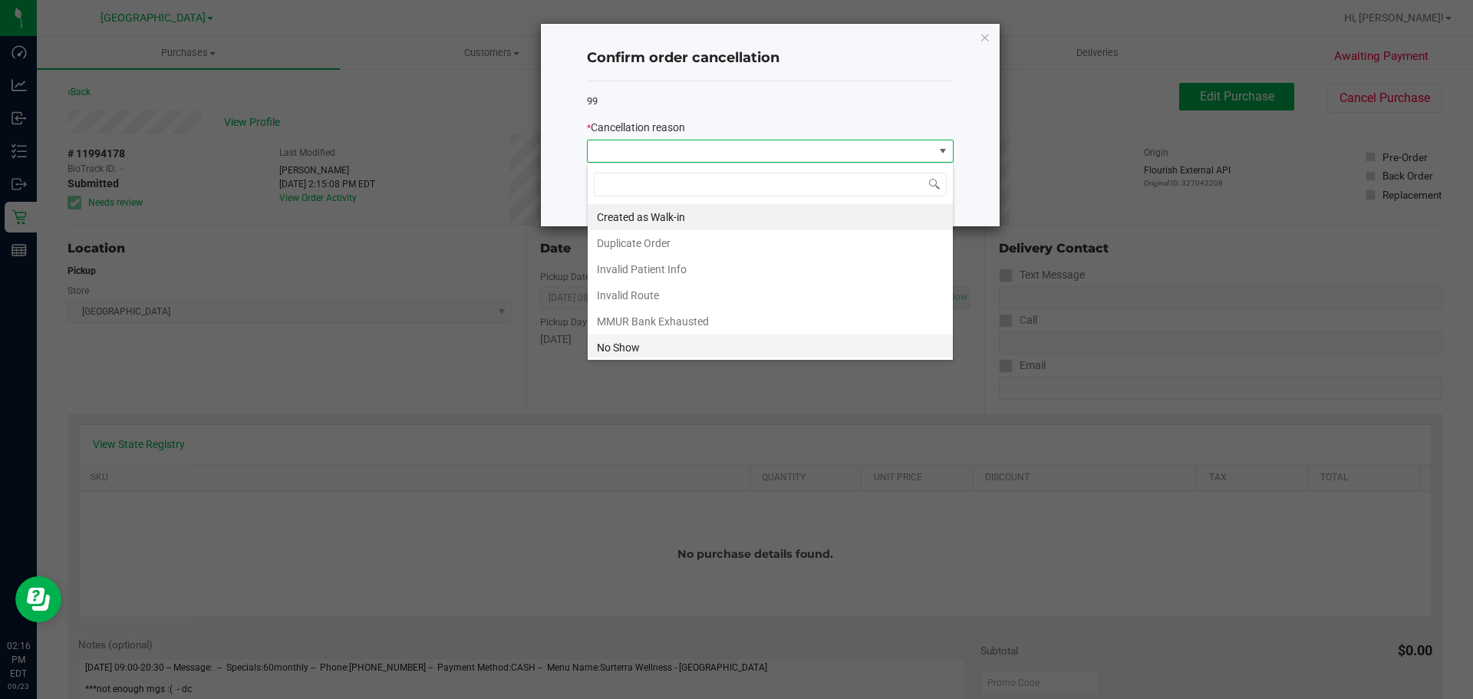
scroll to position [23, 367]
click at [662, 350] on li "No Show" at bounding box center [770, 347] width 365 height 26
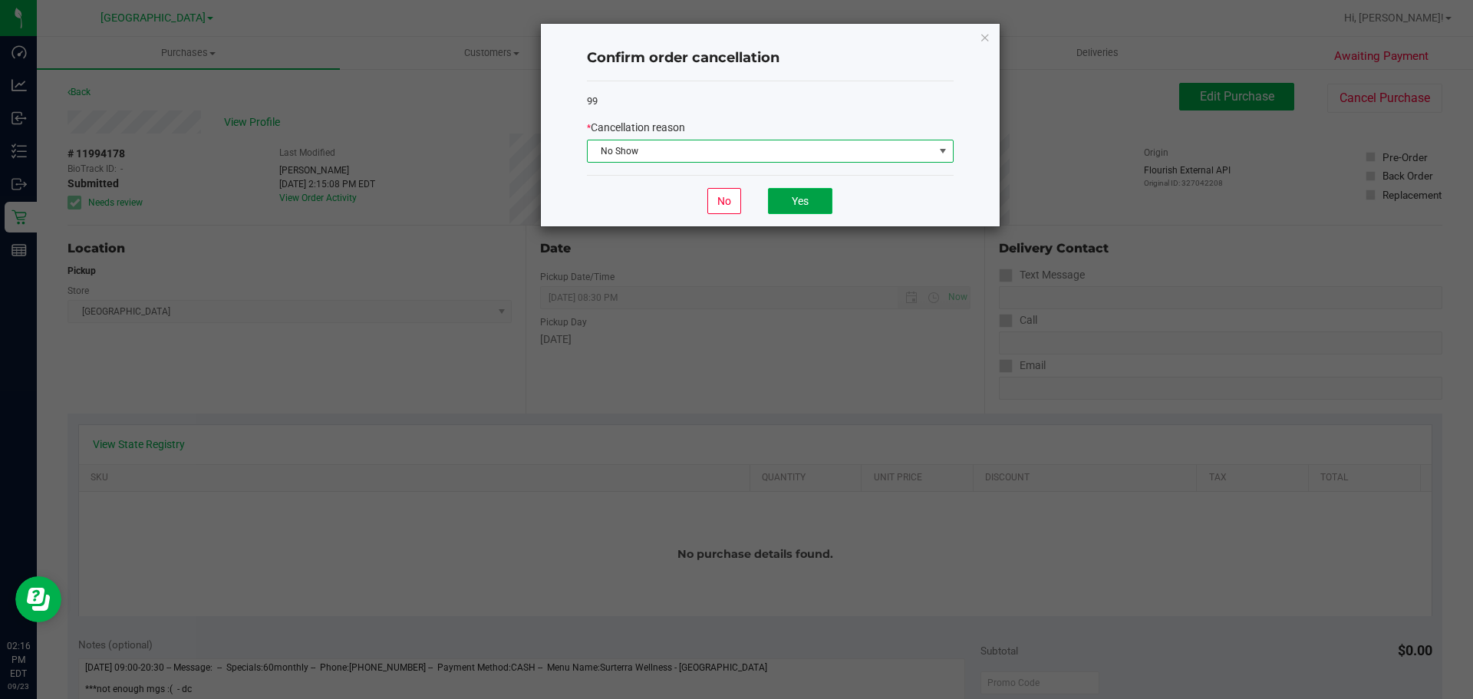
click at [792, 207] on button "Yes" at bounding box center [800, 201] width 64 height 26
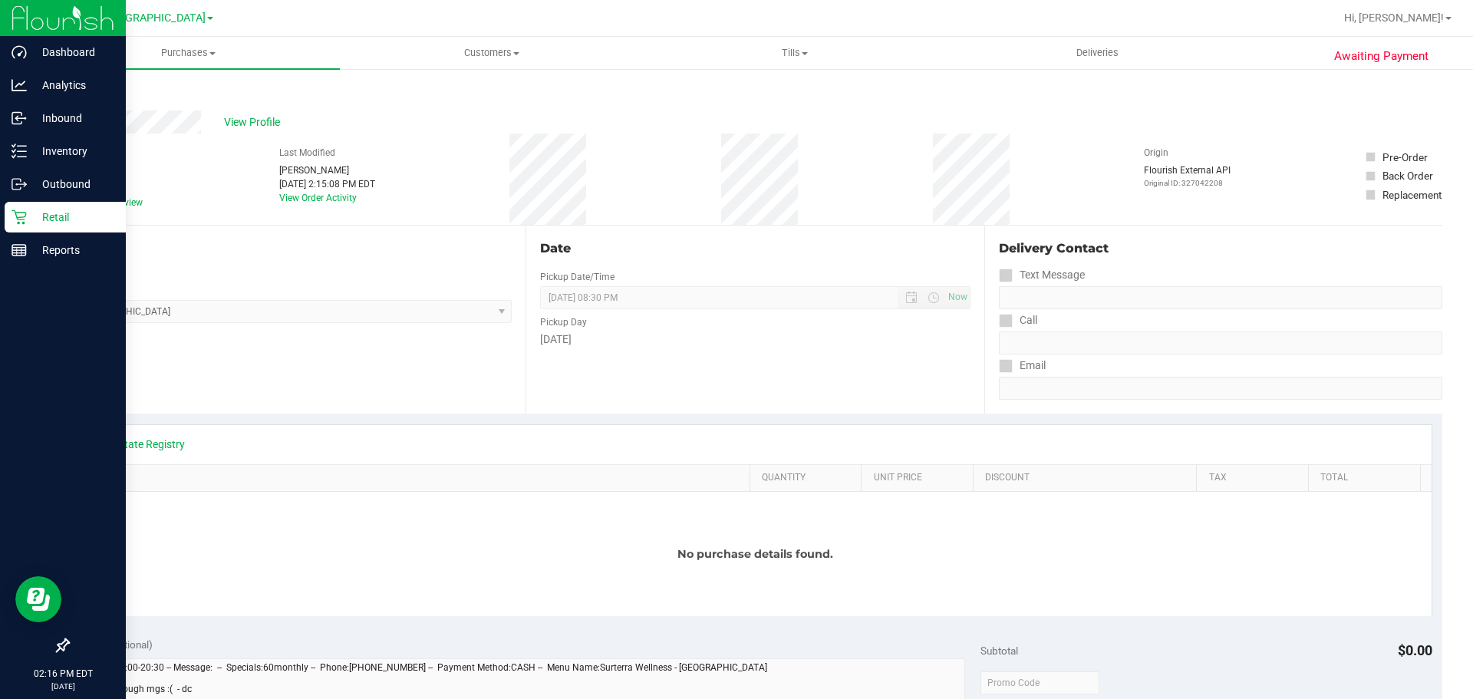
click at [63, 222] on p "Retail" at bounding box center [73, 217] width 92 height 18
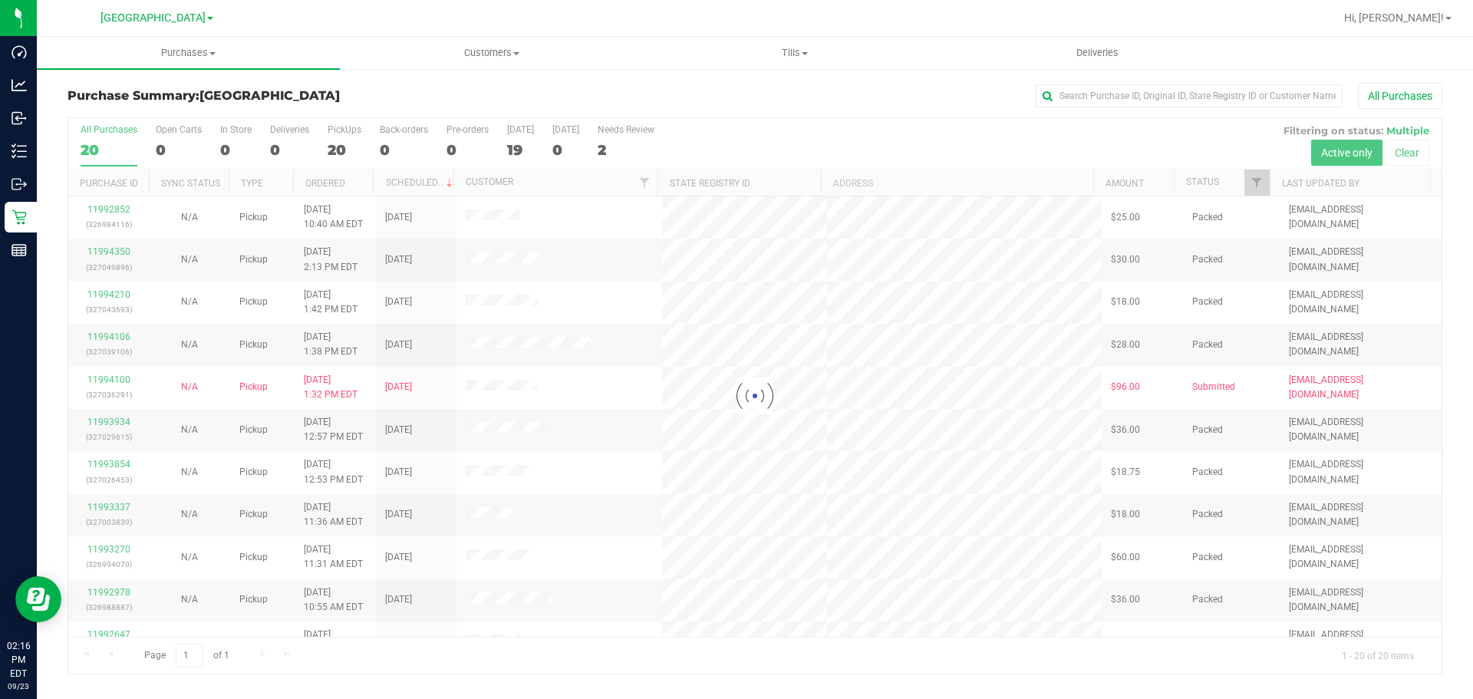
click at [617, 153] on div at bounding box center [754, 395] width 1373 height 555
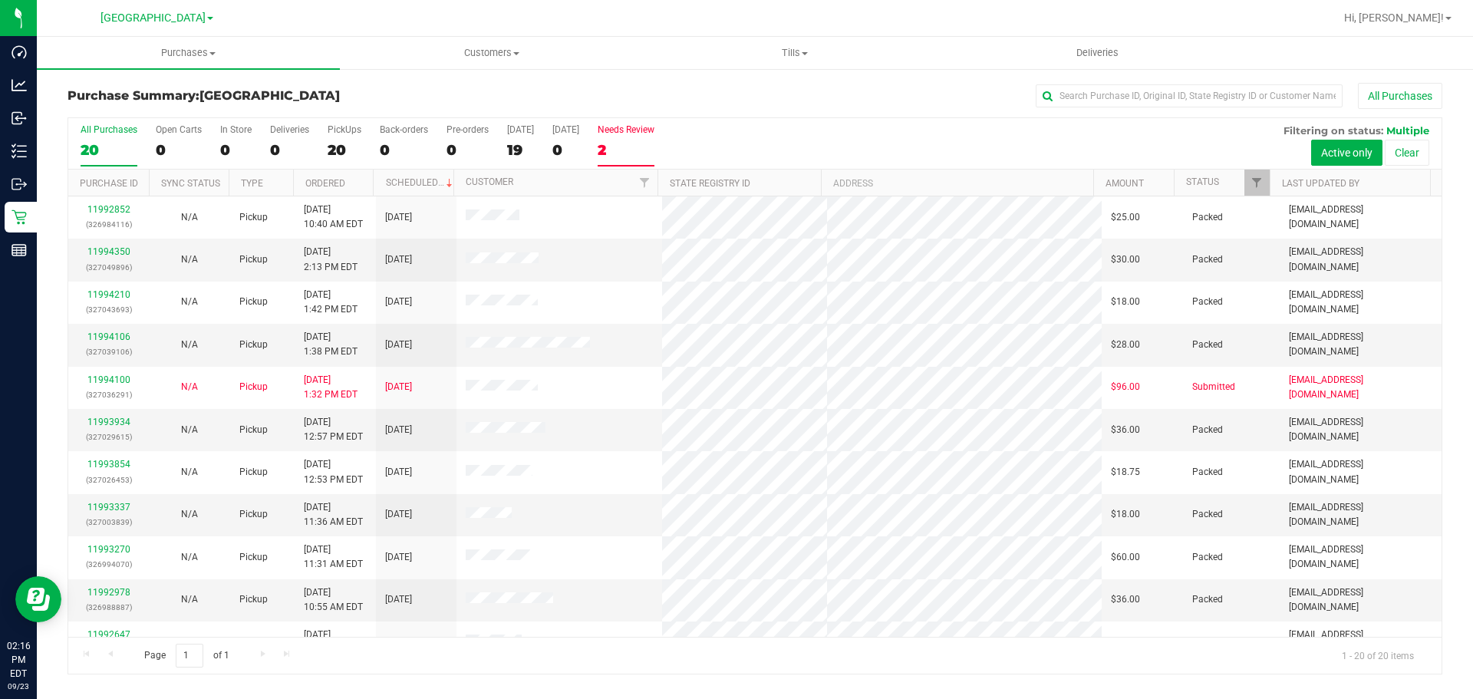
click at [618, 149] on div "2" at bounding box center [626, 150] width 57 height 18
click at [0, 0] on input "Needs Review 2" at bounding box center [0, 0] width 0 height 0
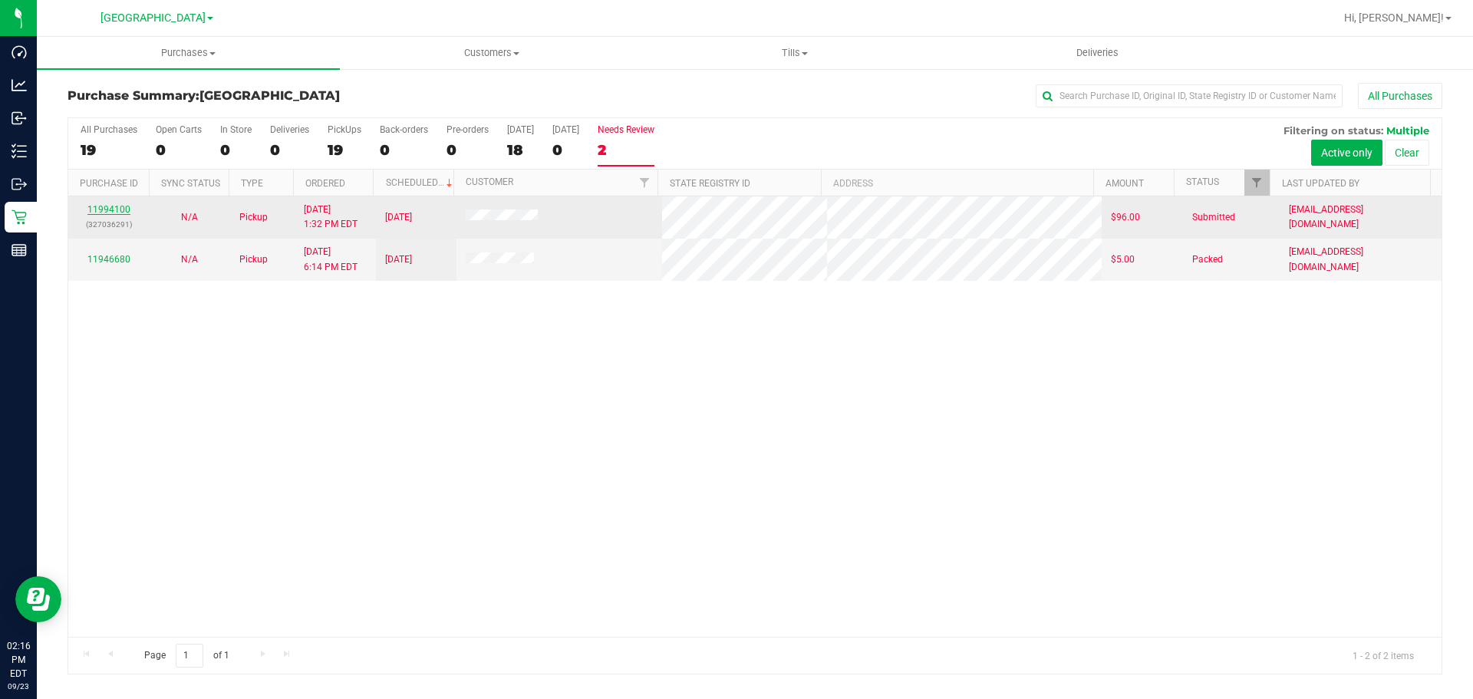
click at [94, 207] on link "11994100" at bounding box center [108, 209] width 43 height 11
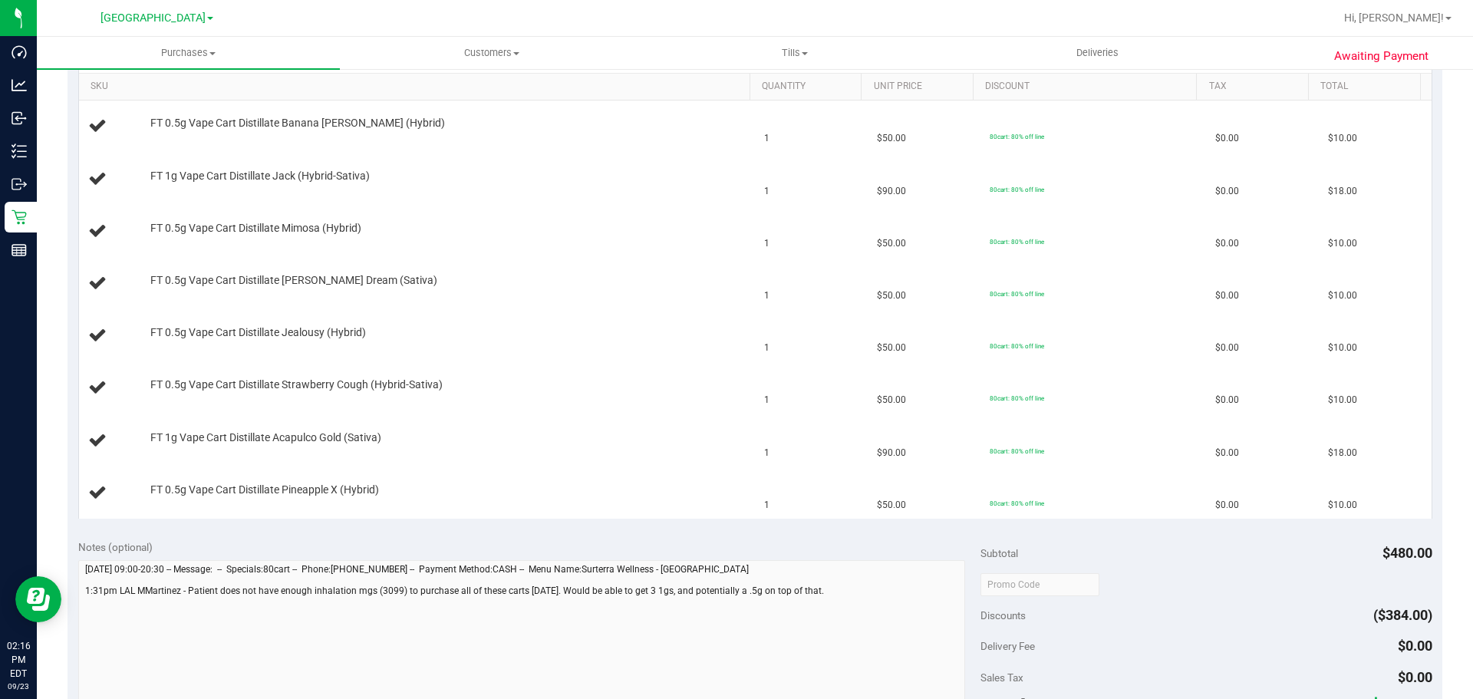
scroll to position [307, 0]
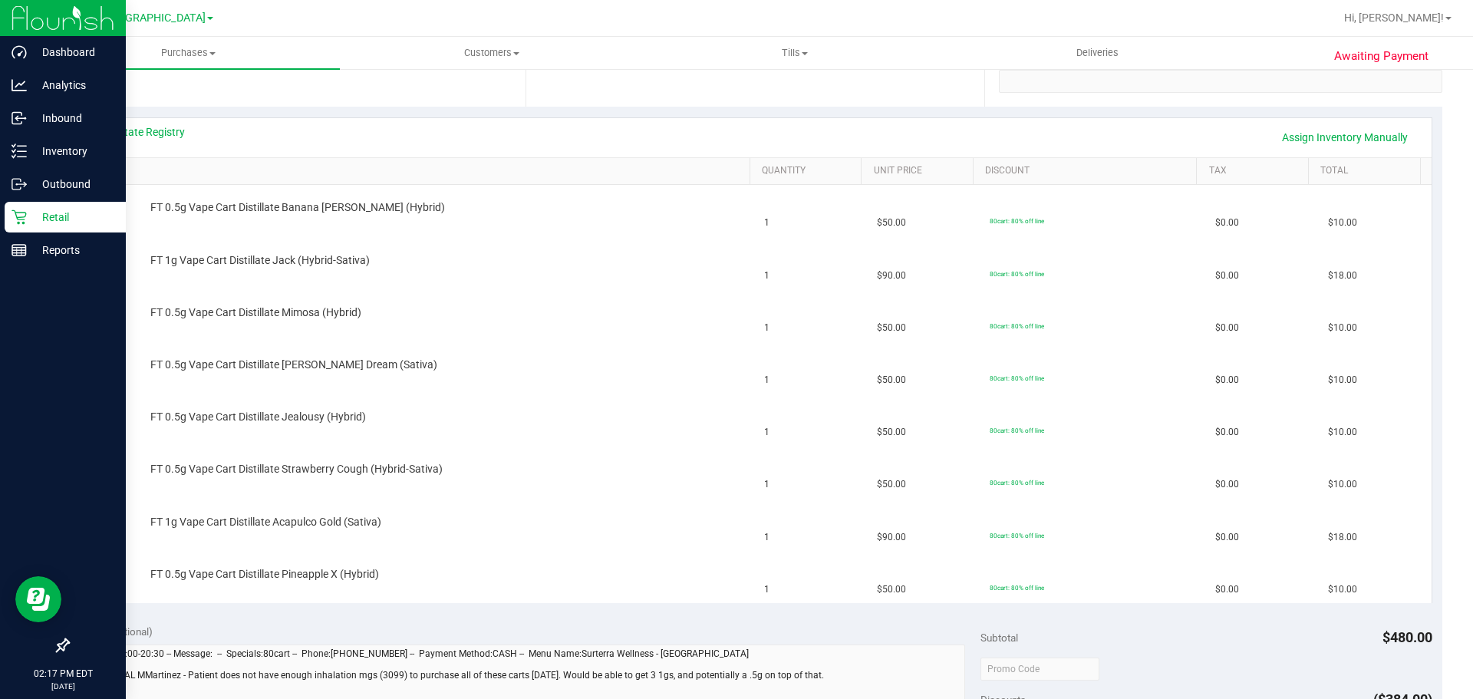
click at [50, 209] on p "Retail" at bounding box center [73, 217] width 92 height 18
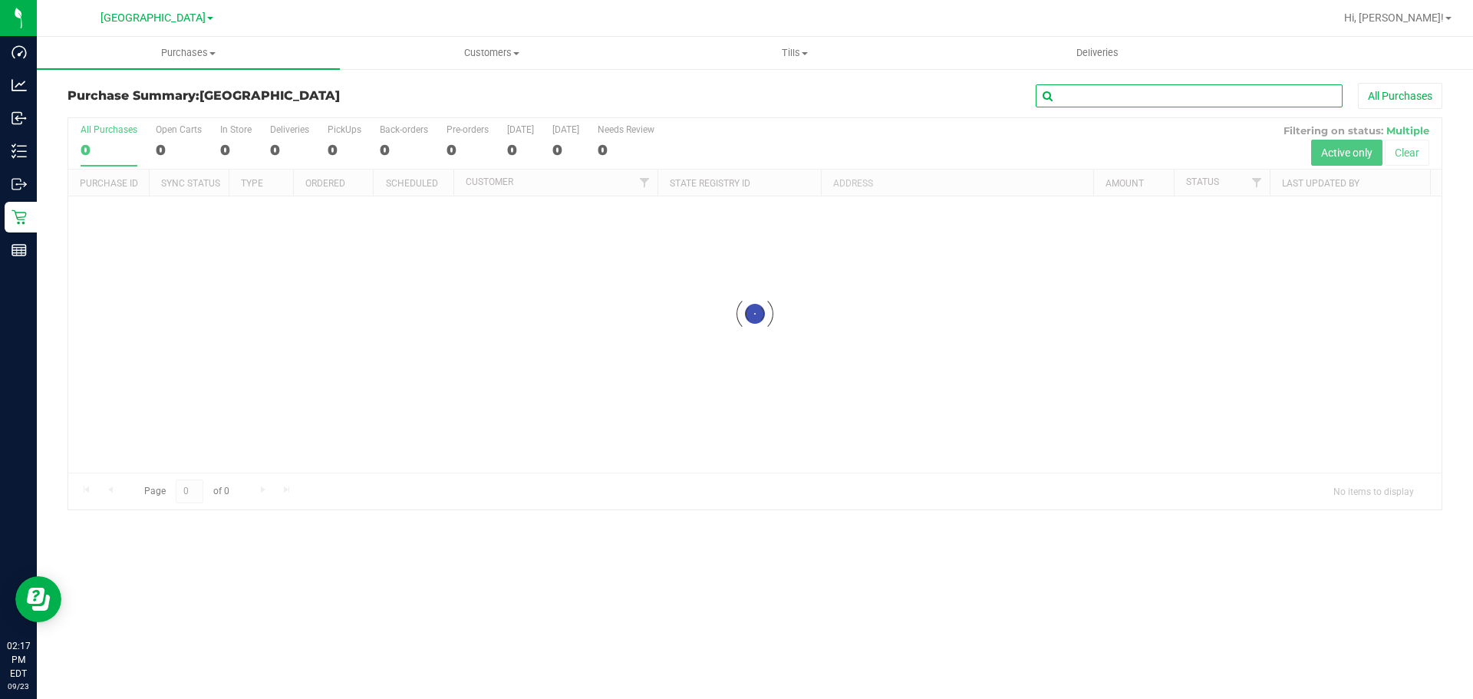
click at [954, 99] on input "text" at bounding box center [1188, 95] width 307 height 23
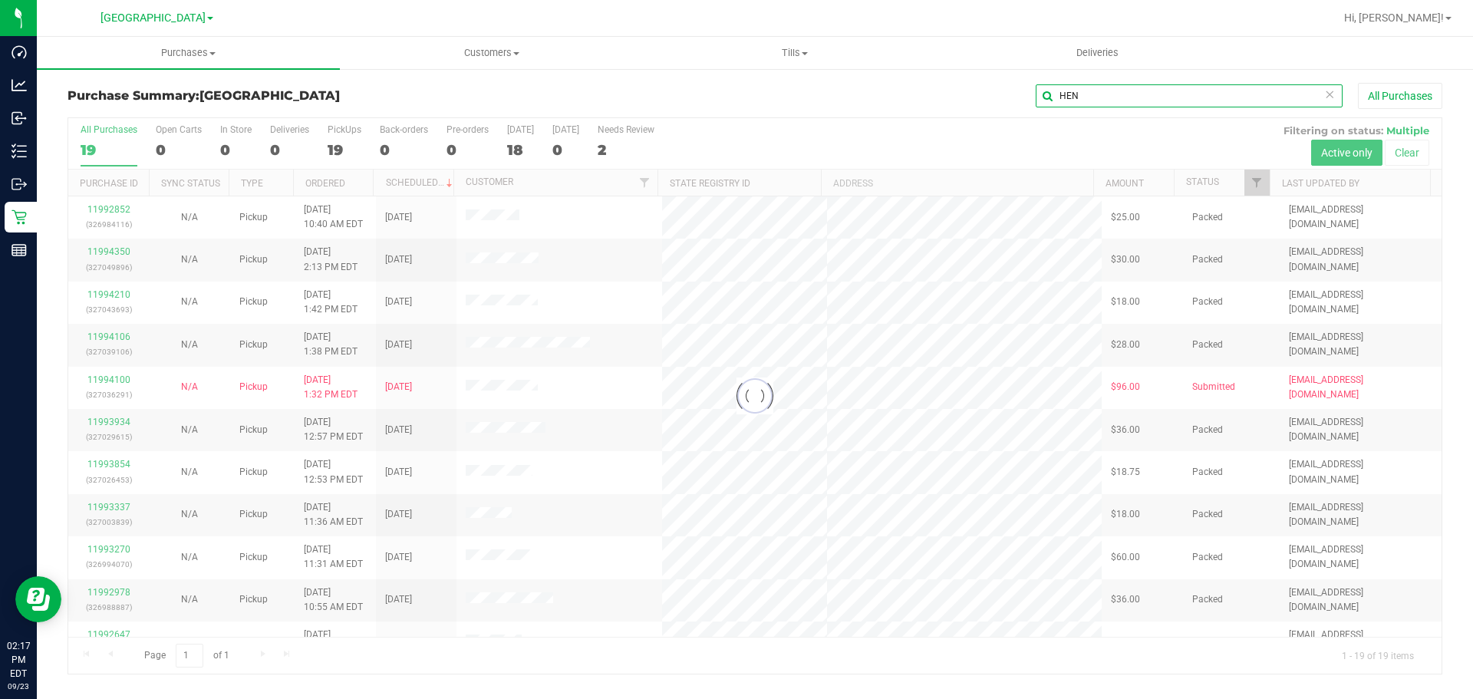
type input "HEN"
click at [577, 648] on div at bounding box center [754, 395] width 1373 height 555
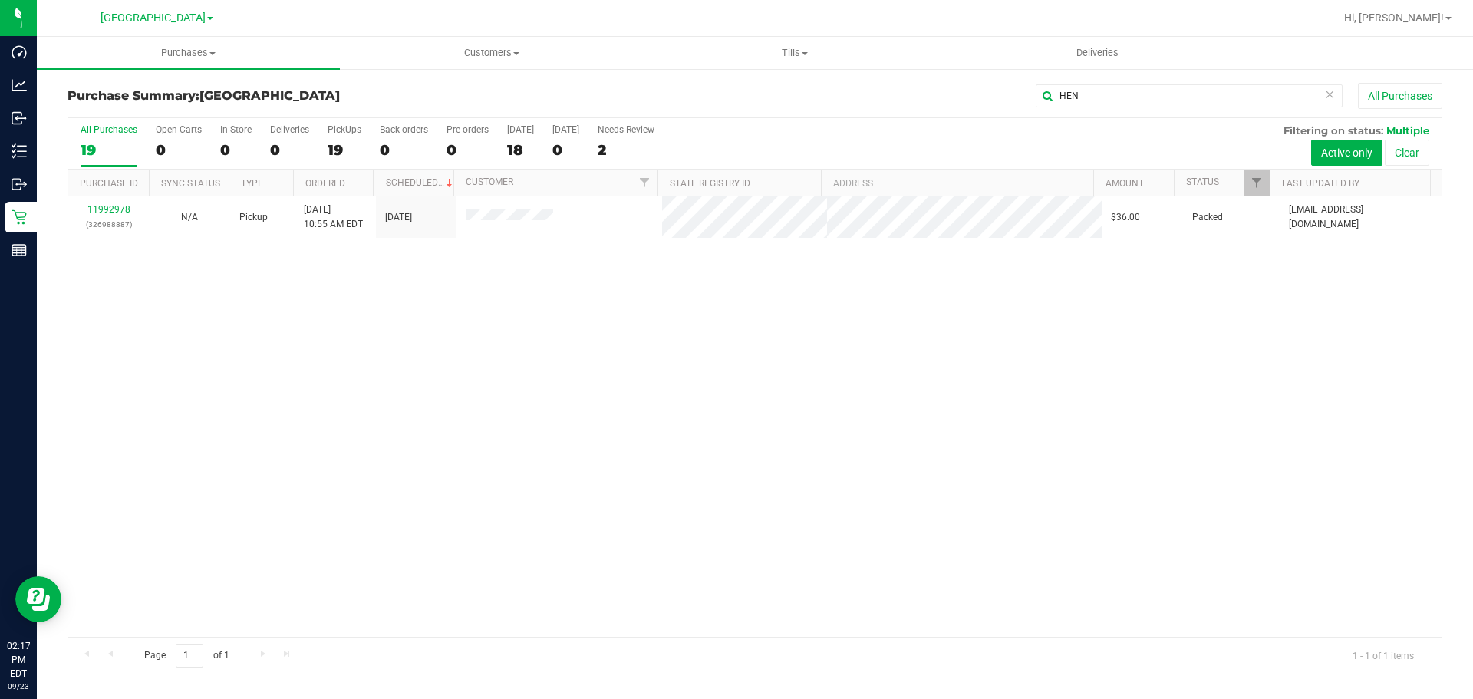
click at [804, 380] on div "11992978 (326988887) N/A Pickup 9/23/2025 10:55 AM EDT 9/23/2025 $36.00 Packed …" at bounding box center [754, 416] width 1373 height 440
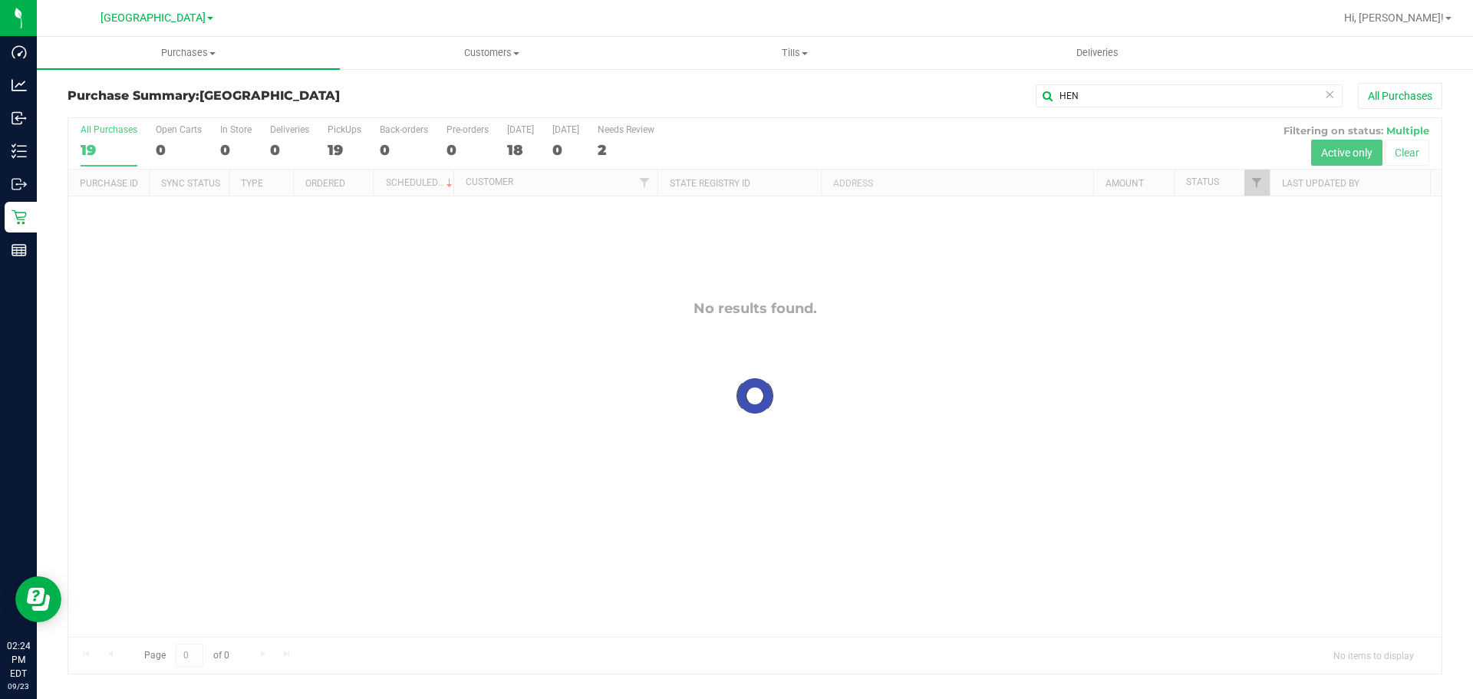
click at [673, 94] on div "HEN All Purchases" at bounding box center [983, 96] width 917 height 26
drag, startPoint x: 1101, startPoint y: 104, endPoint x: 828, endPoint y: 94, distance: 273.2
click at [874, 96] on div "HEN All Purchases" at bounding box center [983, 96] width 917 height 26
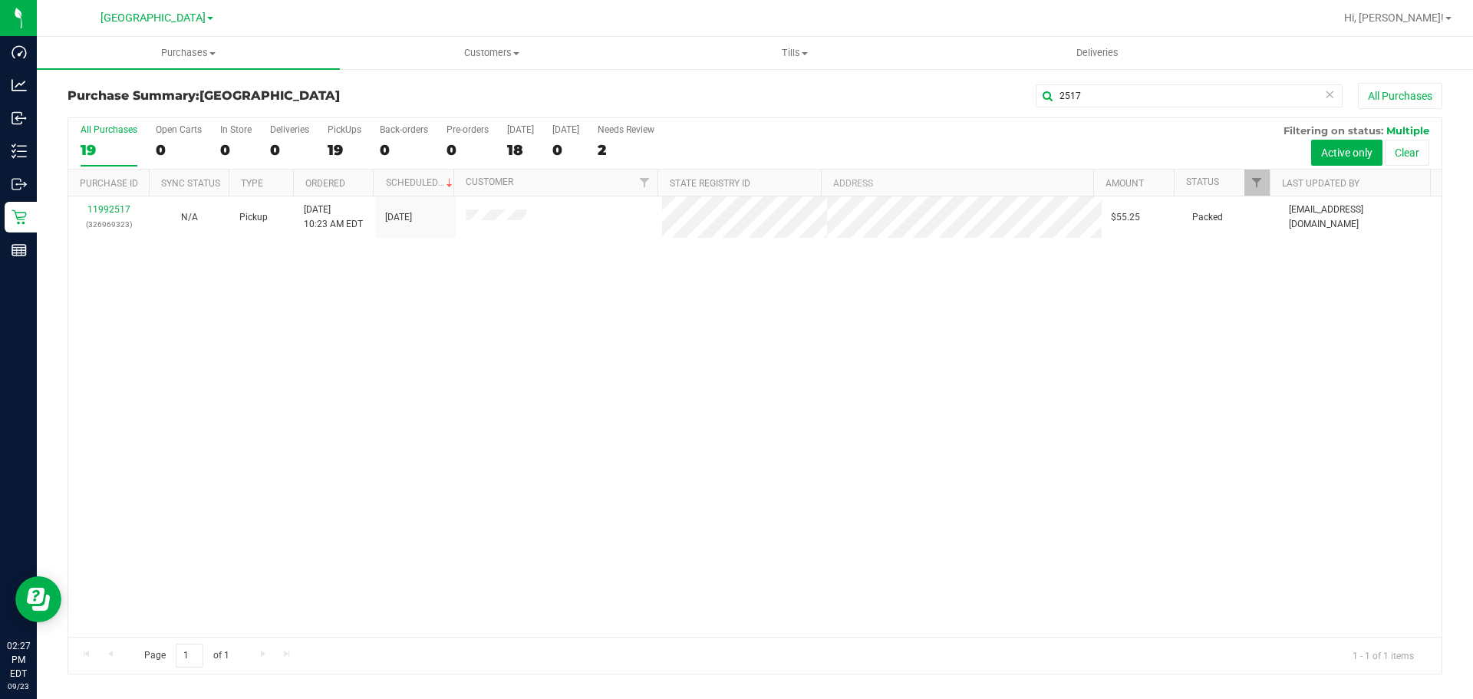
click at [826, 120] on div "All Purchases 19 Open Carts 0 In Store 0 Deliveries 0 PickUps 19 Back-orders 0 …" at bounding box center [754, 124] width 1373 height 12
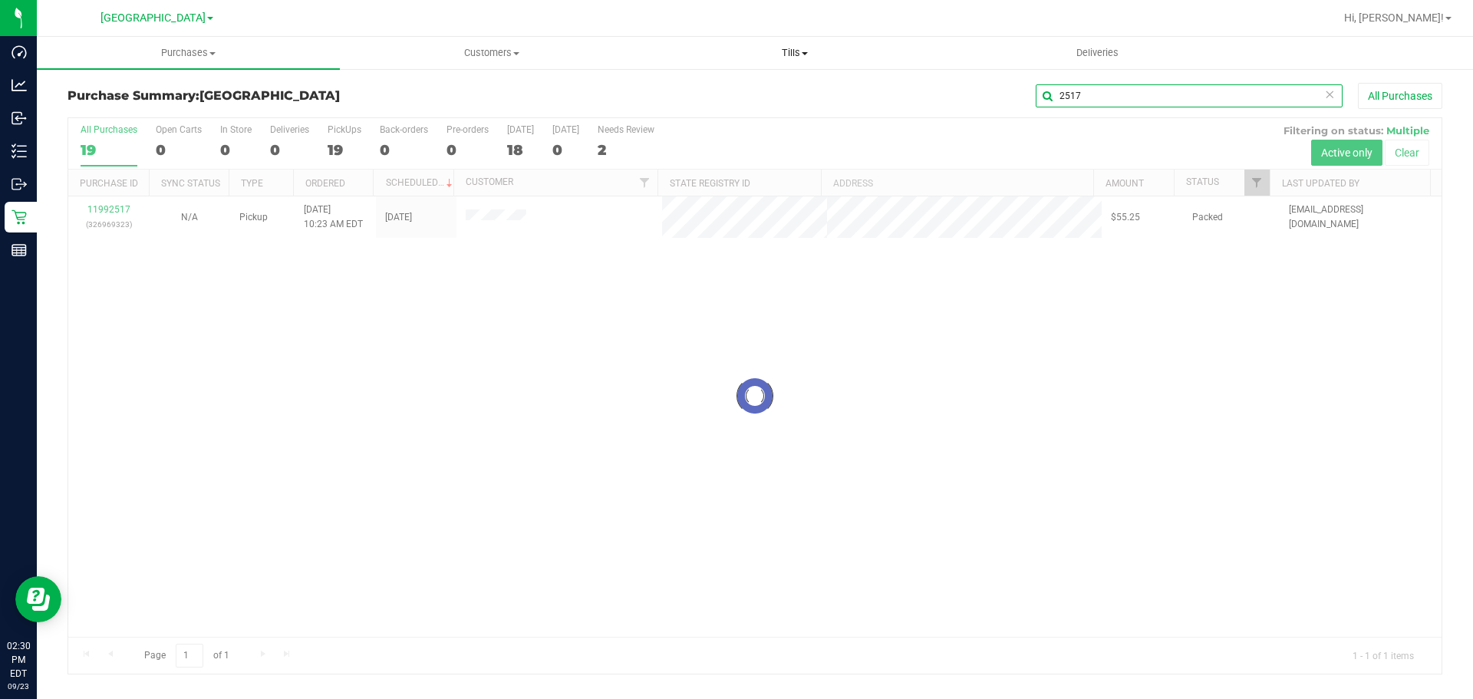
drag, startPoint x: 1057, startPoint y: 91, endPoint x: 914, endPoint y: 67, distance: 144.5
click at [930, 71] on div "Purchase Summary: Lakeland WC 2517 All Purchases Loading... All Purchases 19 Op…" at bounding box center [755, 378] width 1436 height 622
type input "KO"
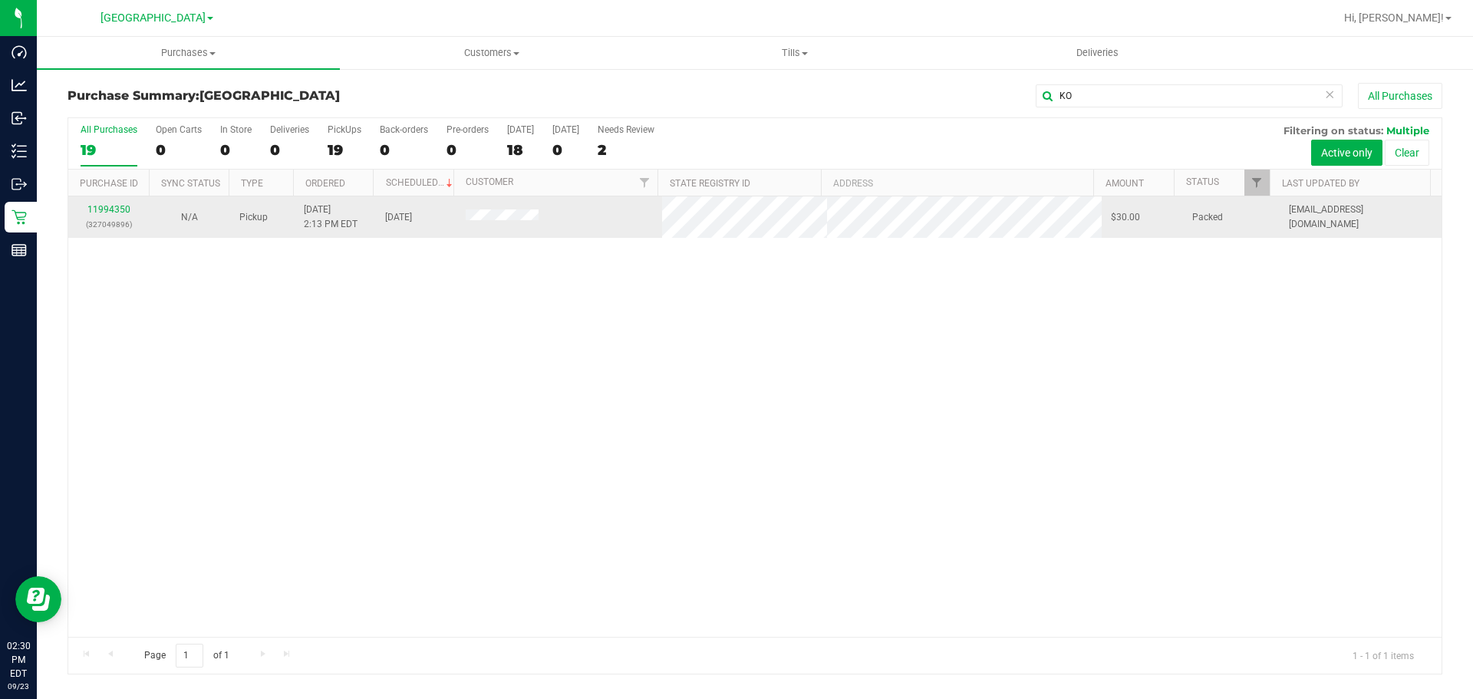
click at [118, 221] on p "(327049896)" at bounding box center [108, 224] width 62 height 15
click at [117, 211] on link "11994350" at bounding box center [108, 209] width 43 height 11
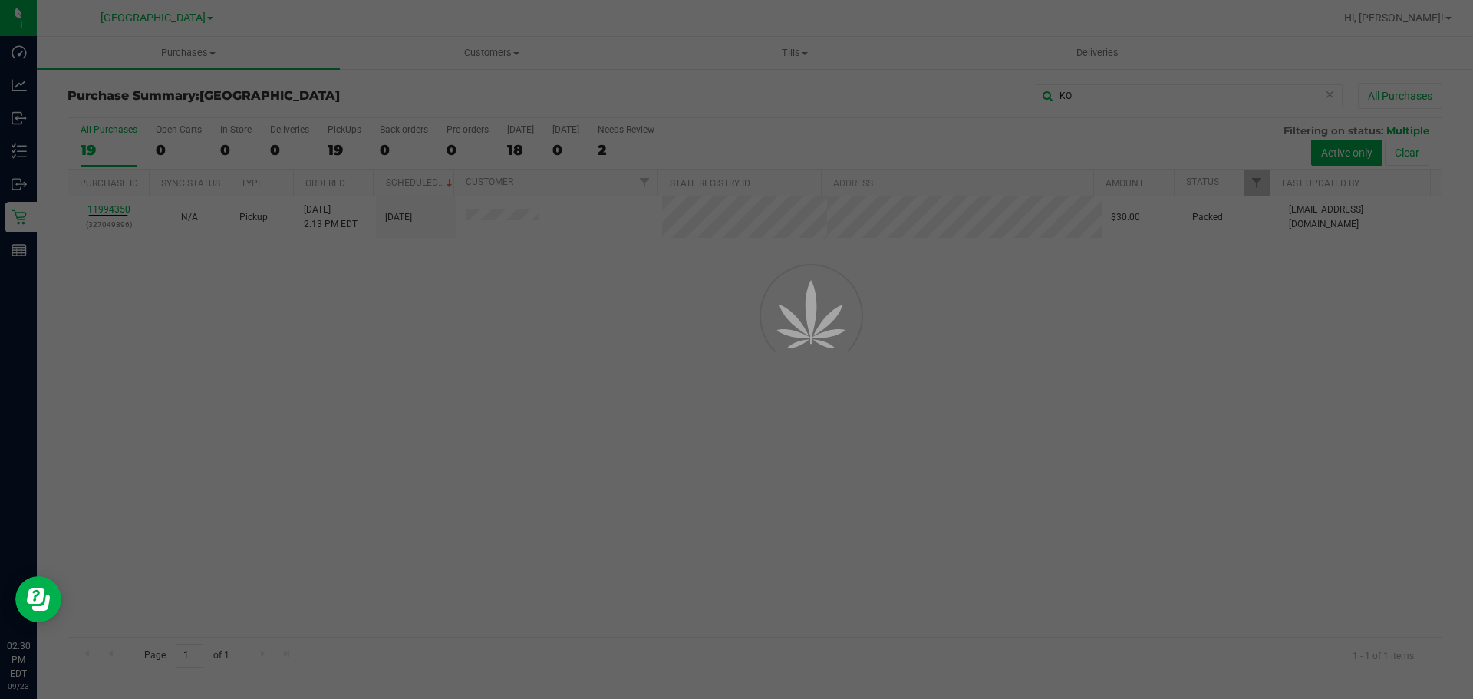
drag, startPoint x: 585, startPoint y: 469, endPoint x: 586, endPoint y: 461, distance: 8.5
click at [586, 467] on div at bounding box center [736, 349] width 1473 height 699
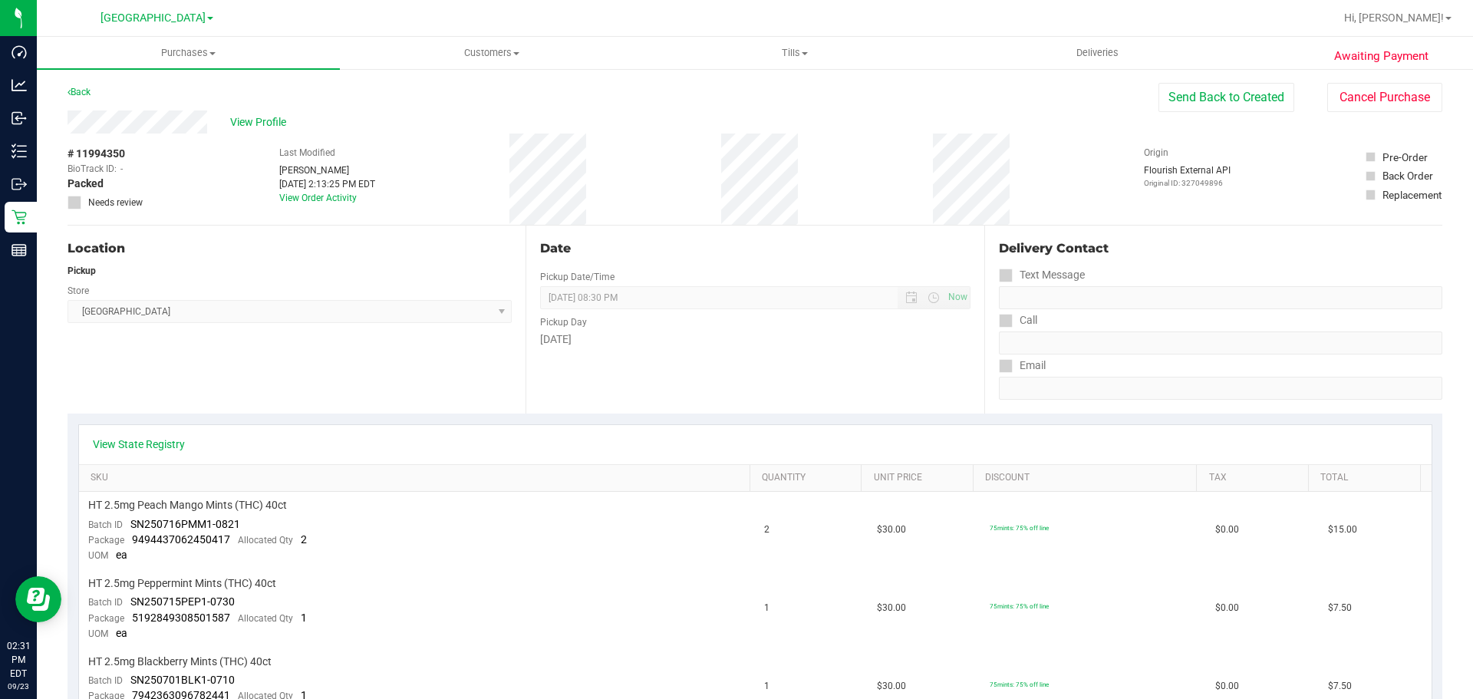
click at [954, 87] on button "Send Back to Created" at bounding box center [1226, 97] width 136 height 29
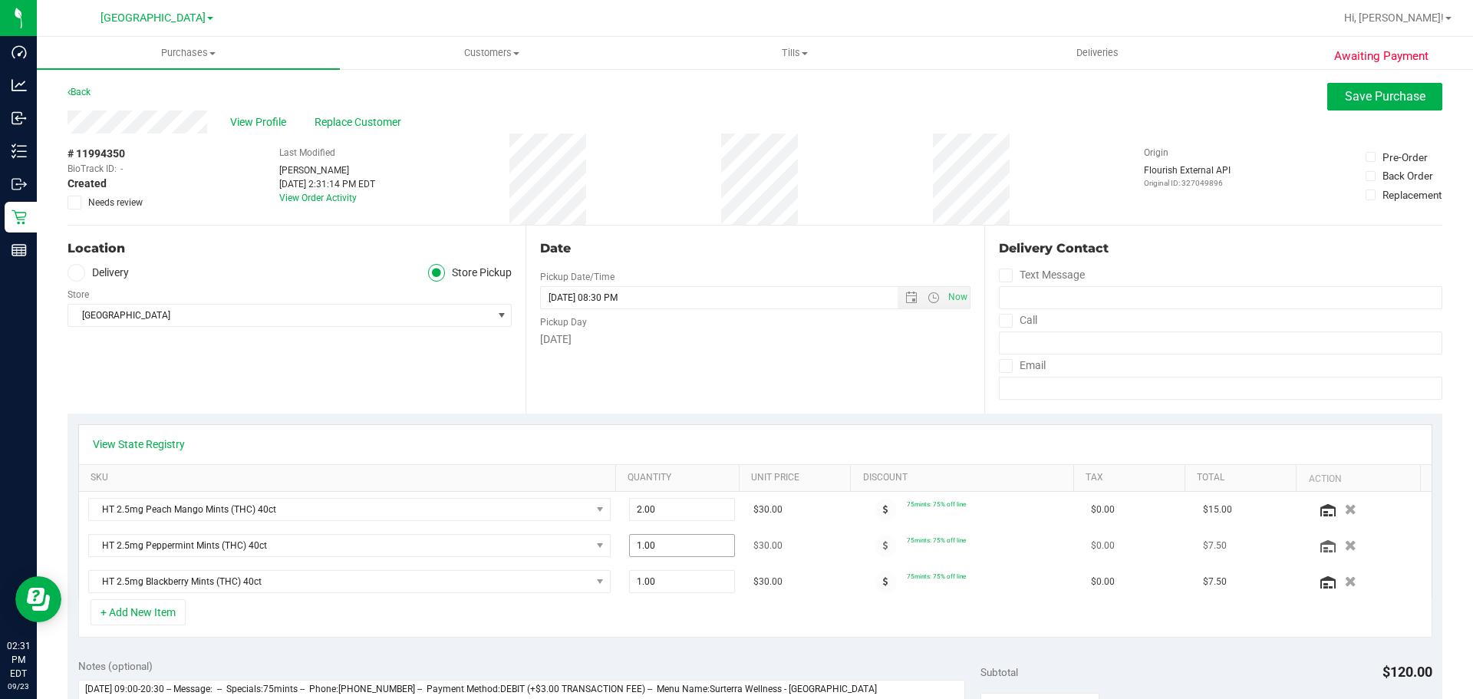
click at [684, 551] on span "1.00 1" at bounding box center [682, 545] width 107 height 23
type input "2"
type input "2.00"
click at [673, 589] on span "1.00 1" at bounding box center [682, 581] width 107 height 23
type input "2"
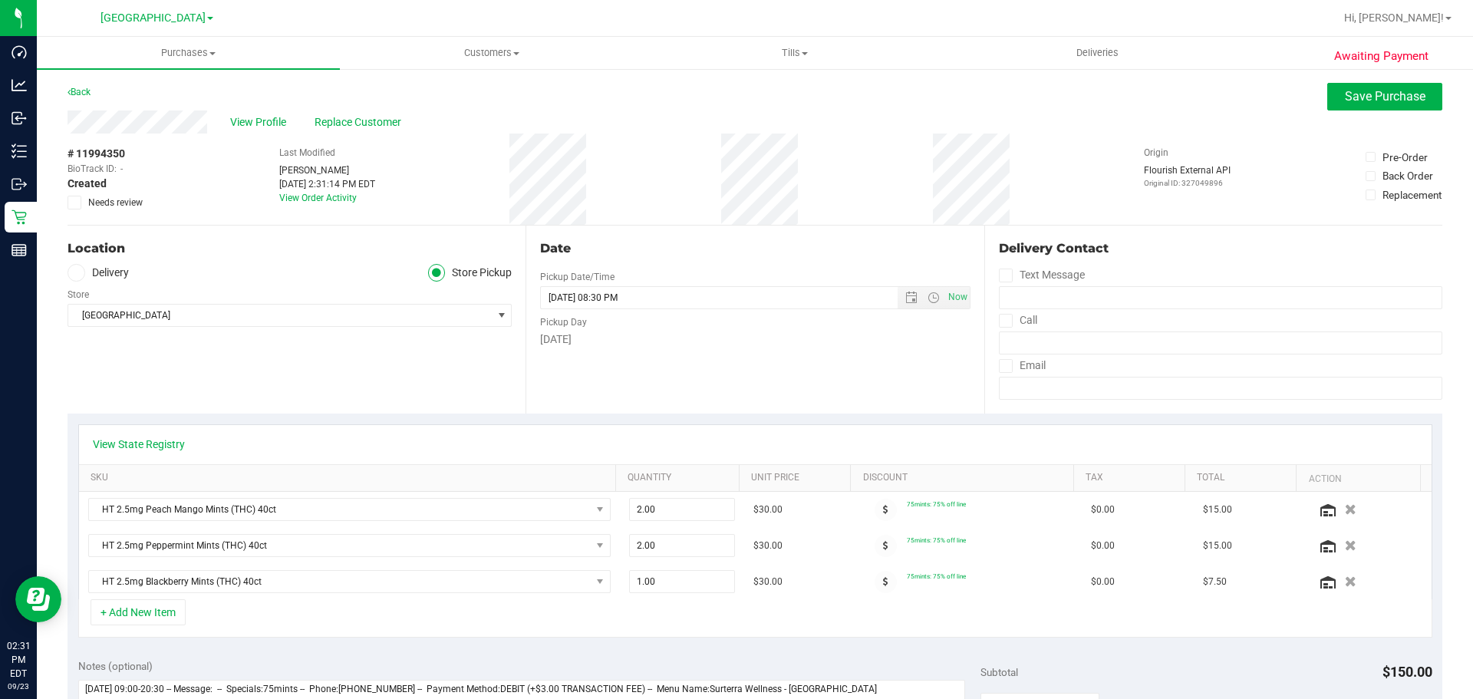
click at [821, 626] on div "+ Add New Item" at bounding box center [755, 618] width 1354 height 38
drag, startPoint x: 702, startPoint y: 581, endPoint x: 605, endPoint y: 588, distance: 96.9
click at [608, 588] on tr "HT 2.5mg Blackberry Mints (THC) 40ct 1.00 1 $30.00 75mints: 75% off line $0.00 …" at bounding box center [755, 581] width 1352 height 35
type input "2"
type input "2.00"
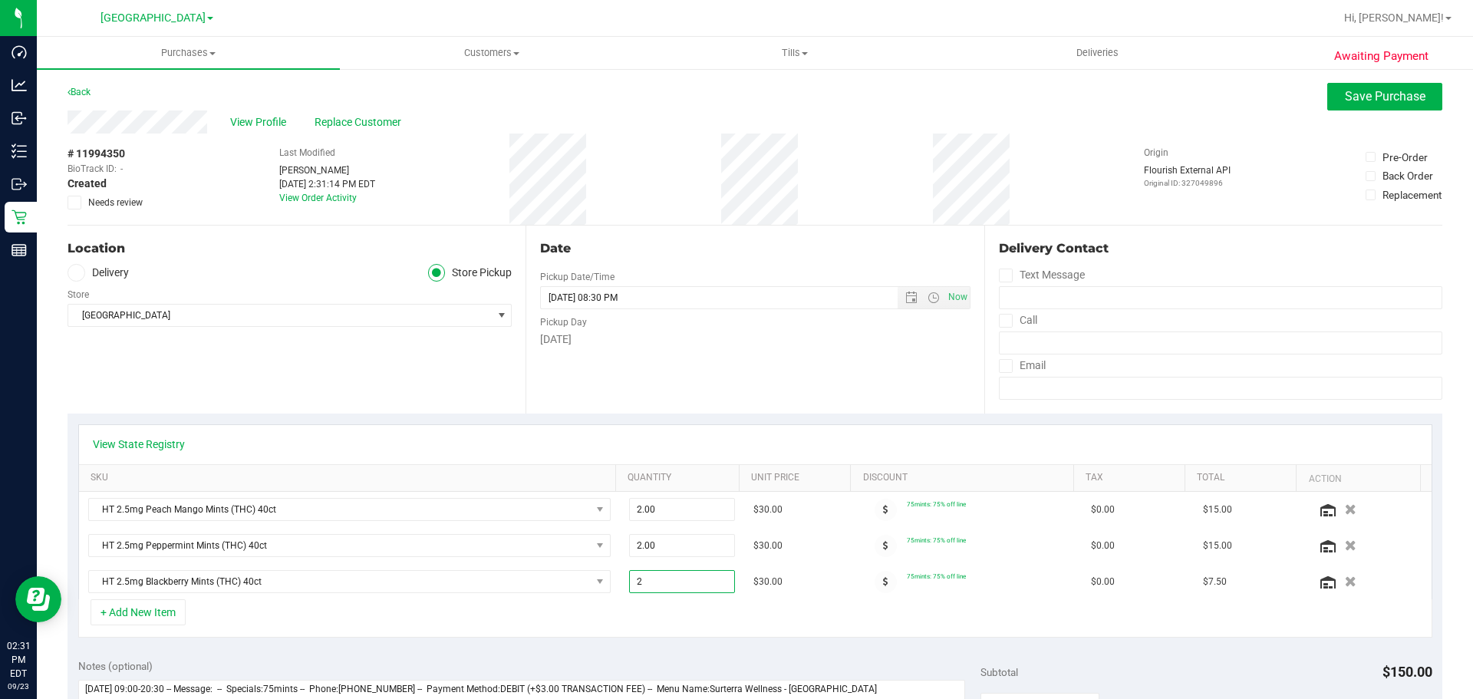
click at [713, 607] on div "+ Add New Item" at bounding box center [755, 618] width 1354 height 38
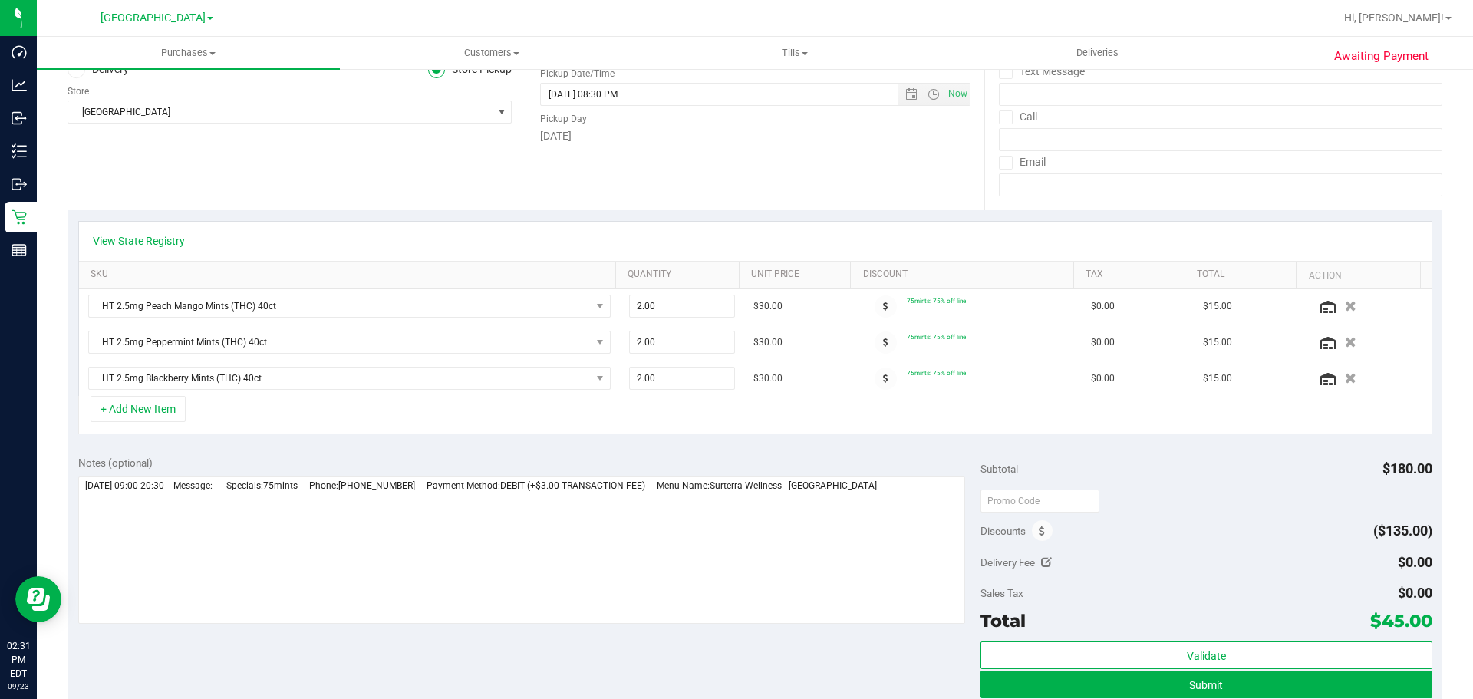
scroll to position [230, 0]
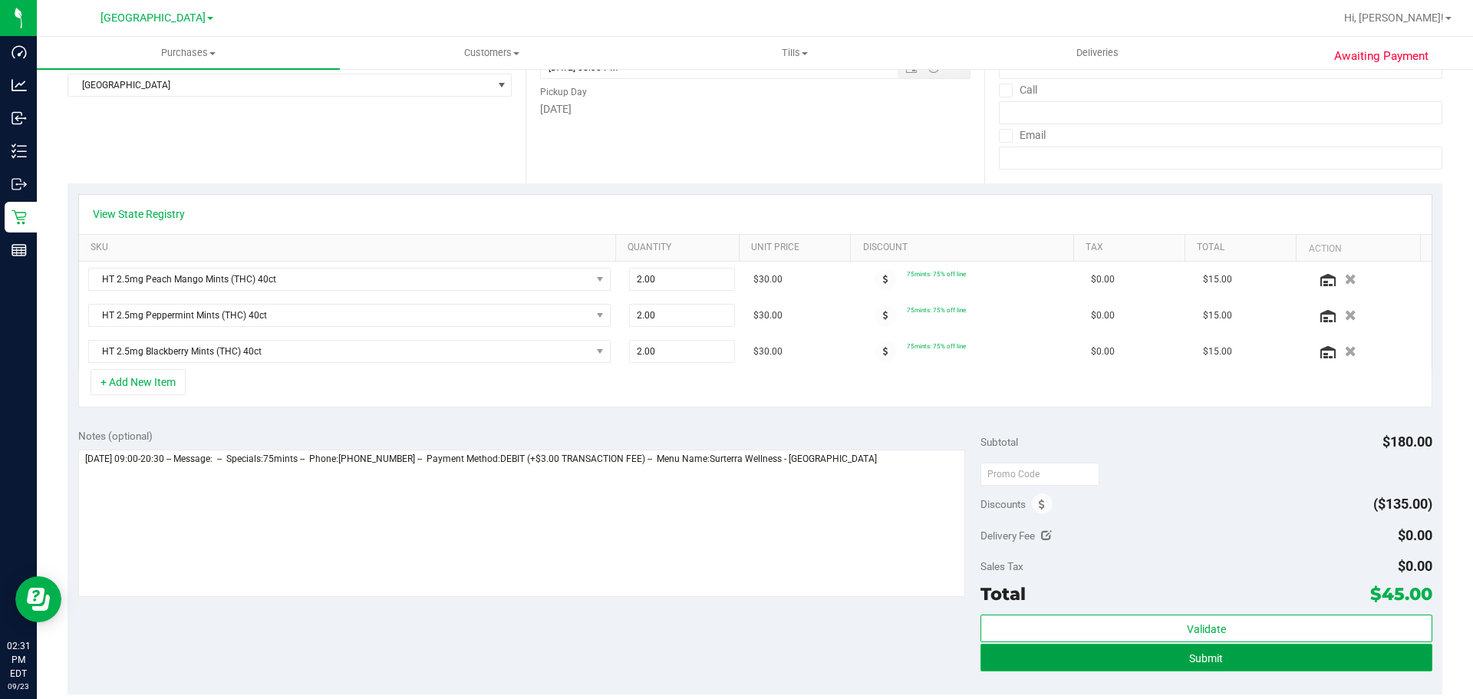
click at [954, 660] on button "Submit" at bounding box center [1205, 658] width 451 height 28
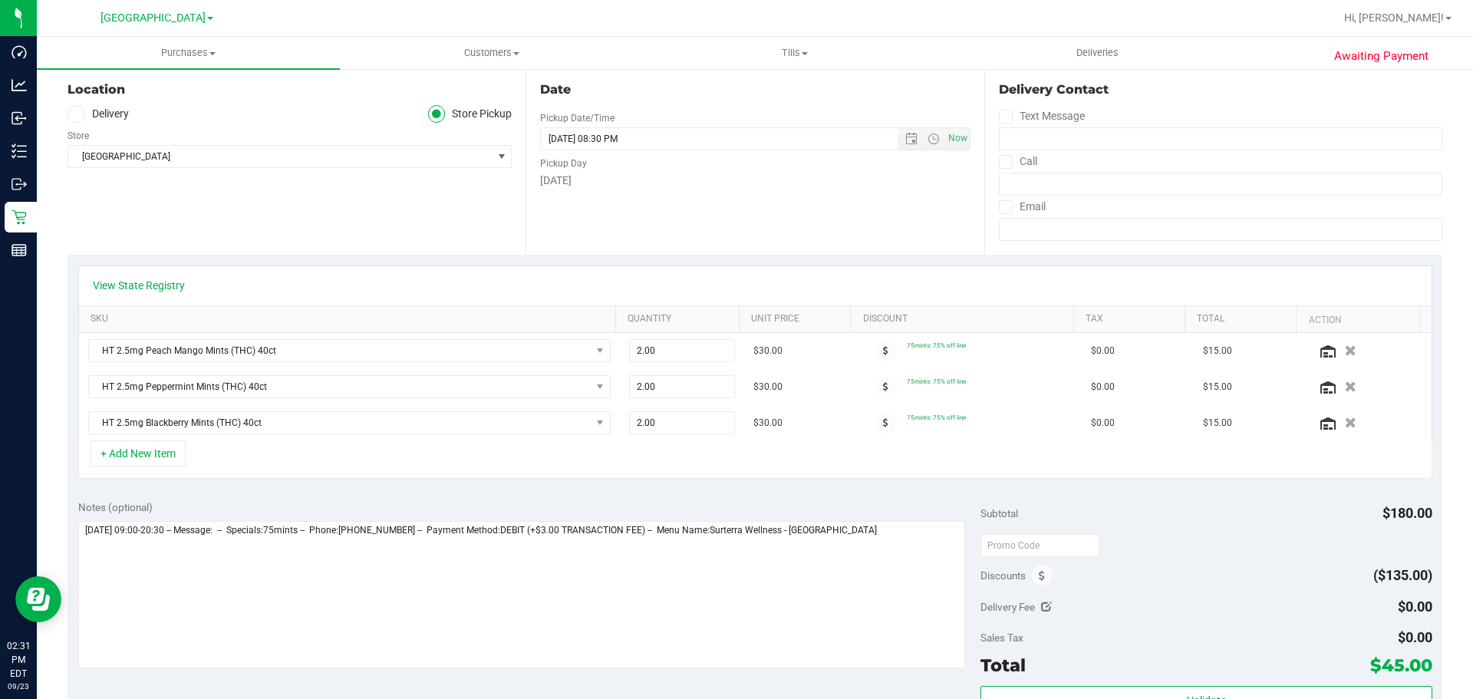
scroll to position [0, 0]
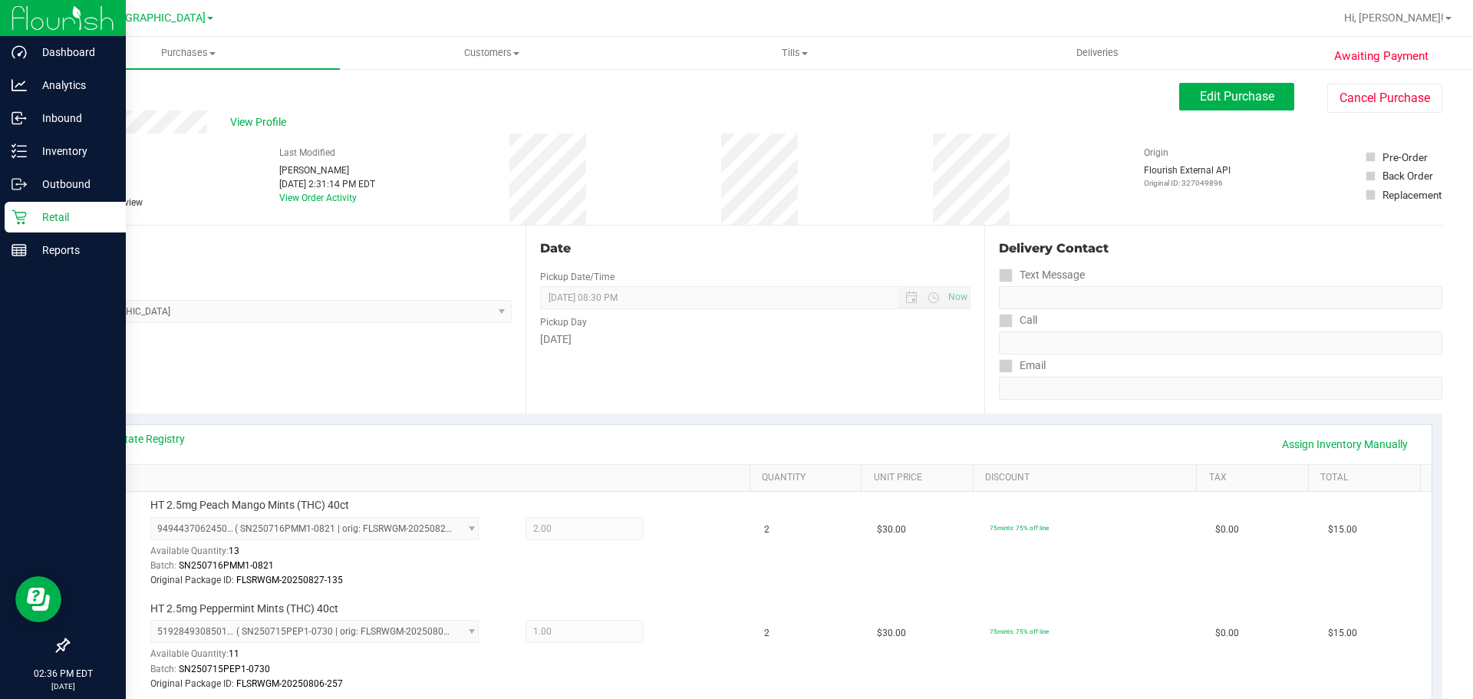
click at [21, 211] on icon at bounding box center [19, 216] width 15 height 15
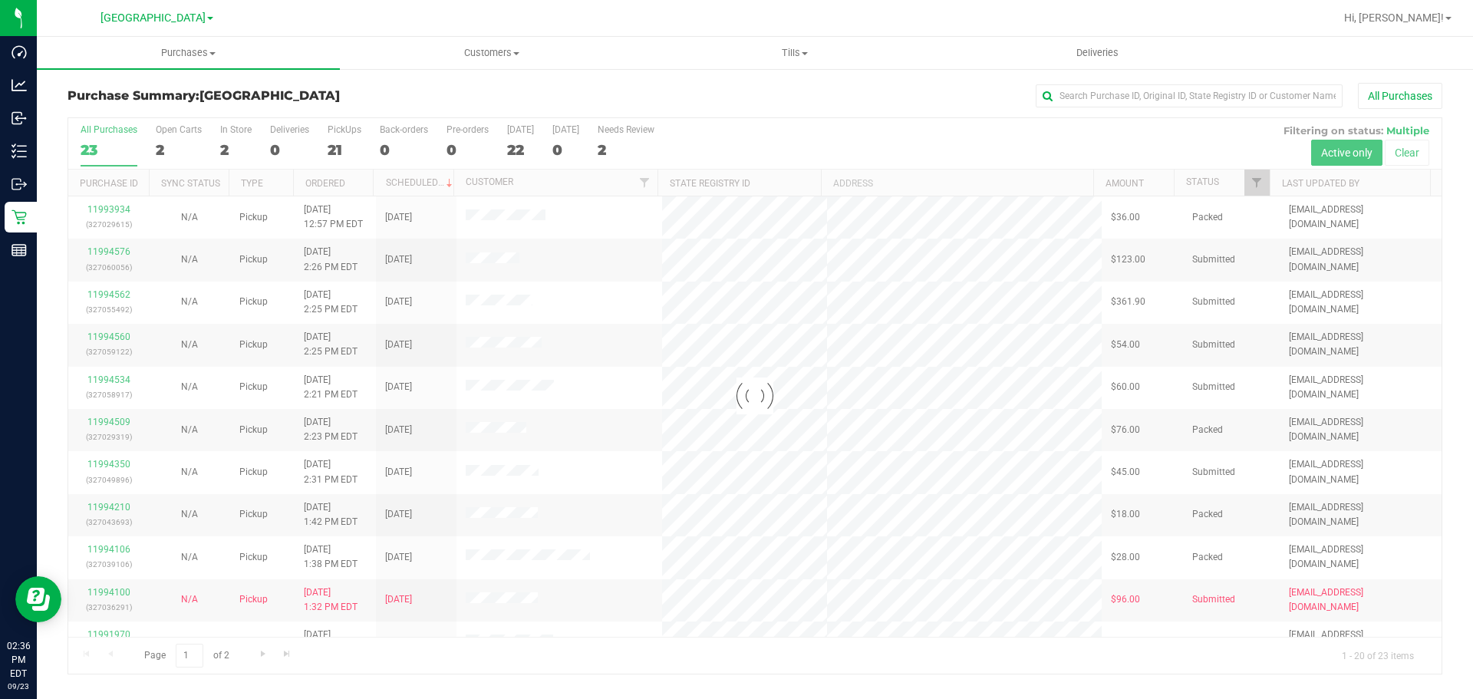
click at [871, 101] on div "All Purchases" at bounding box center [983, 96] width 917 height 26
click at [954, 99] on input "text" at bounding box center [1188, 95] width 307 height 23
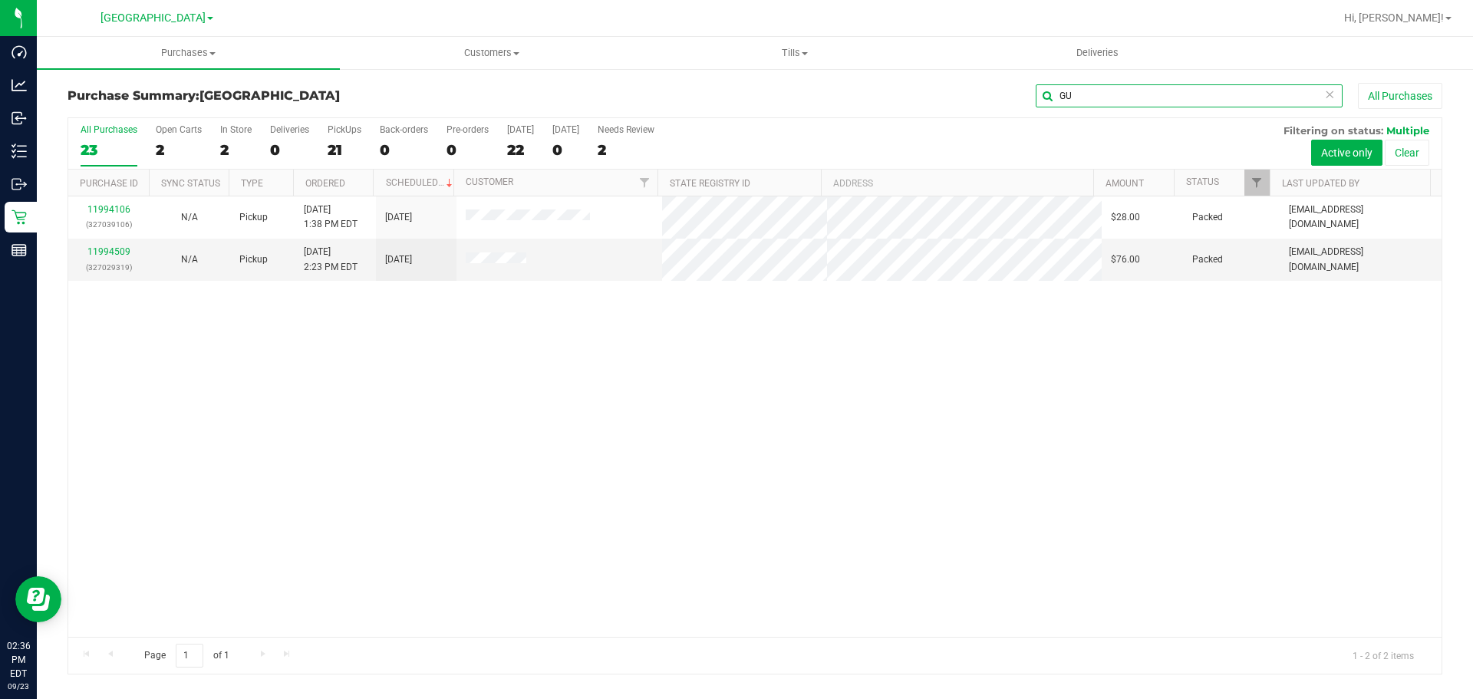
type input "GU"
click at [607, 351] on div "11994106 (327039106) N/A Pickup 9/23/2025 1:38 PM EDT 9/23/2025 $28.00 Packed d…" at bounding box center [754, 416] width 1373 height 440
drag, startPoint x: 1157, startPoint y: 94, endPoint x: 803, endPoint y: 91, distance: 354.4
click at [806, 92] on div "GU All Purchases" at bounding box center [983, 96] width 917 height 26
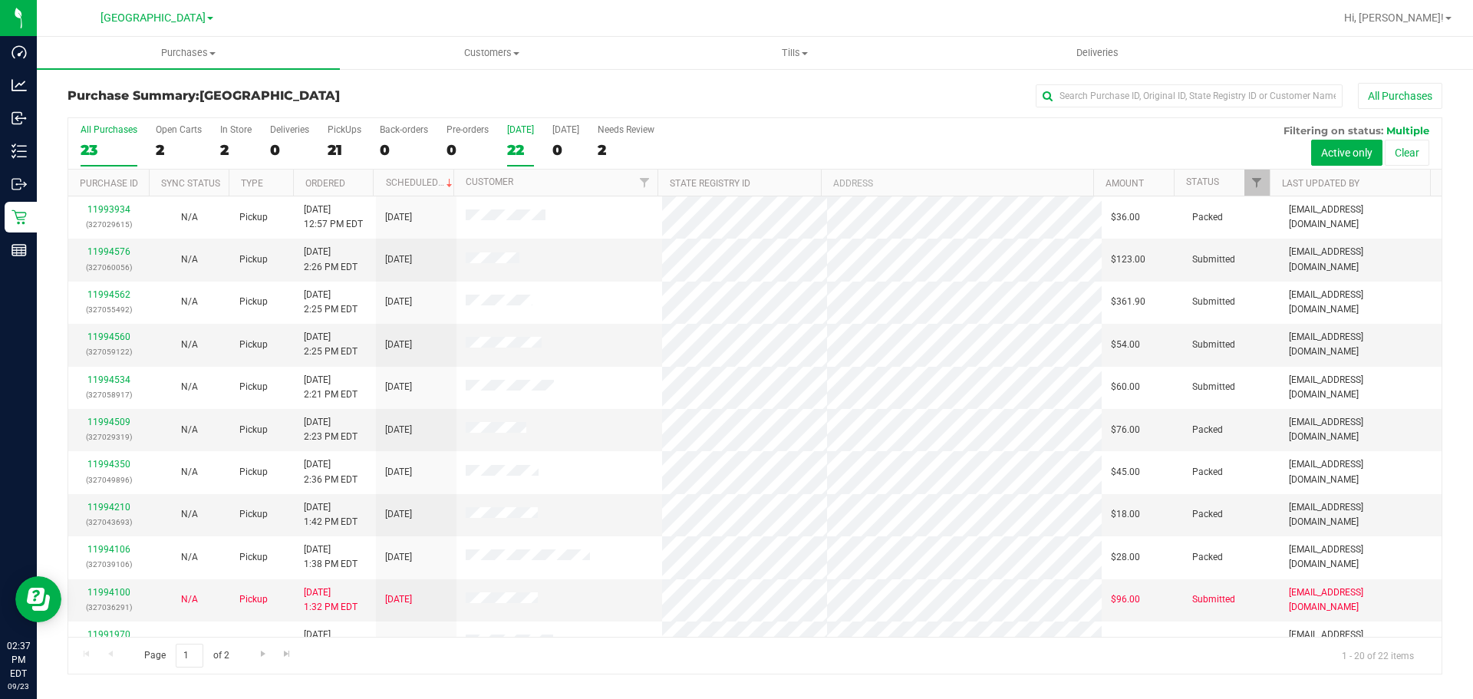
click at [524, 142] on div "22" at bounding box center [520, 150] width 27 height 18
click at [0, 0] on input "Today 22" at bounding box center [0, 0] width 0 height 0
click at [242, 147] on div "1" at bounding box center [235, 150] width 31 height 18
click at [0, 0] on input "In Store 1" at bounding box center [0, 0] width 0 height 0
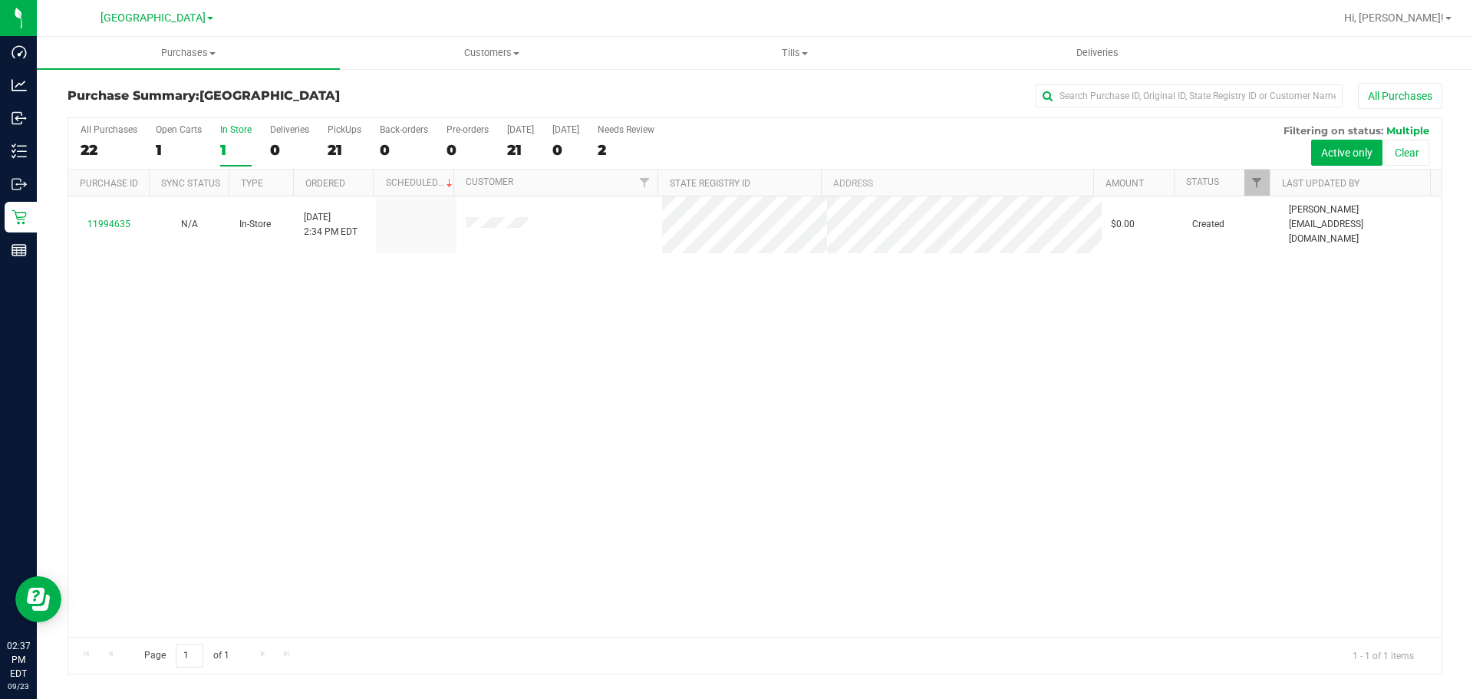
click at [533, 145] on div "All Purchases 22 Open Carts 1 In Store 1 Deliveries 0 PickUps 21 Back-orders 0 …" at bounding box center [754, 143] width 1373 height 51
click at [530, 145] on div "21" at bounding box center [520, 150] width 27 height 18
click at [0, 0] on input "Today 21" at bounding box center [0, 0] width 0 height 0
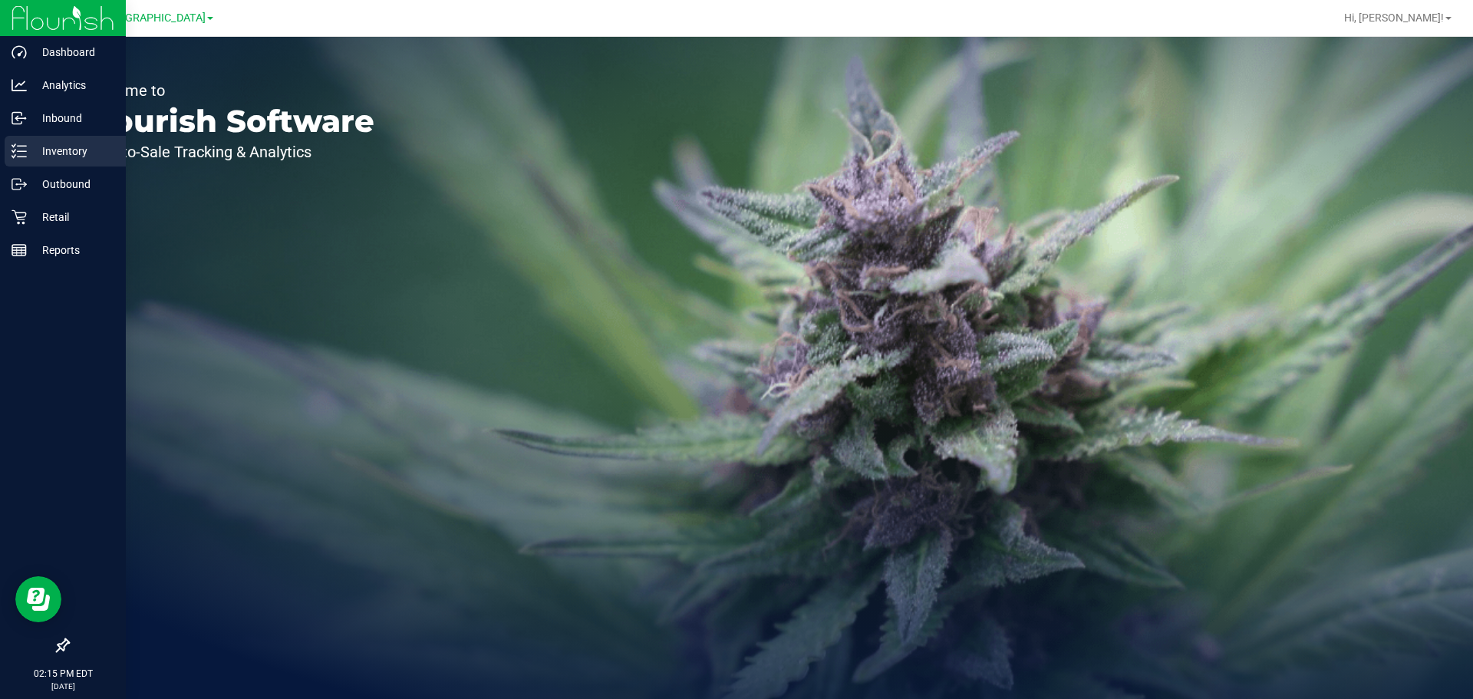
click at [78, 151] on p "Inventory" at bounding box center [73, 151] width 92 height 18
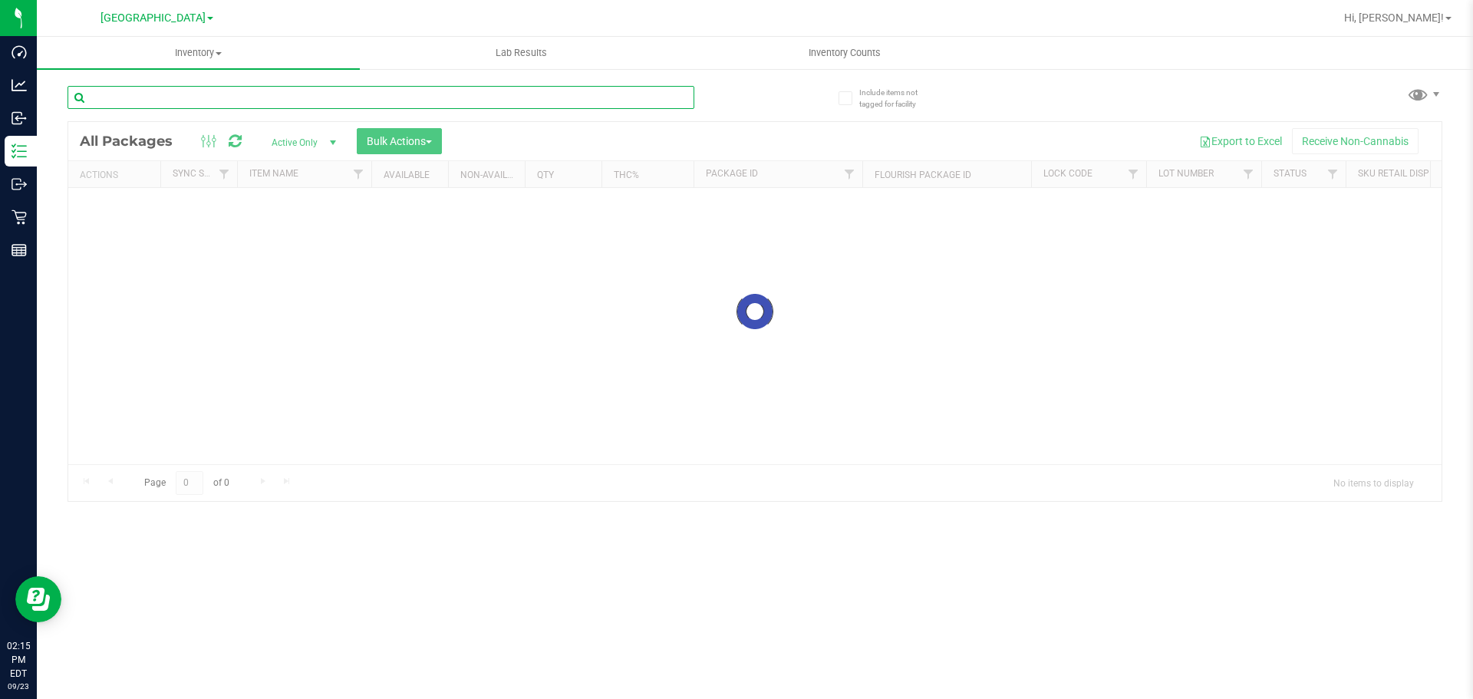
click at [173, 94] on div "Inventory All packages All inventory Waste log Create inventory Lab Results Inv…" at bounding box center [755, 368] width 1436 height 662
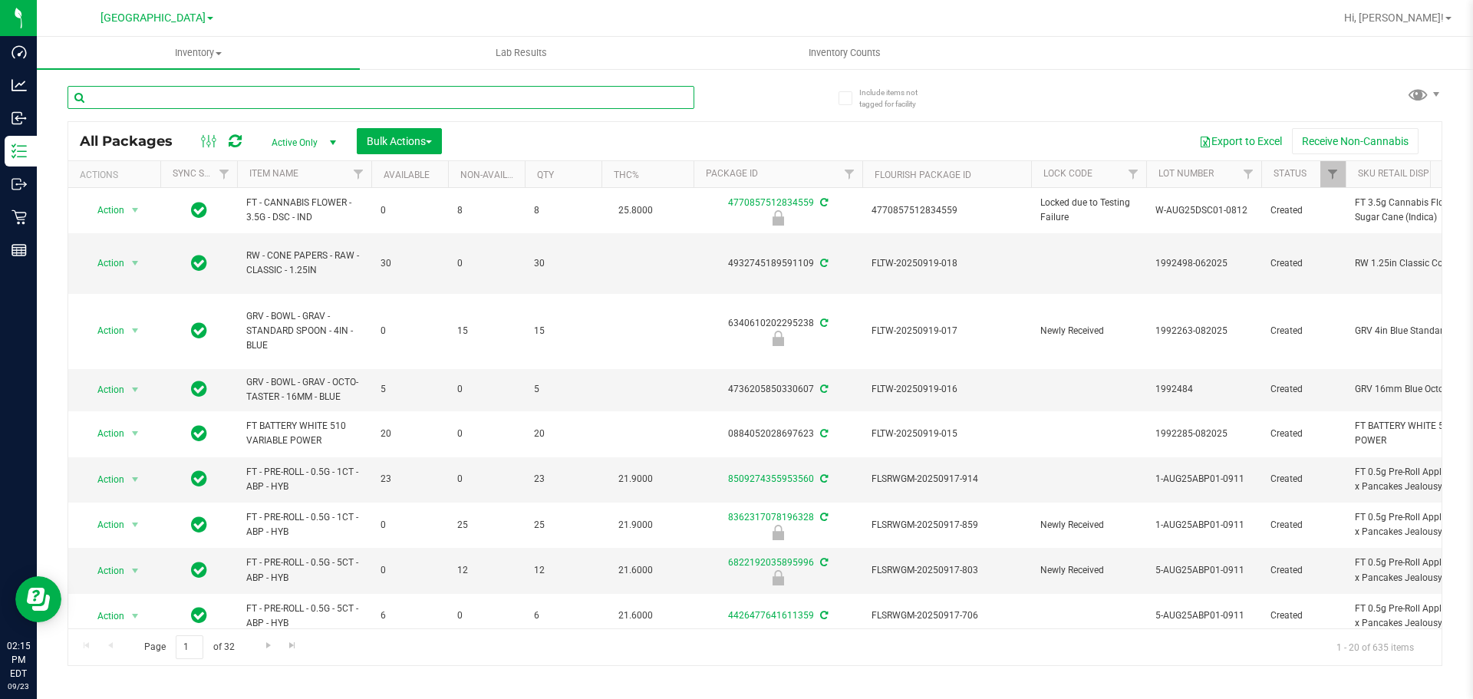
click at [161, 91] on input "text" at bounding box center [380, 97] width 627 height 23
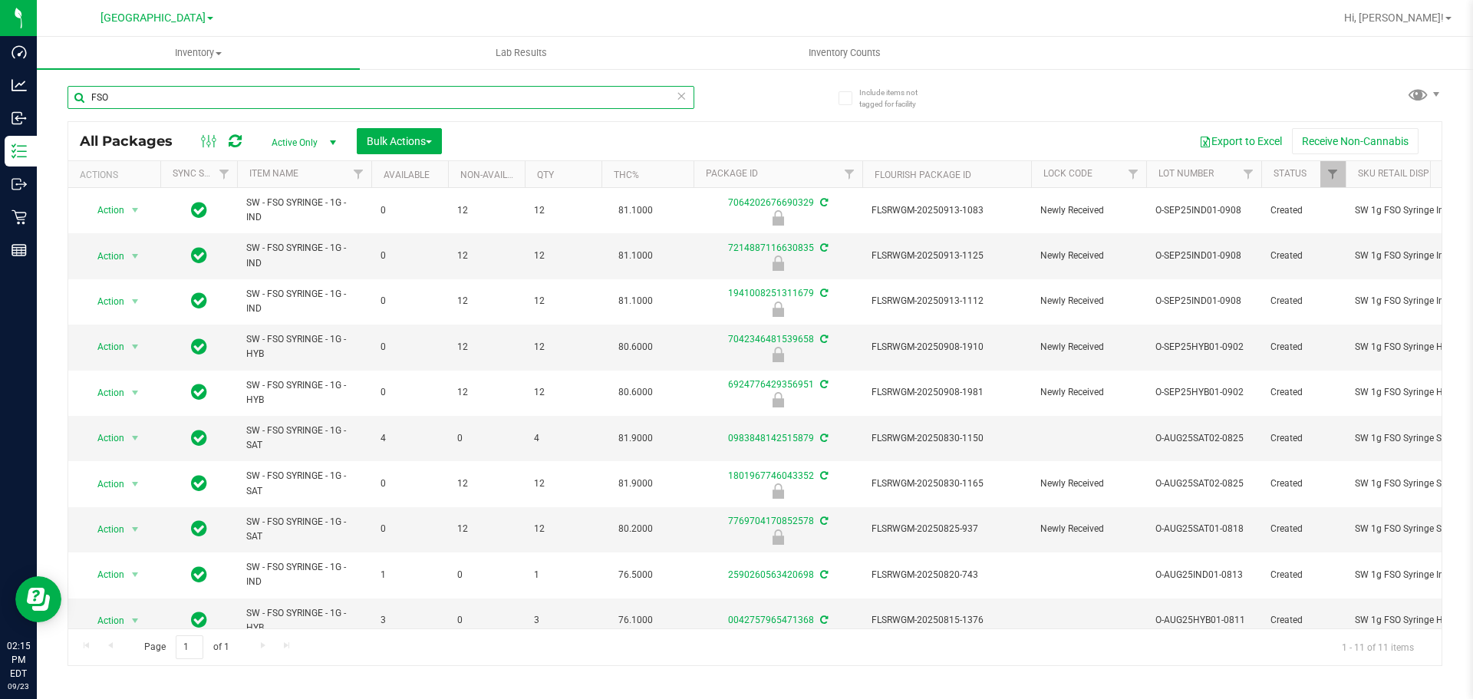
type input "FSO"
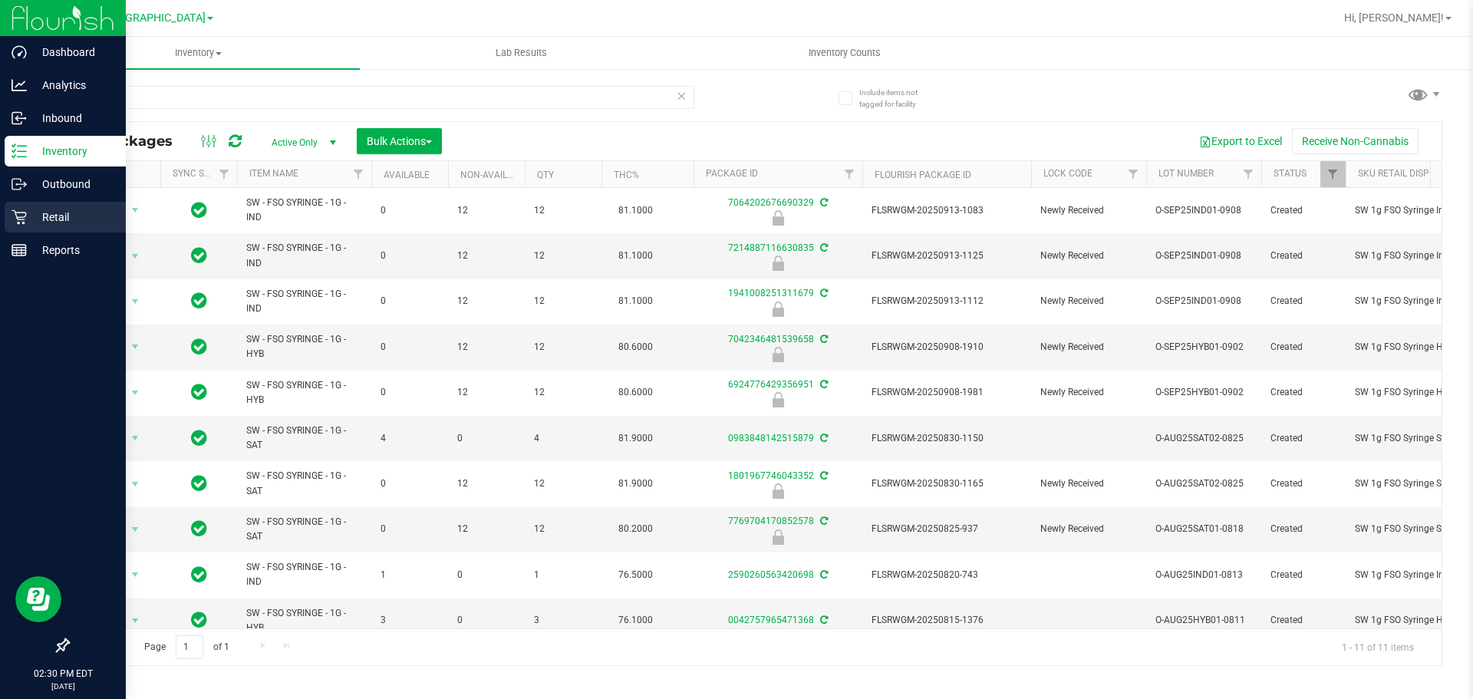
click at [61, 219] on p "Retail" at bounding box center [73, 217] width 92 height 18
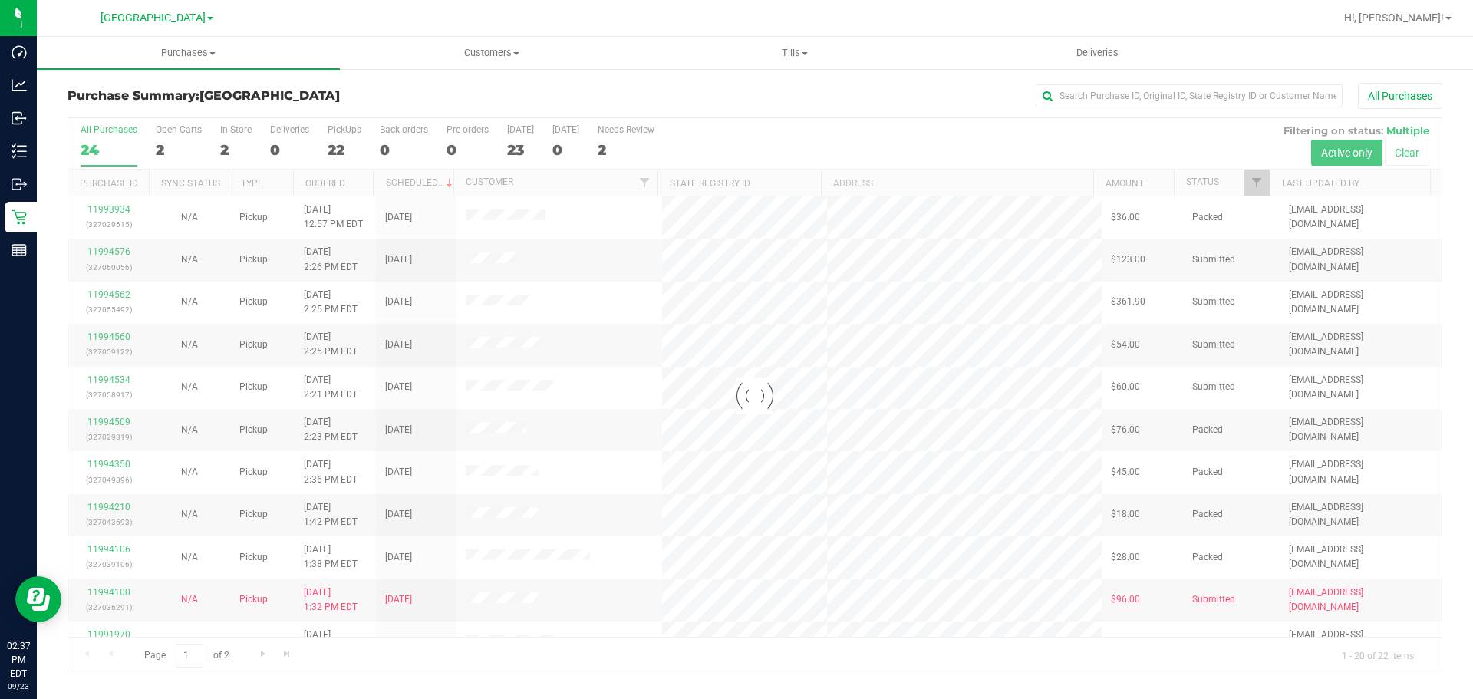
click at [920, 118] on div at bounding box center [754, 395] width 1373 height 555
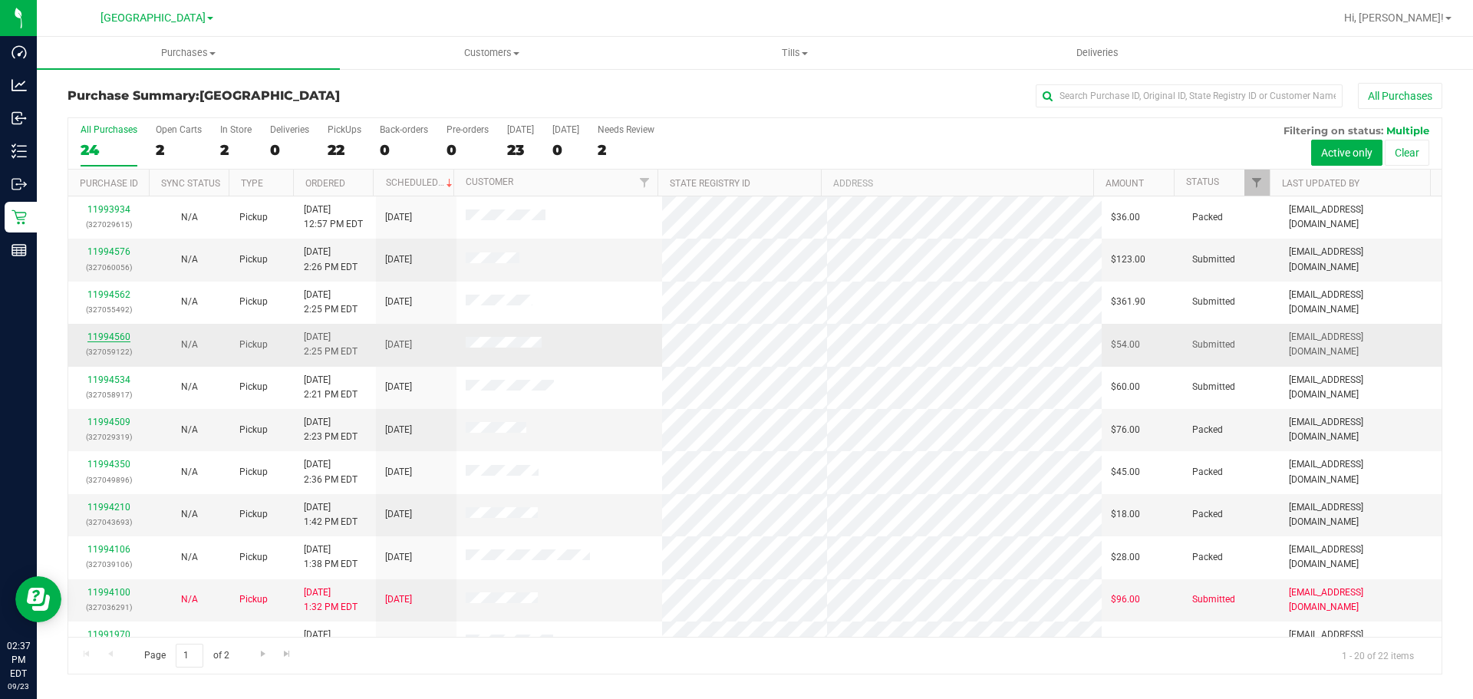
click at [99, 335] on link "11994560" at bounding box center [108, 336] width 43 height 11
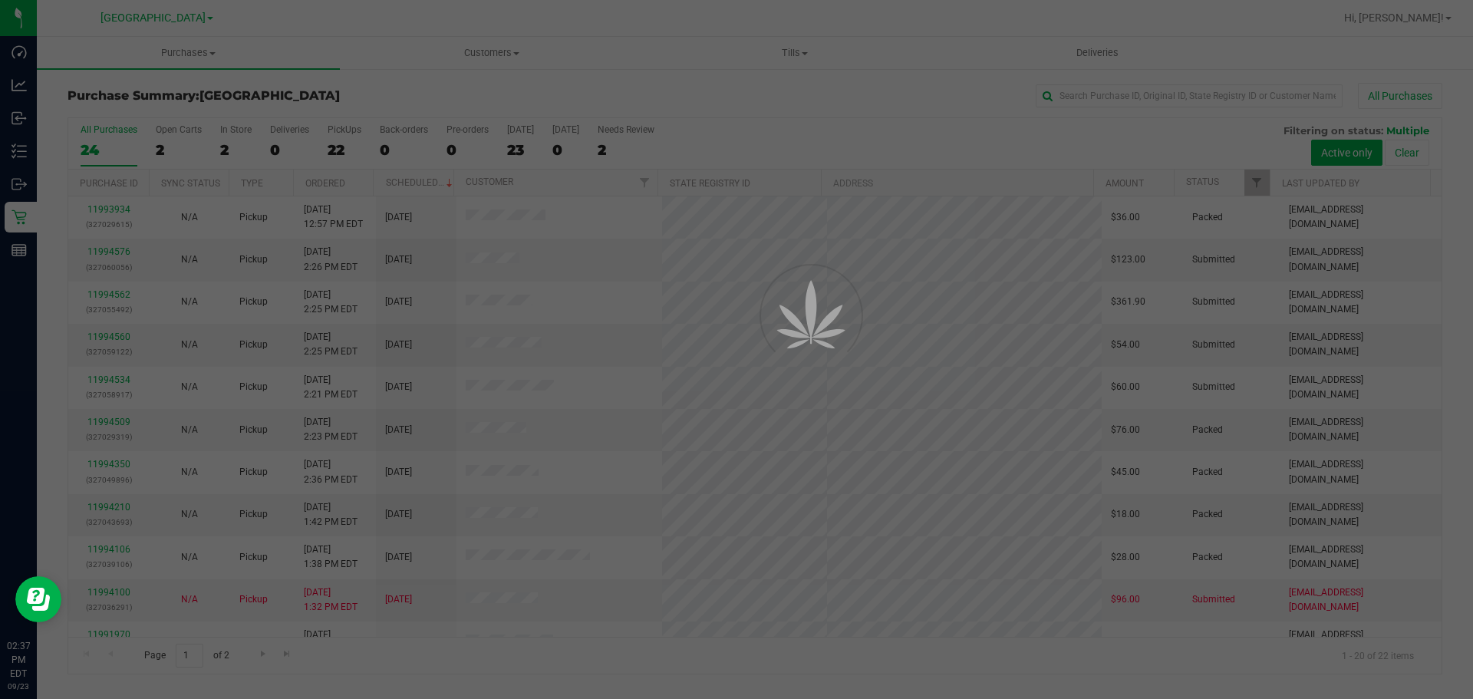
click at [695, 654] on div at bounding box center [736, 349] width 1473 height 699
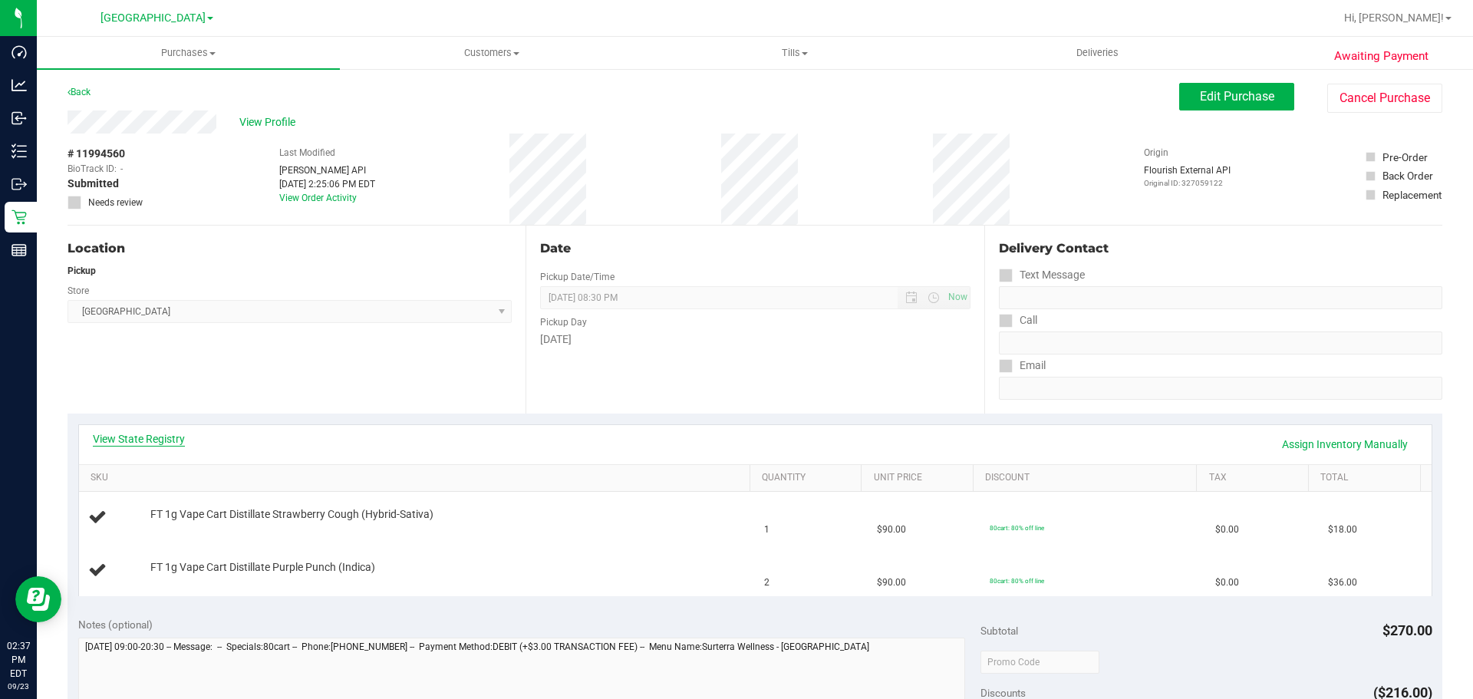
click at [142, 436] on link "View State Registry" at bounding box center [139, 438] width 92 height 15
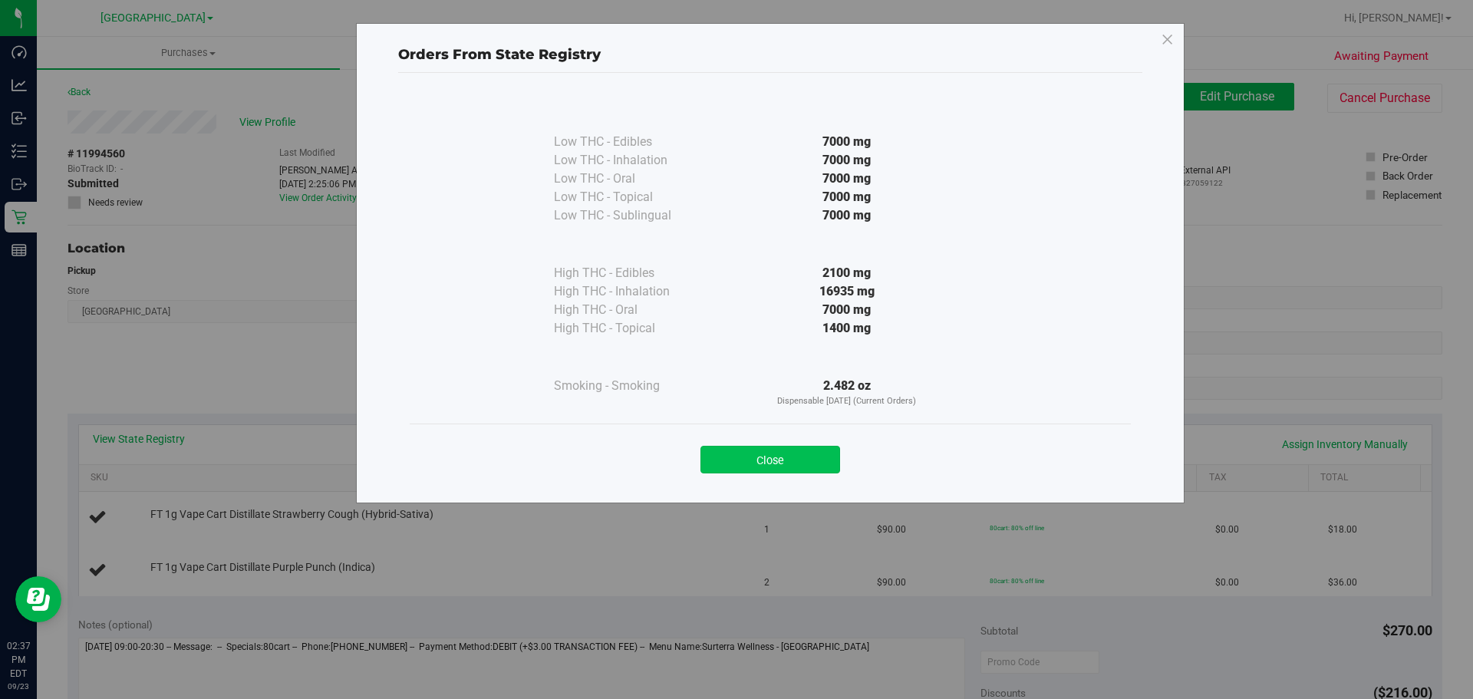
click at [803, 448] on button "Close" at bounding box center [770, 460] width 140 height 28
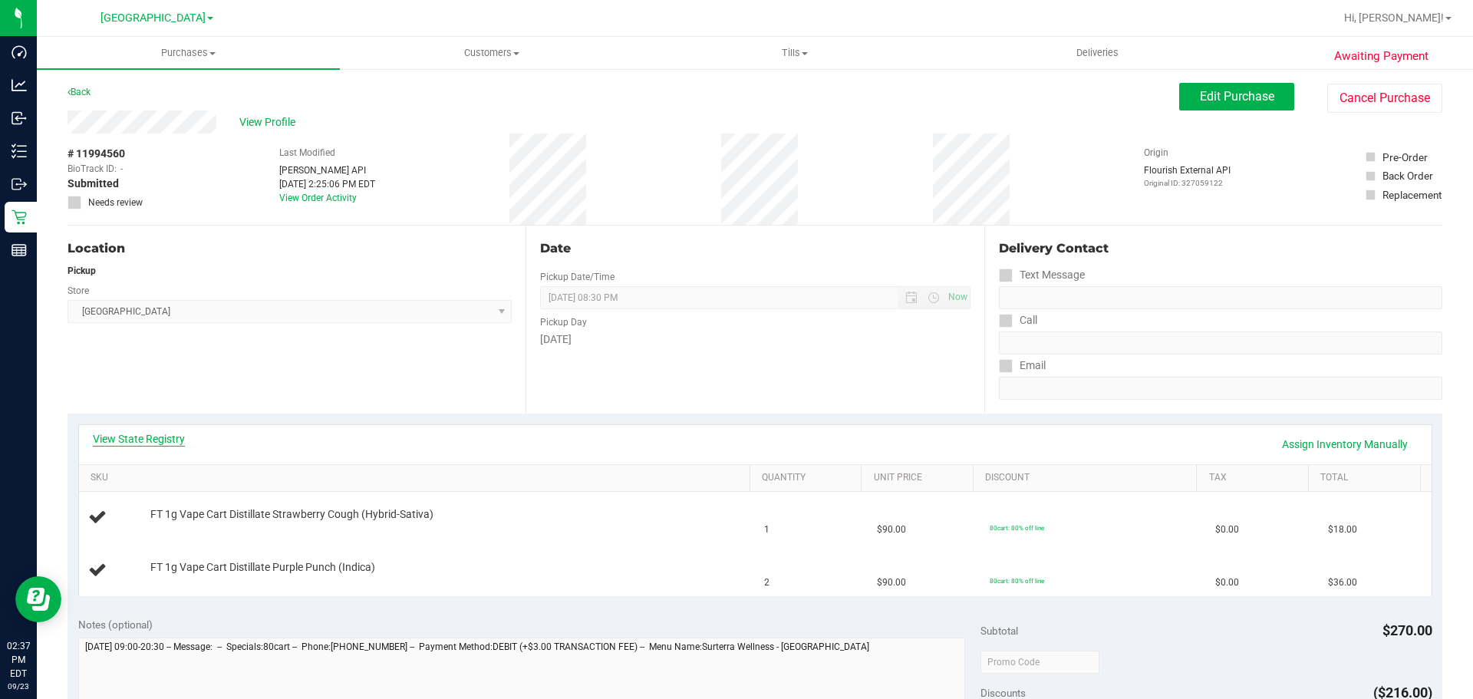
click at [129, 429] on div "View State Registry Assign Inventory Manually" at bounding box center [755, 444] width 1352 height 39
click at [128, 437] on link "View State Registry" at bounding box center [139, 438] width 92 height 15
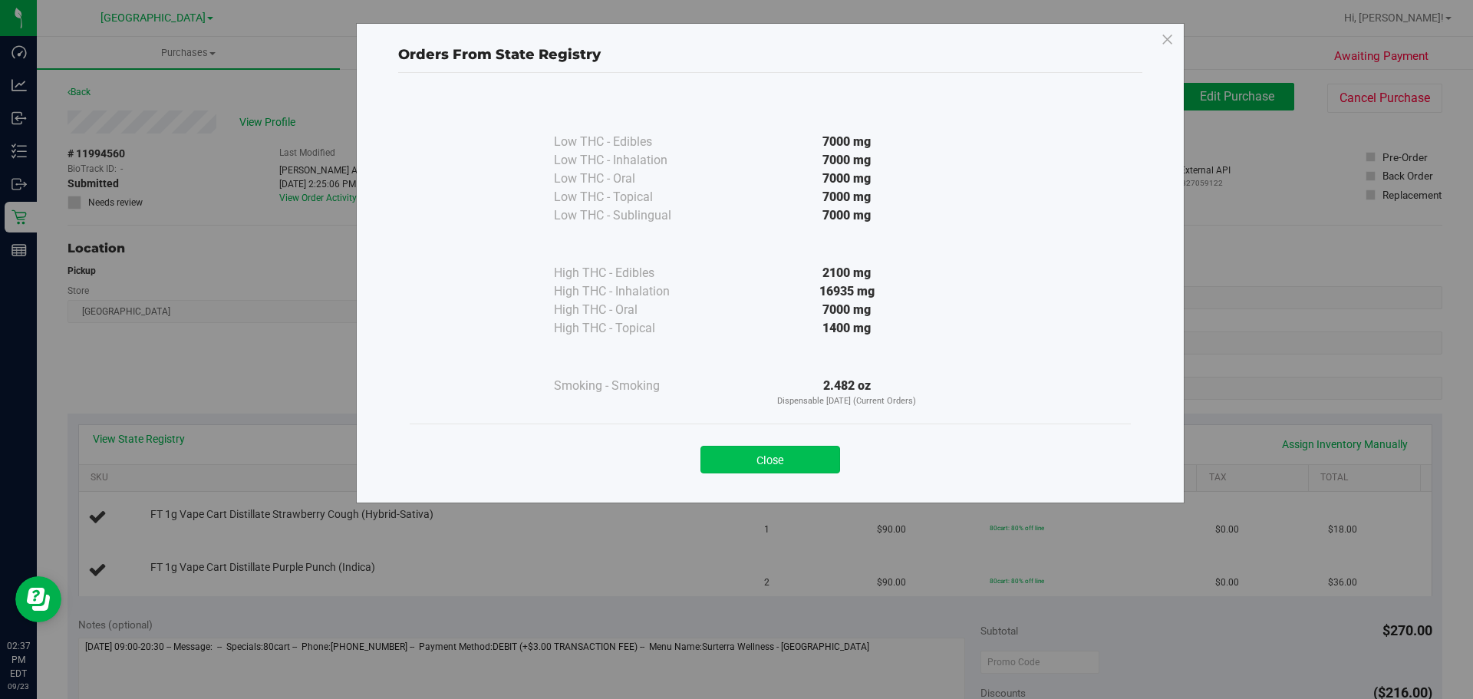
click at [782, 453] on button "Close" at bounding box center [770, 460] width 140 height 28
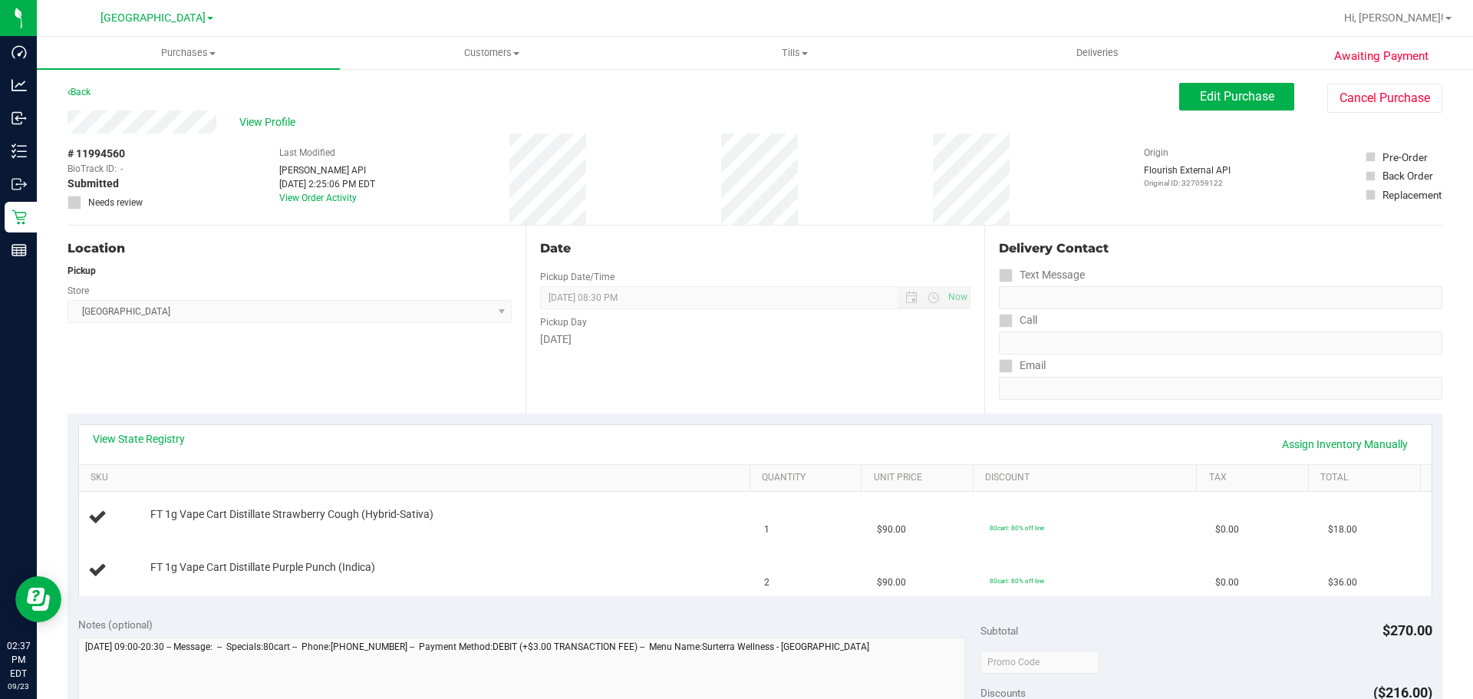
click at [412, 400] on div "Location Pickup Store Lakeland WC Select Store [PERSON_NAME][GEOGRAPHIC_DATA] […" at bounding box center [296, 320] width 458 height 188
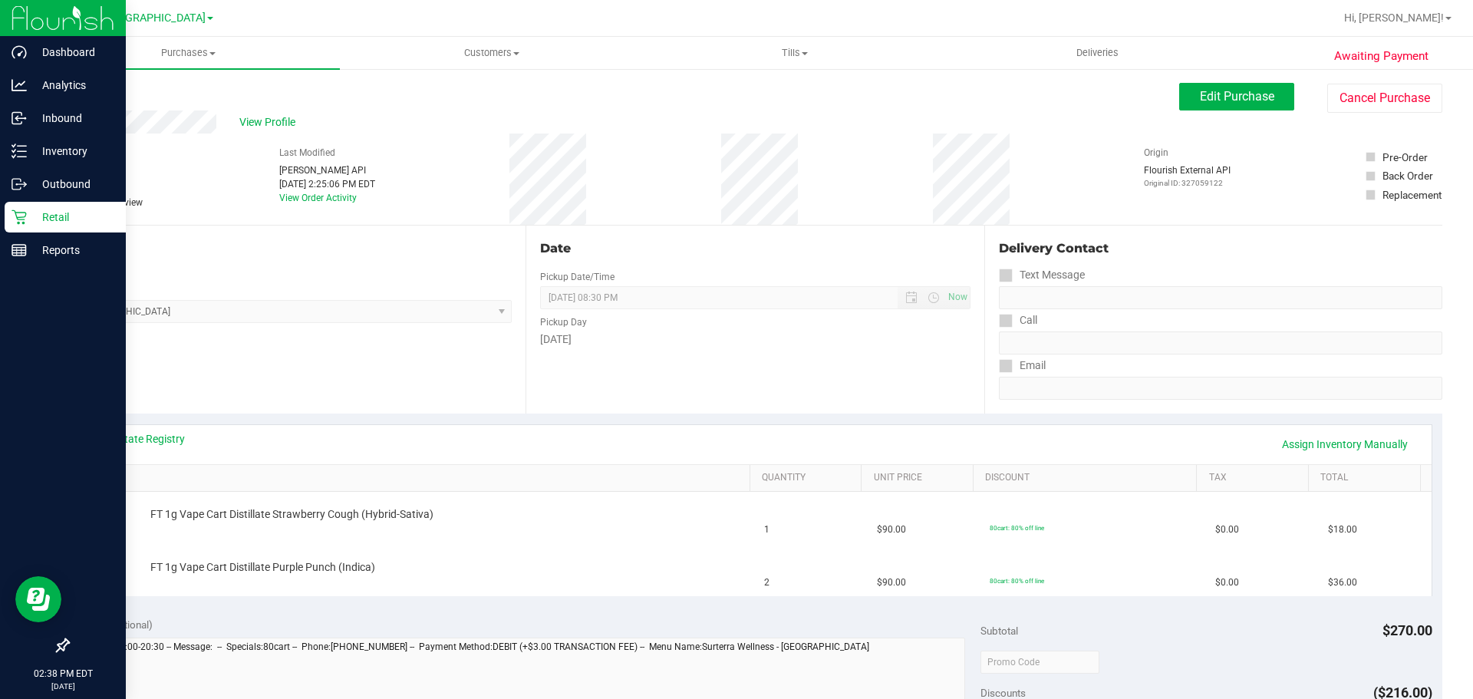
click at [60, 203] on div "Retail" at bounding box center [65, 217] width 121 height 31
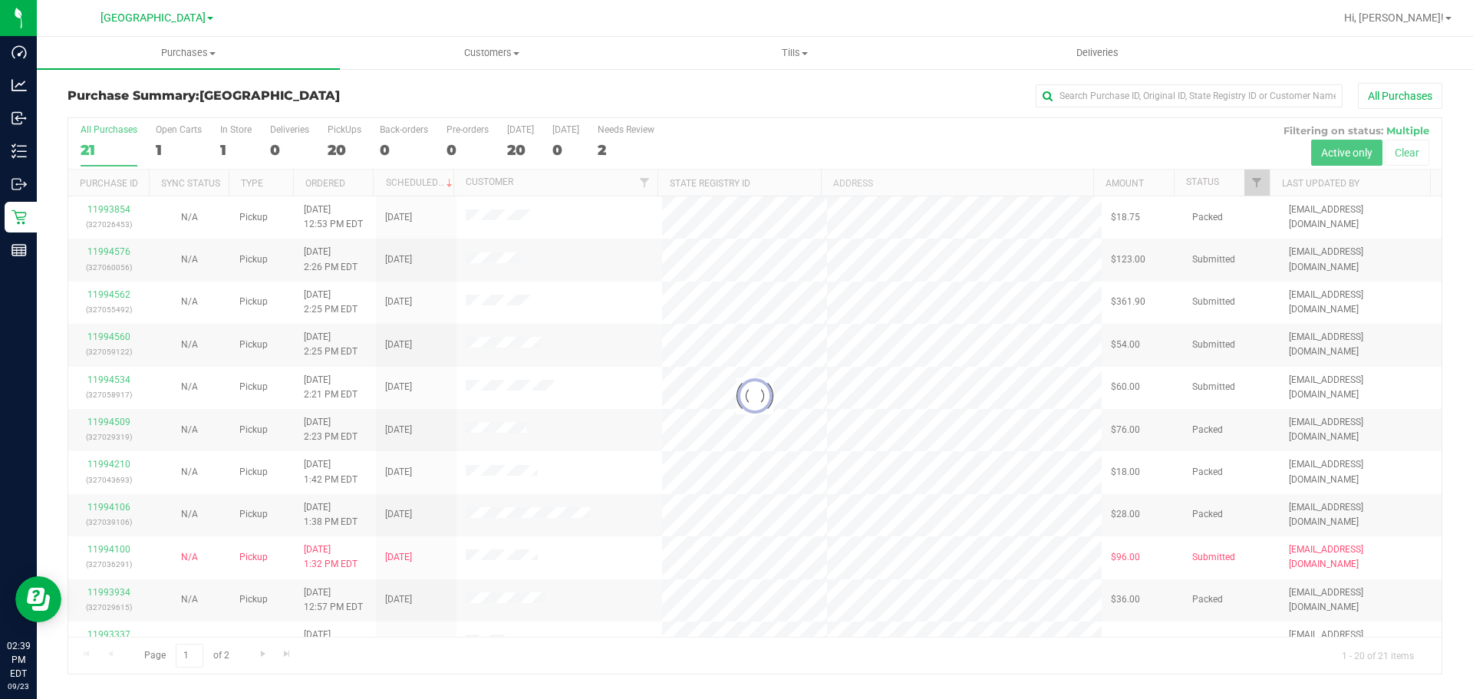
drag, startPoint x: 597, startPoint y: 690, endPoint x: 601, endPoint y: 654, distance: 35.6
click at [598, 690] on div "Purchases Summary of purchases Fulfillment All purchases Customers All customer…" at bounding box center [755, 368] width 1436 height 662
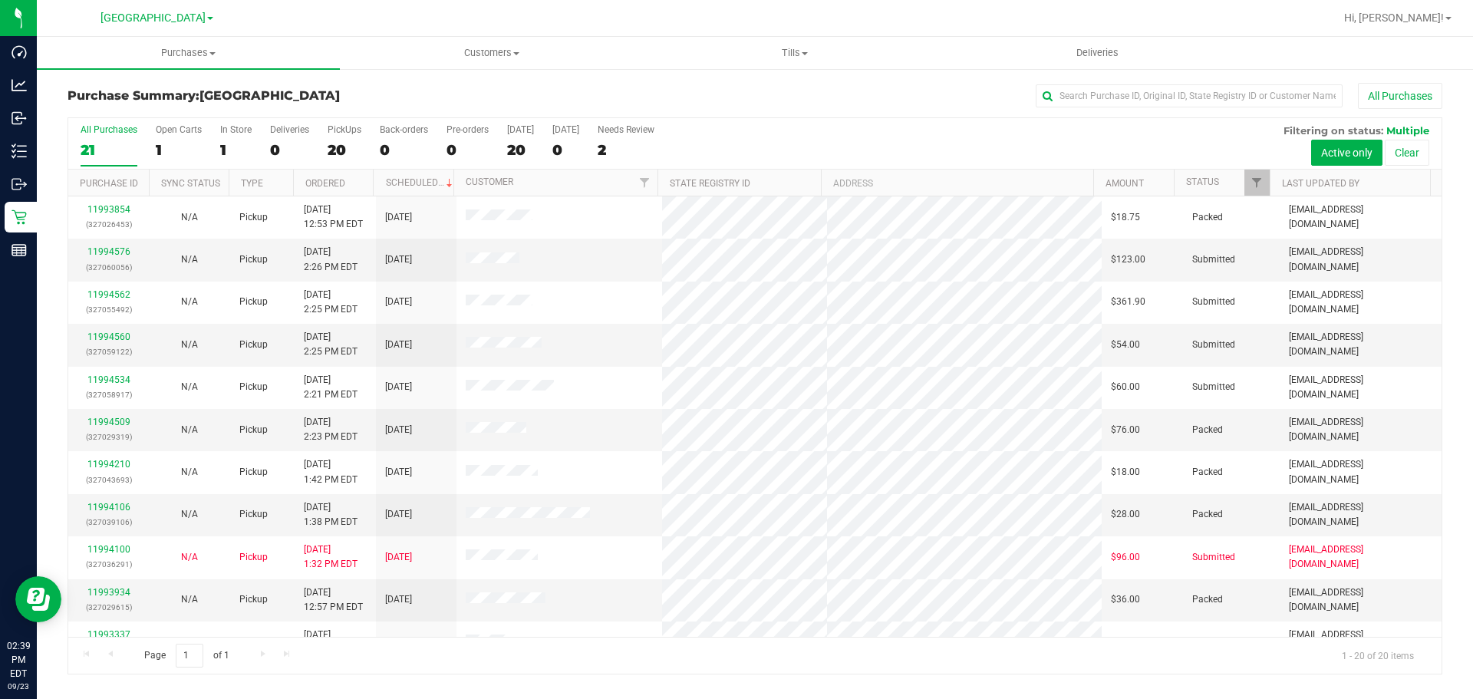
click at [629, 657] on div "Page 1 of 1 1 - 20 of 20 items" at bounding box center [754, 655] width 1373 height 37
click at [1077, 137] on div "All Purchases 21 Open Carts 1 In Store 1 Deliveries 0 PickUps 20 Back-orders 0 …" at bounding box center [754, 143] width 1373 height 51
click at [1106, 98] on input "text" at bounding box center [1188, 95] width 307 height 23
click at [1113, 97] on input "text" at bounding box center [1188, 95] width 307 height 23
type input "LAI"
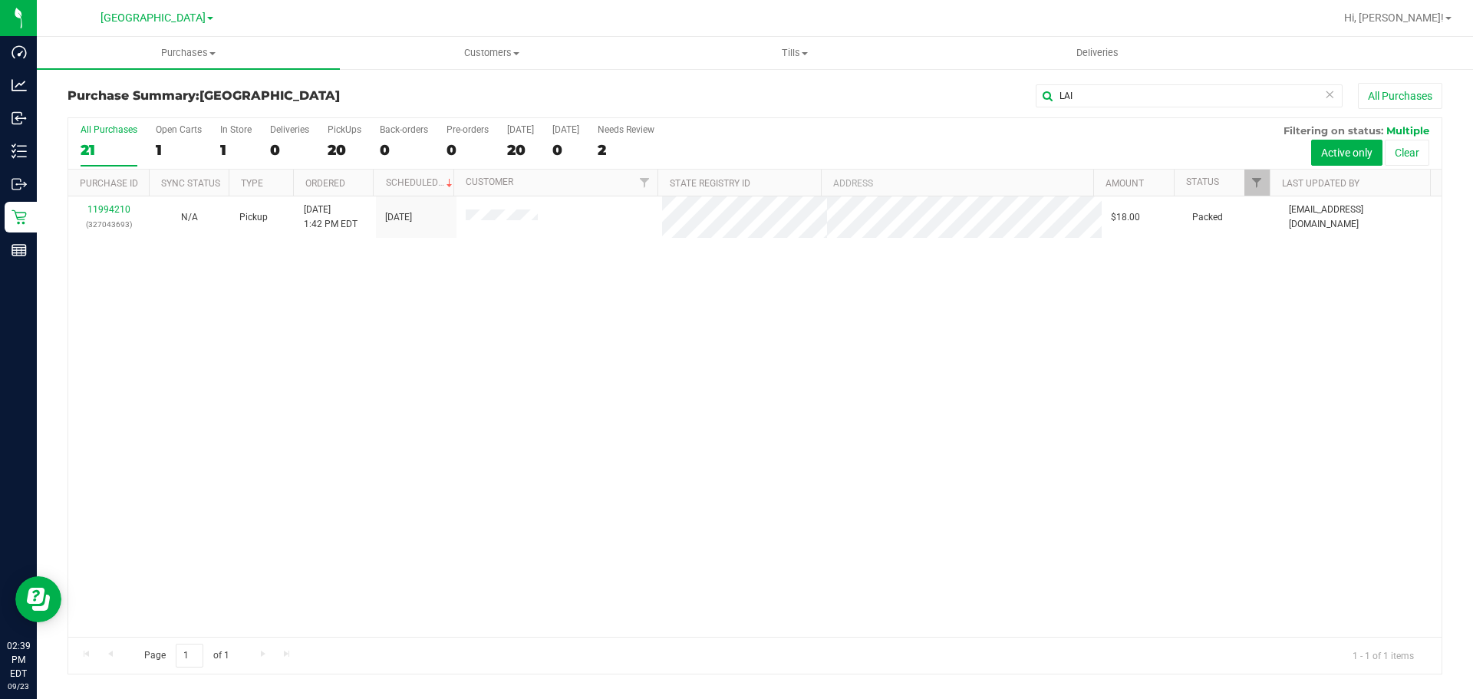
click at [773, 451] on div "11994210 (327043693) N/A Pickup [DATE] 1:42 PM EDT 9/23/2025 $18.00 Packed [EMA…" at bounding box center [754, 416] width 1373 height 440
click at [793, 417] on div "11994210 (327043693) N/A Pickup [DATE] 1:42 PM EDT 9/23/2025 $18.00 Packed [EMA…" at bounding box center [754, 416] width 1373 height 440
click at [688, 479] on div "11994210 (327043693) N/A Pickup [DATE] 1:42 PM EDT 9/23/2025 $18.00 Packed [EMA…" at bounding box center [754, 416] width 1373 height 440
drag, startPoint x: 1213, startPoint y: 104, endPoint x: 403, endPoint y: 155, distance: 811.6
click at [443, 156] on div "Purchase Summary: [GEOGRAPHIC_DATA][PERSON_NAME] All Purchases All Purchases 21…" at bounding box center [754, 378] width 1375 height 591
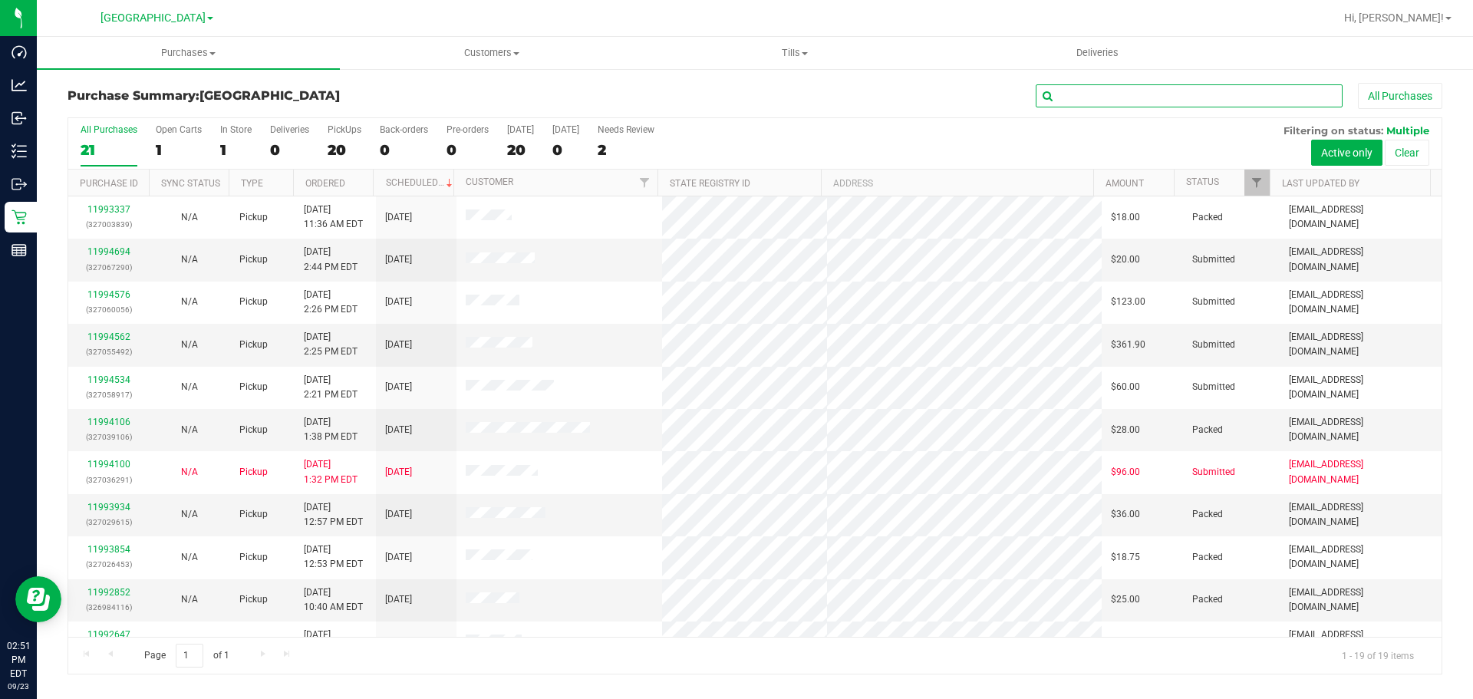
click at [1159, 95] on input "text" at bounding box center [1188, 95] width 307 height 23
type input "SMI"
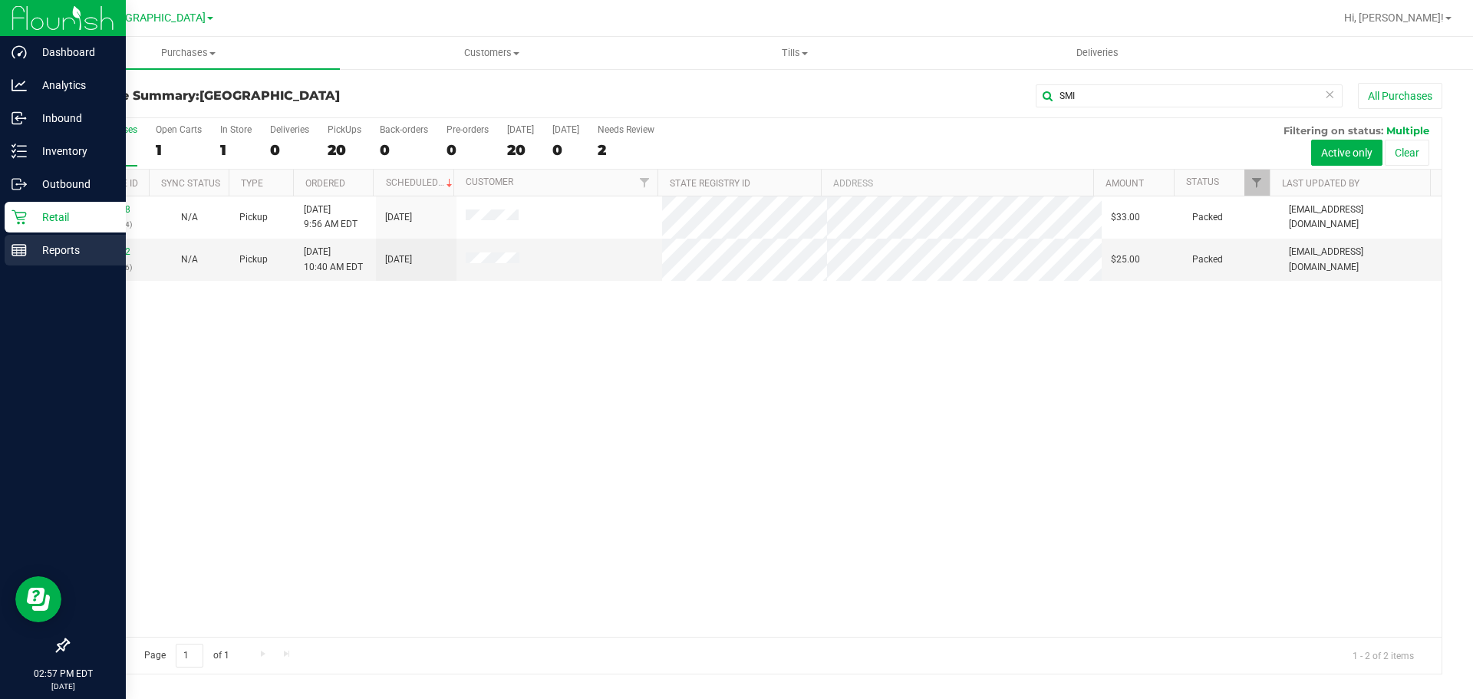
click at [97, 239] on div "Reports" at bounding box center [65, 250] width 121 height 31
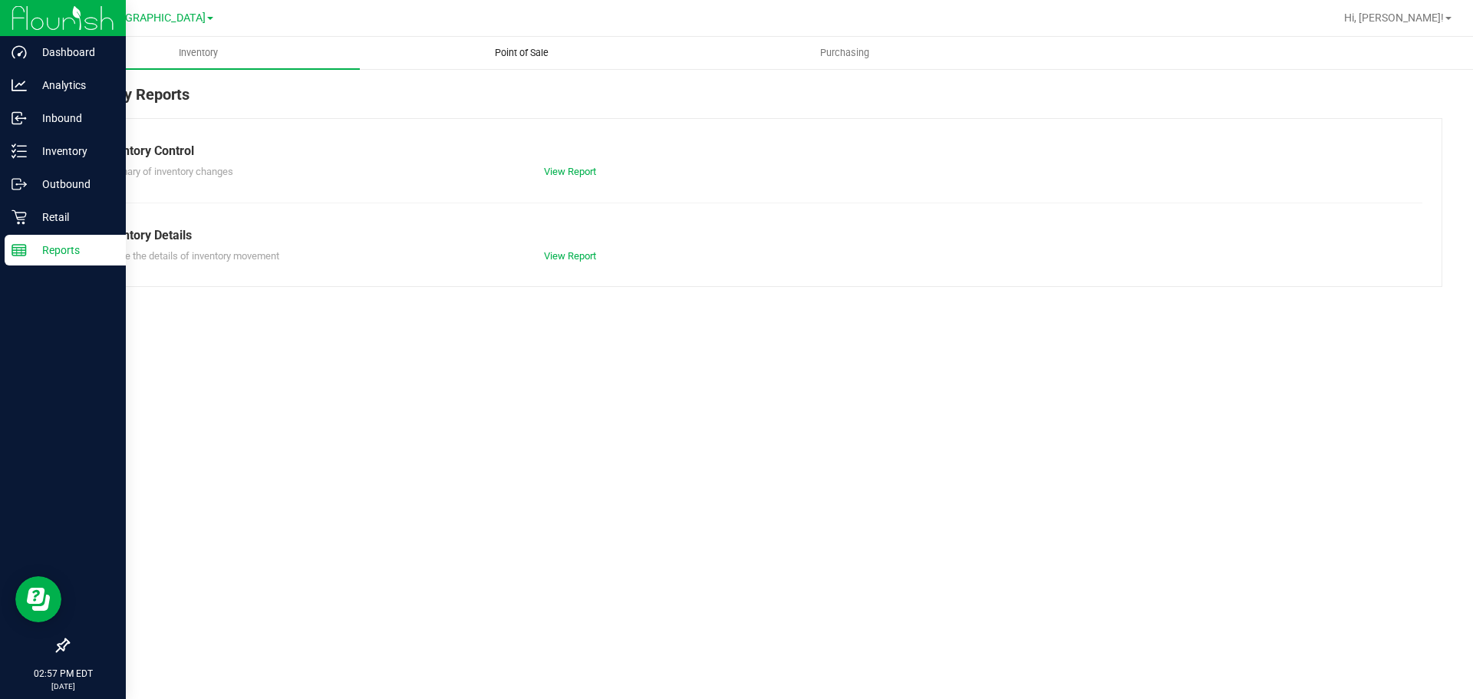
click at [540, 38] on uib-tab-heading "Point of Sale" at bounding box center [521, 53] width 321 height 31
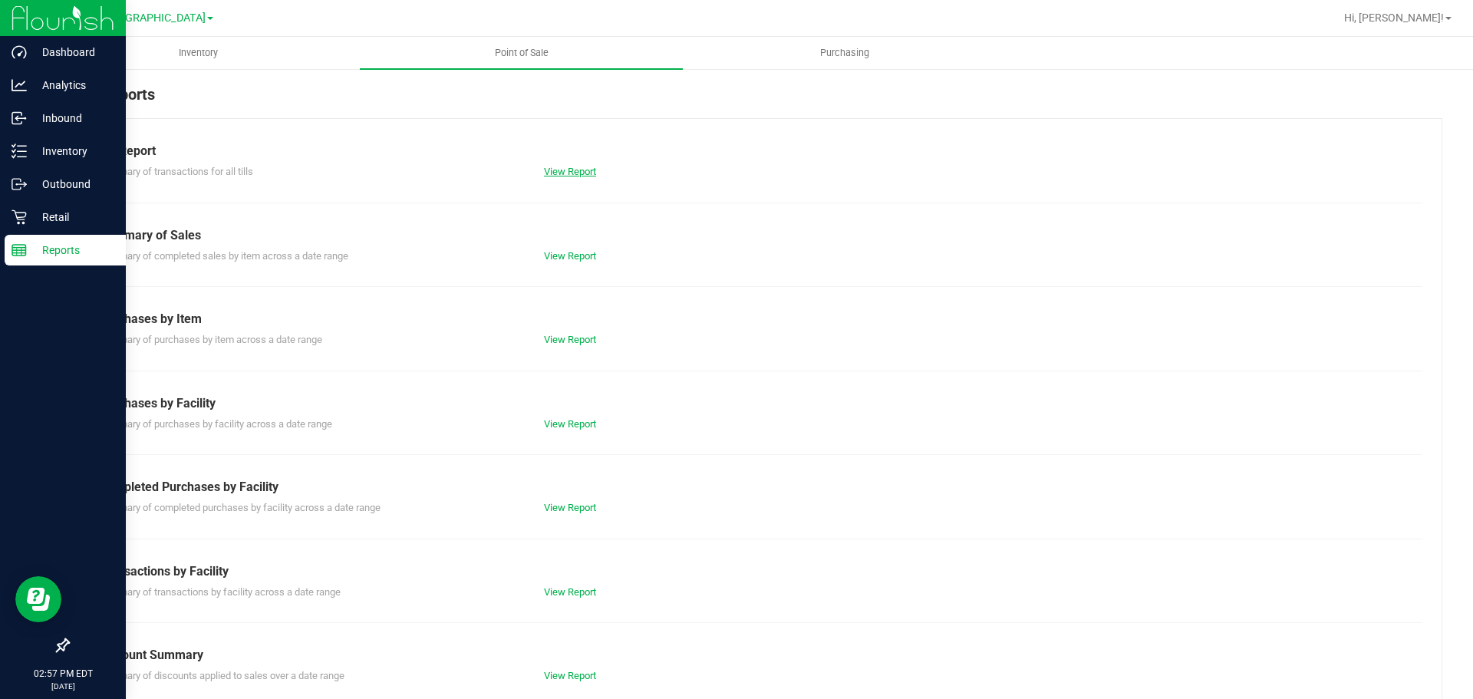
click at [563, 175] on link "View Report" at bounding box center [570, 172] width 52 height 12
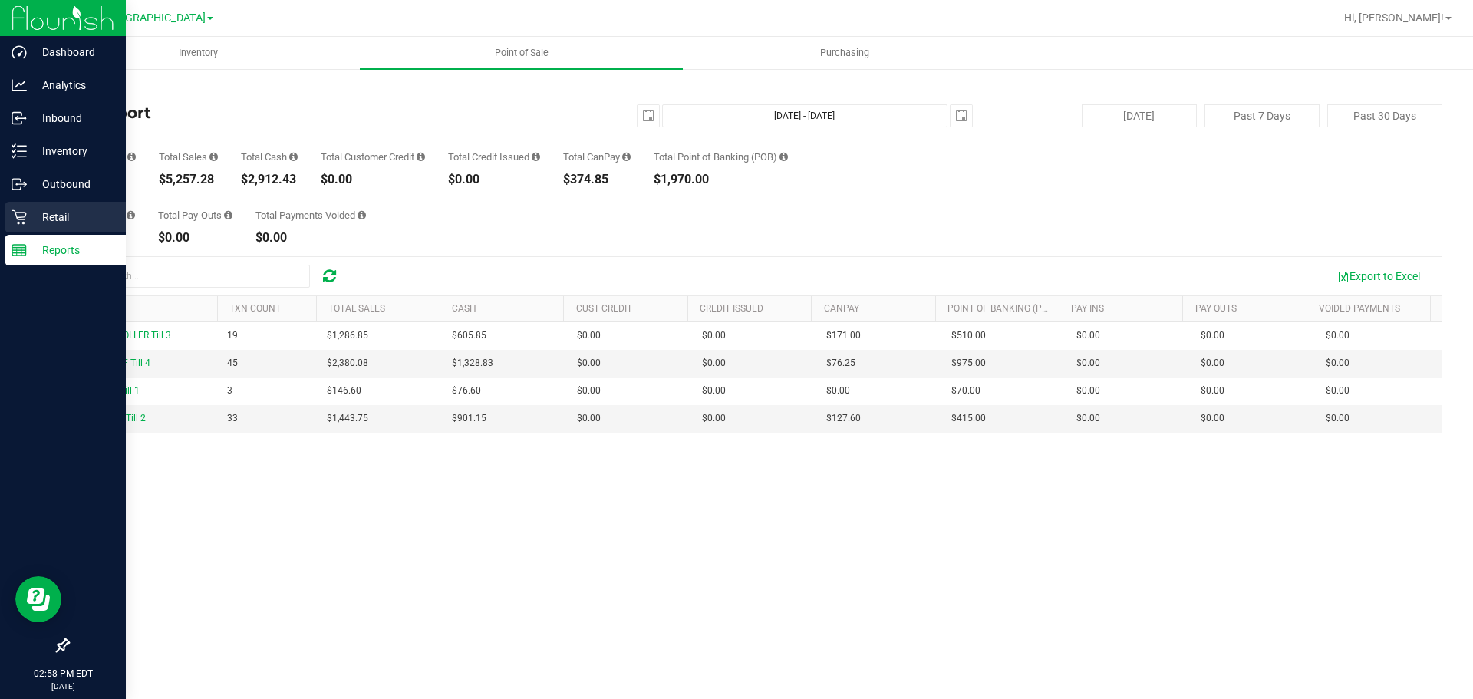
click at [88, 213] on p "Retail" at bounding box center [73, 217] width 92 height 18
